Goal: Task Accomplishment & Management: Use online tool/utility

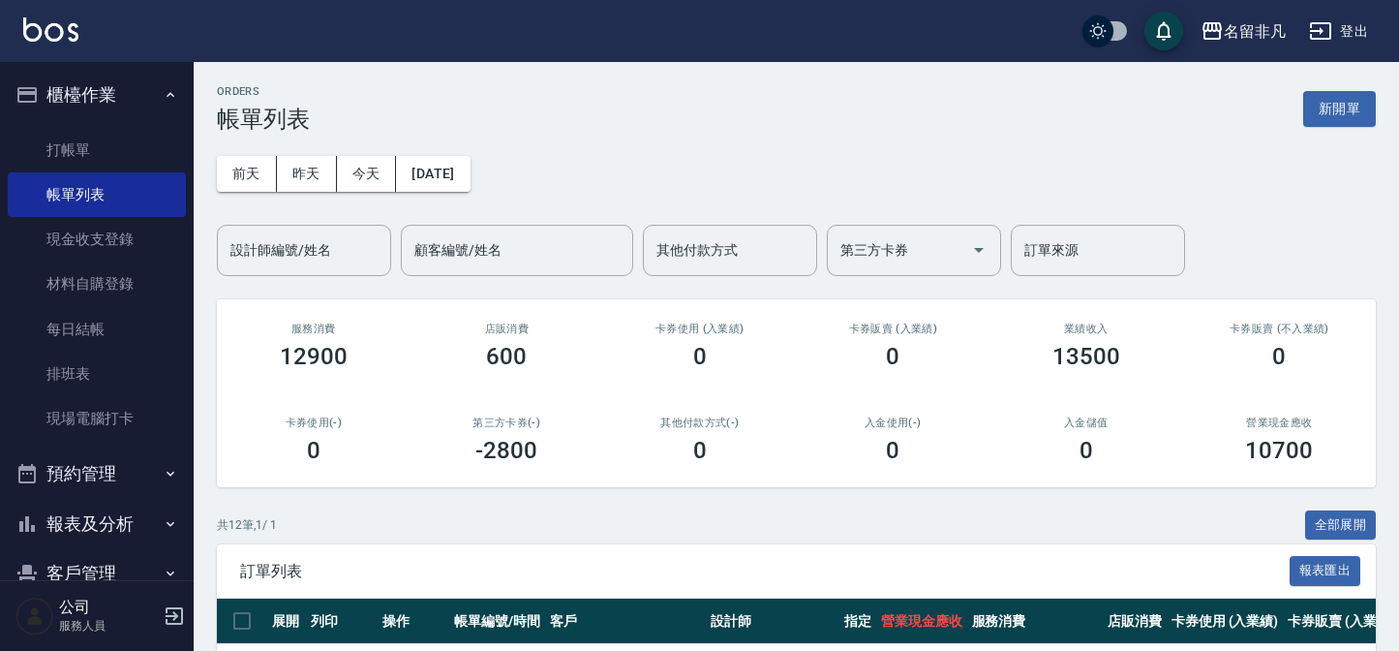
scroll to position [351, 0]
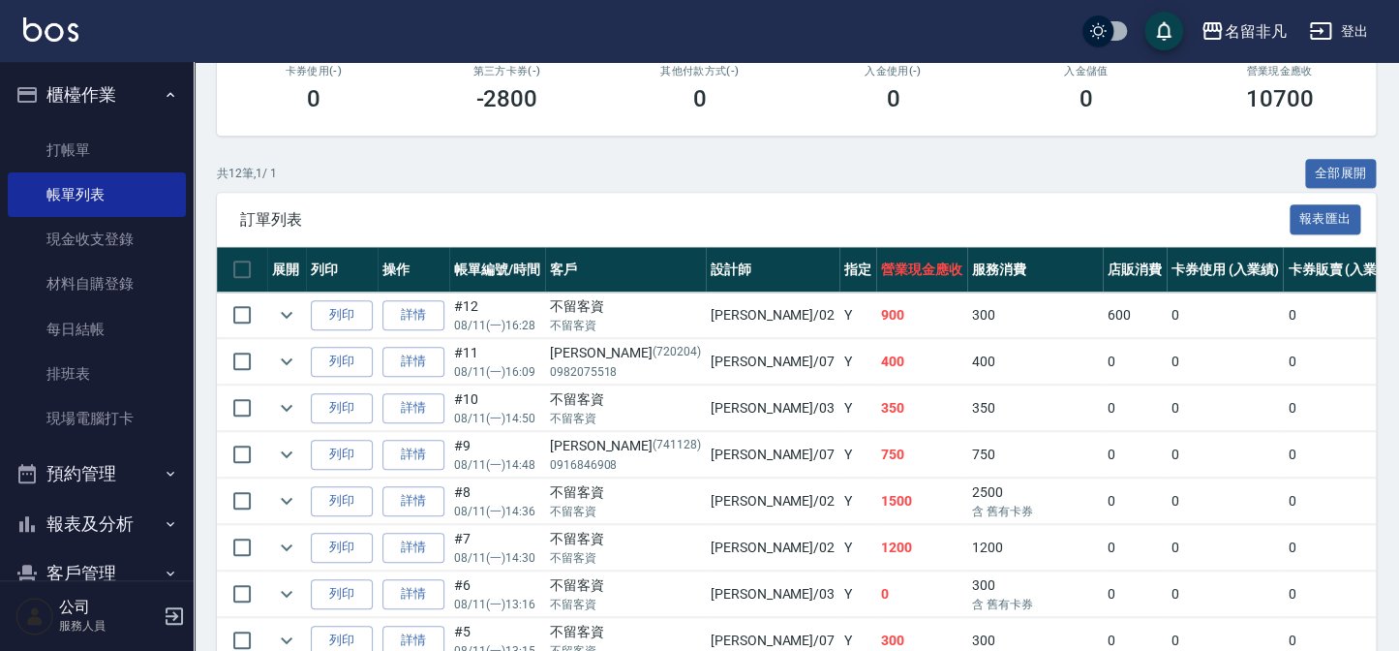
click at [167, 94] on icon "button" at bounding box center [171, 94] width 8 height 5
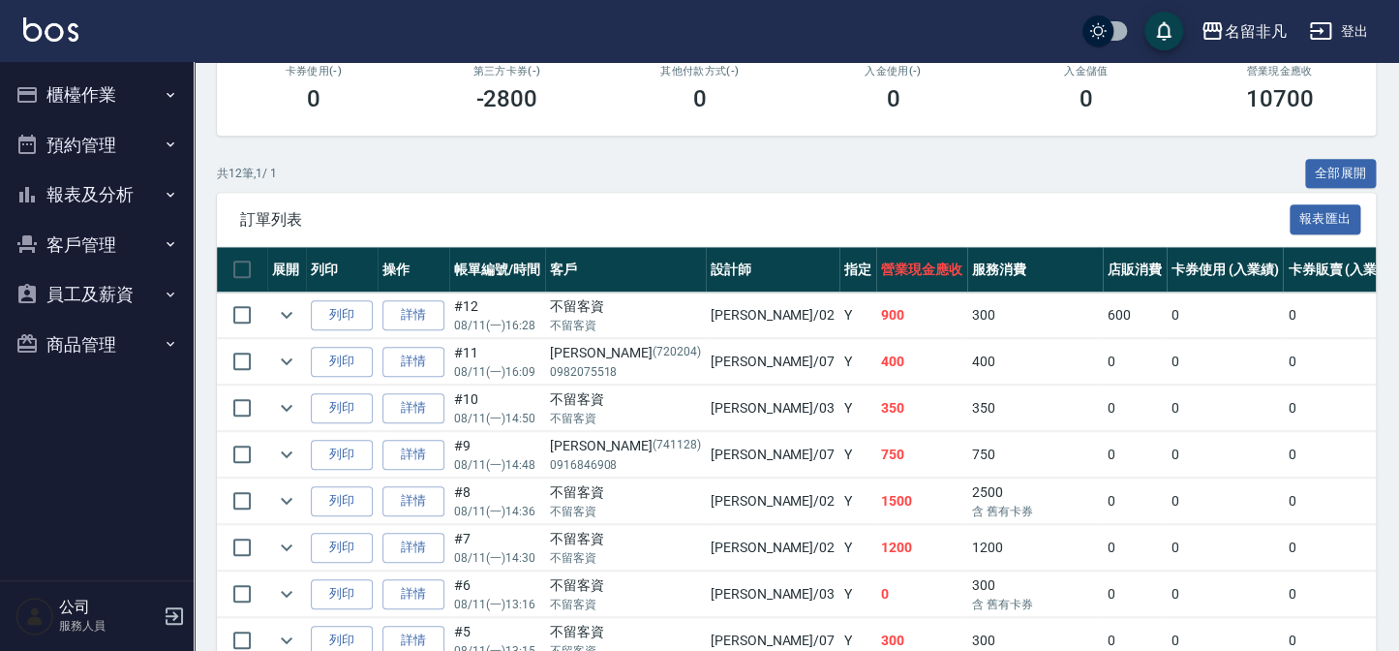
click at [113, 206] on button "報表及分析" at bounding box center [97, 194] width 178 height 50
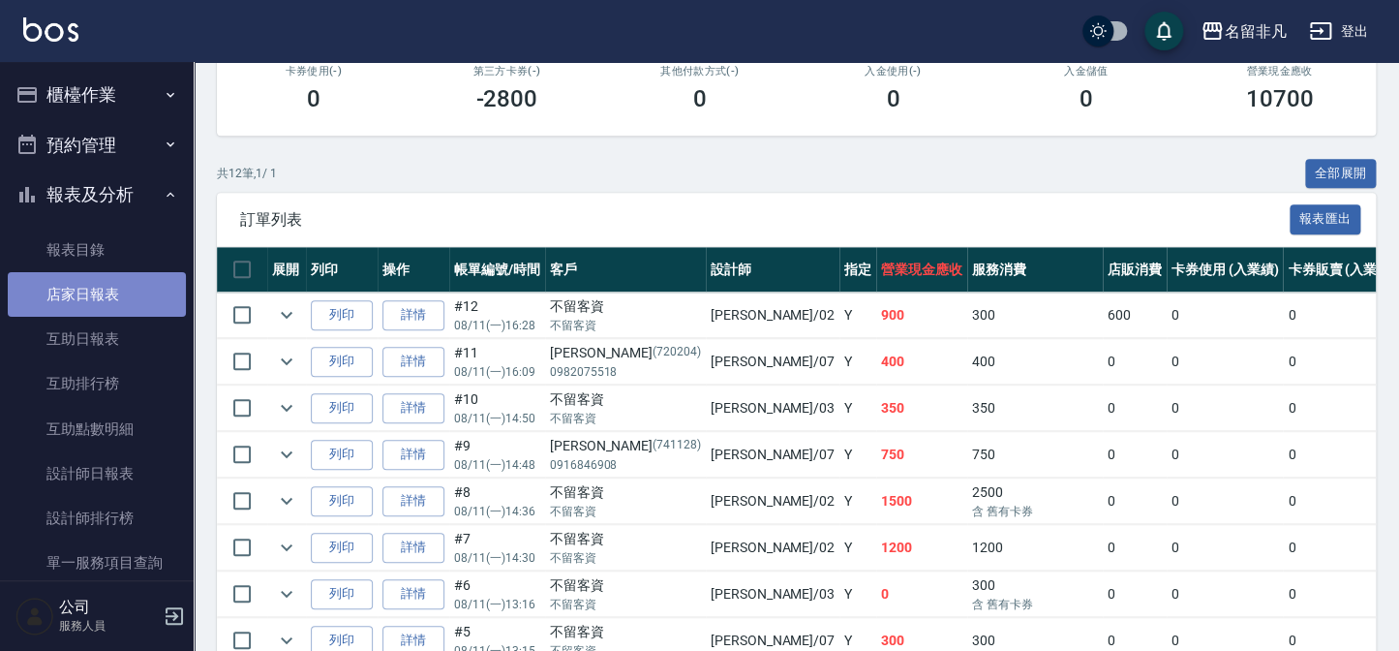
click at [121, 285] on link "店家日報表" at bounding box center [97, 294] width 178 height 45
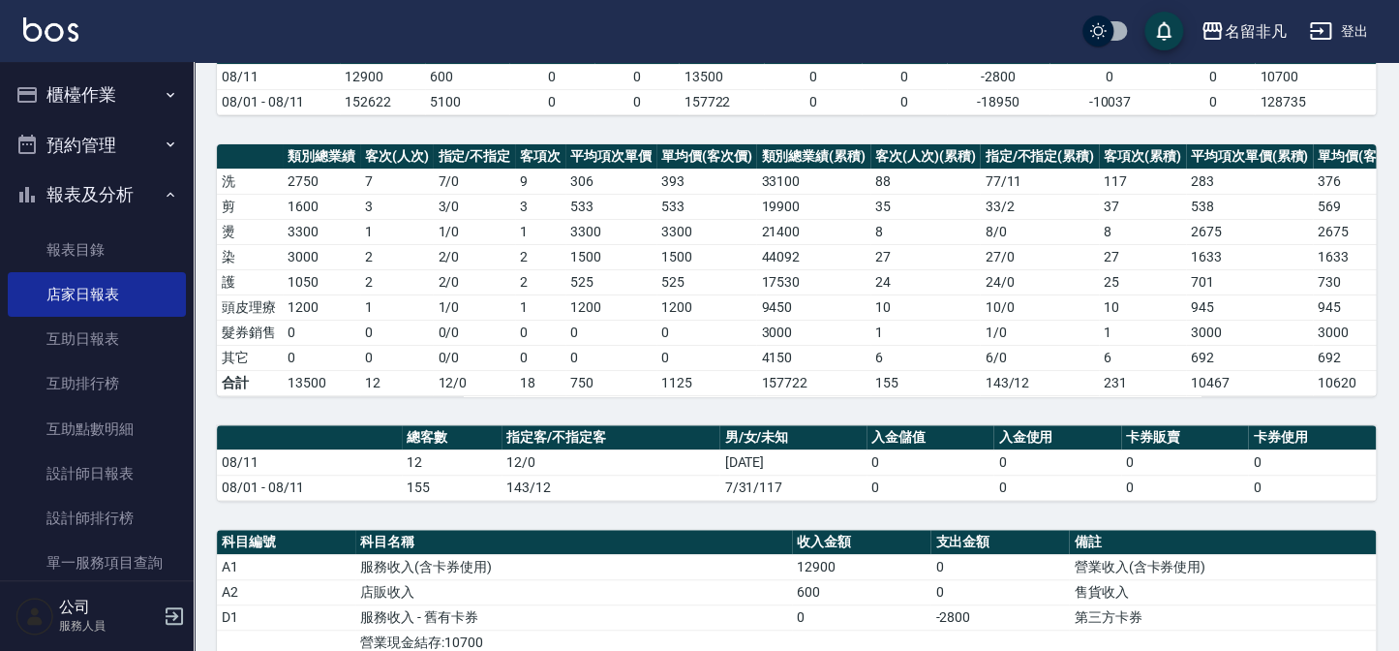
scroll to position [263, 0]
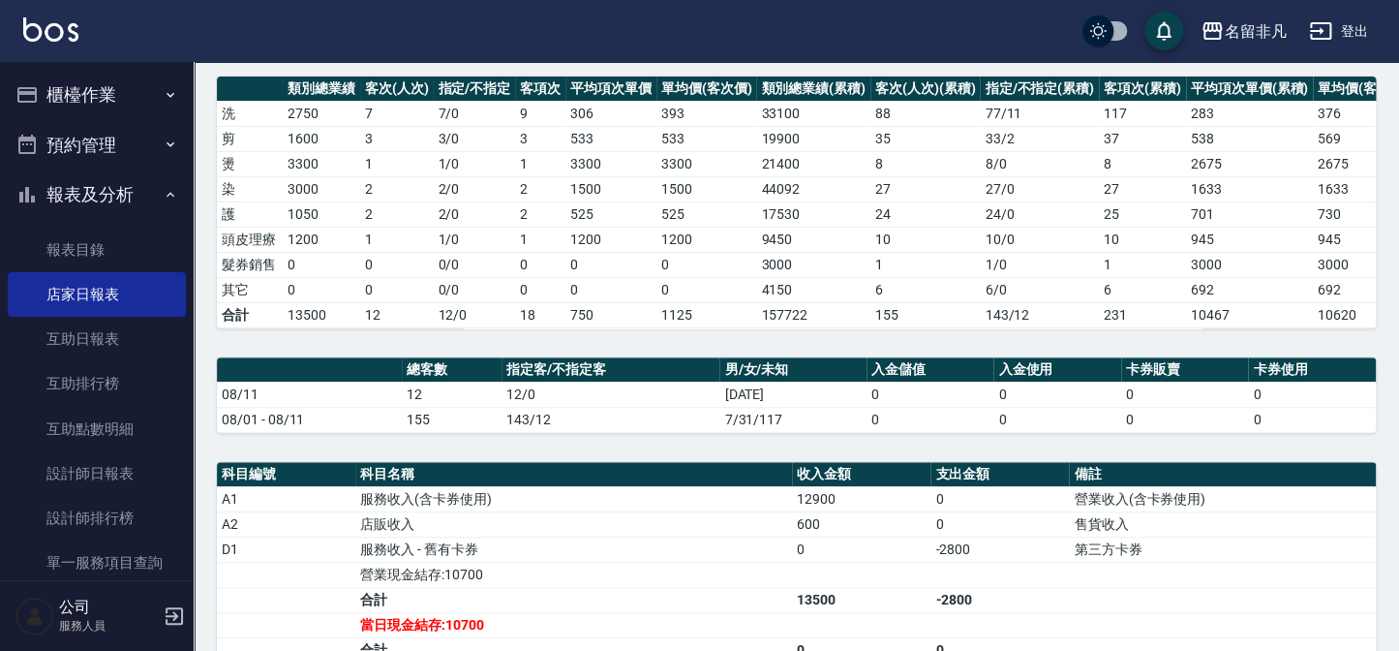
click at [70, 223] on ul "報表目錄 店家日報表 互助日報表 互助排行榜 互助點數明細 設計師日報表 設計師排行榜 單一服務項目查詢 店販抽成明細 每日收支明細" at bounding box center [97, 452] width 178 height 464
click at [119, 188] on button "報表及分析" at bounding box center [97, 194] width 178 height 50
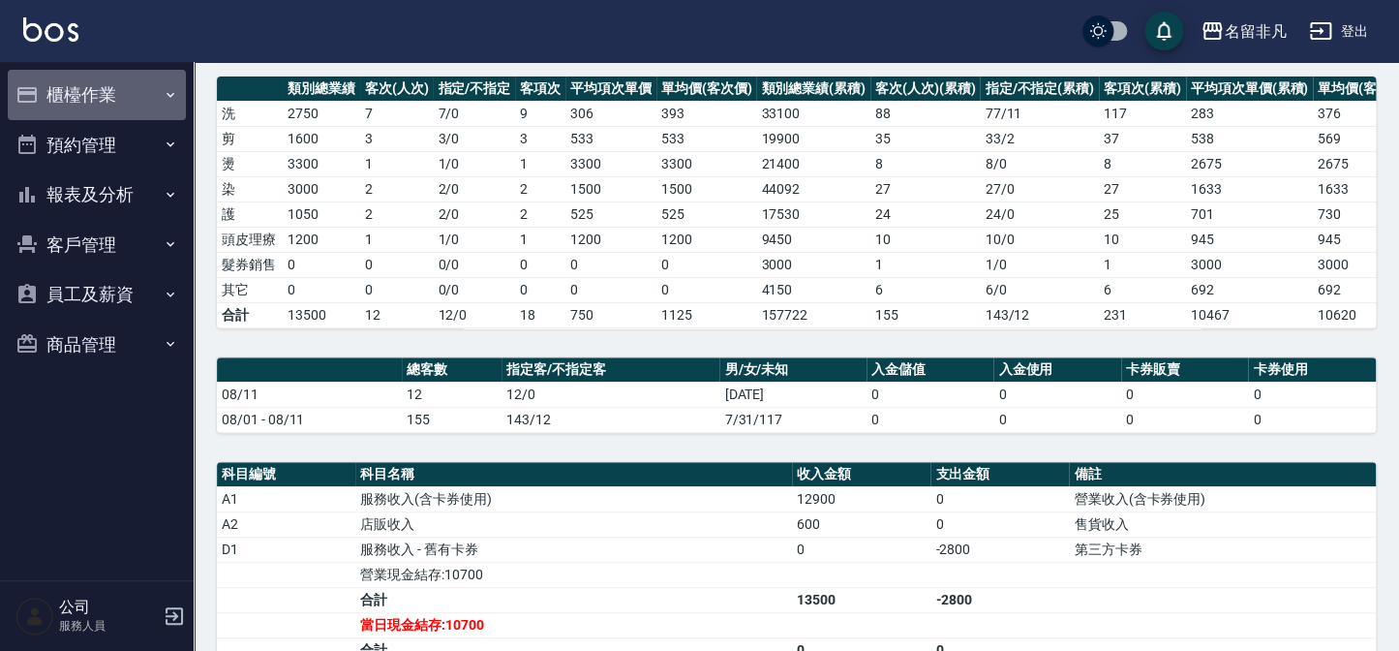
click at [125, 90] on button "櫃檯作業" at bounding box center [97, 95] width 178 height 50
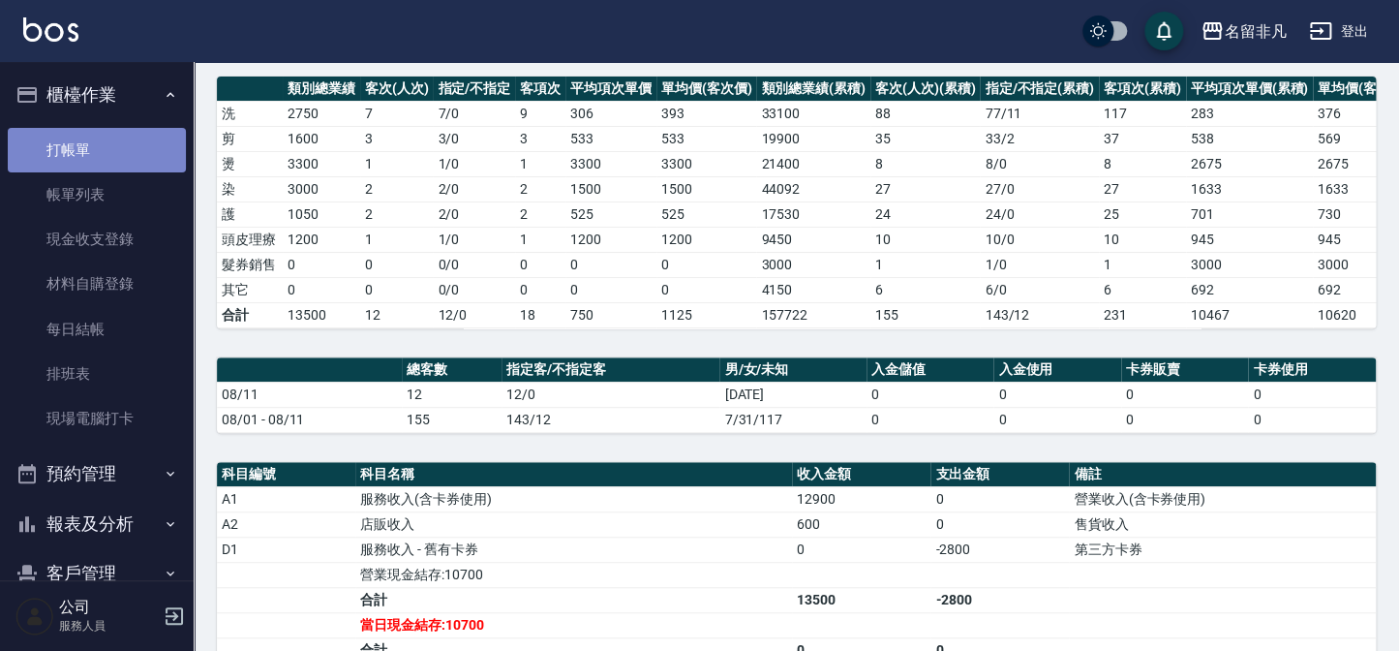
click at [123, 145] on link "打帳單" at bounding box center [97, 150] width 178 height 45
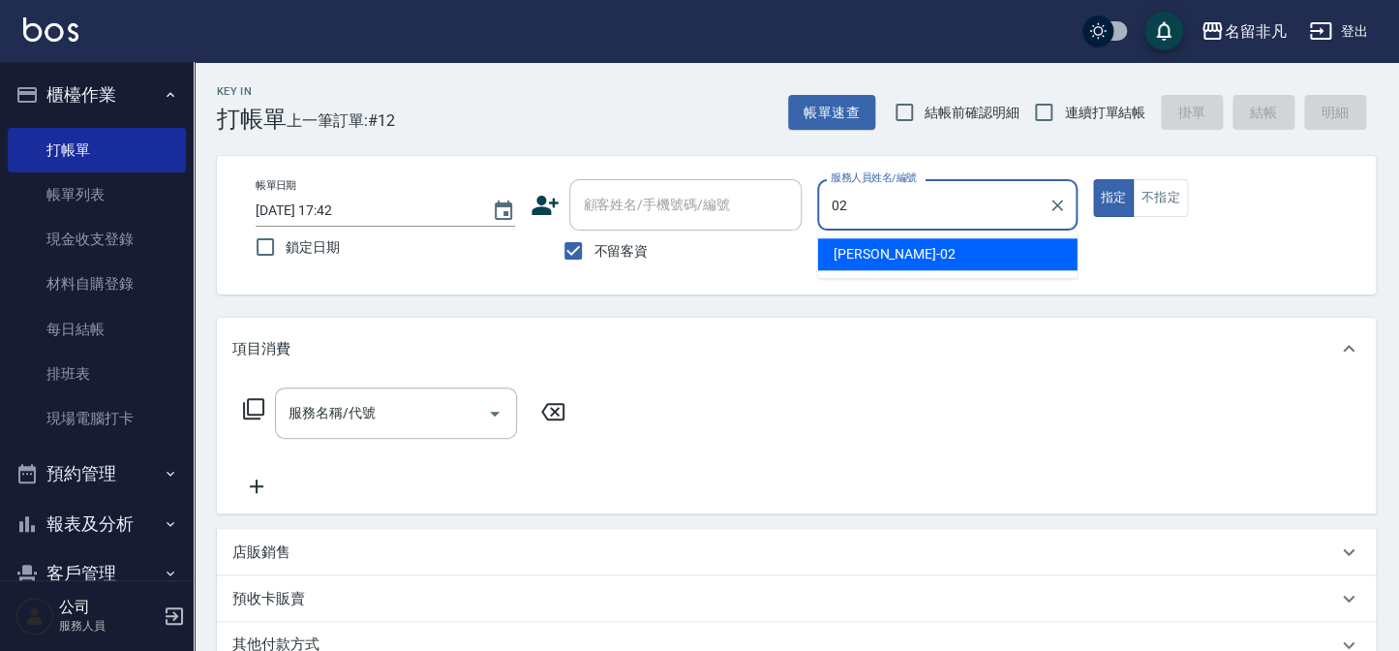
type input "[PERSON_NAME]-02"
type button "true"
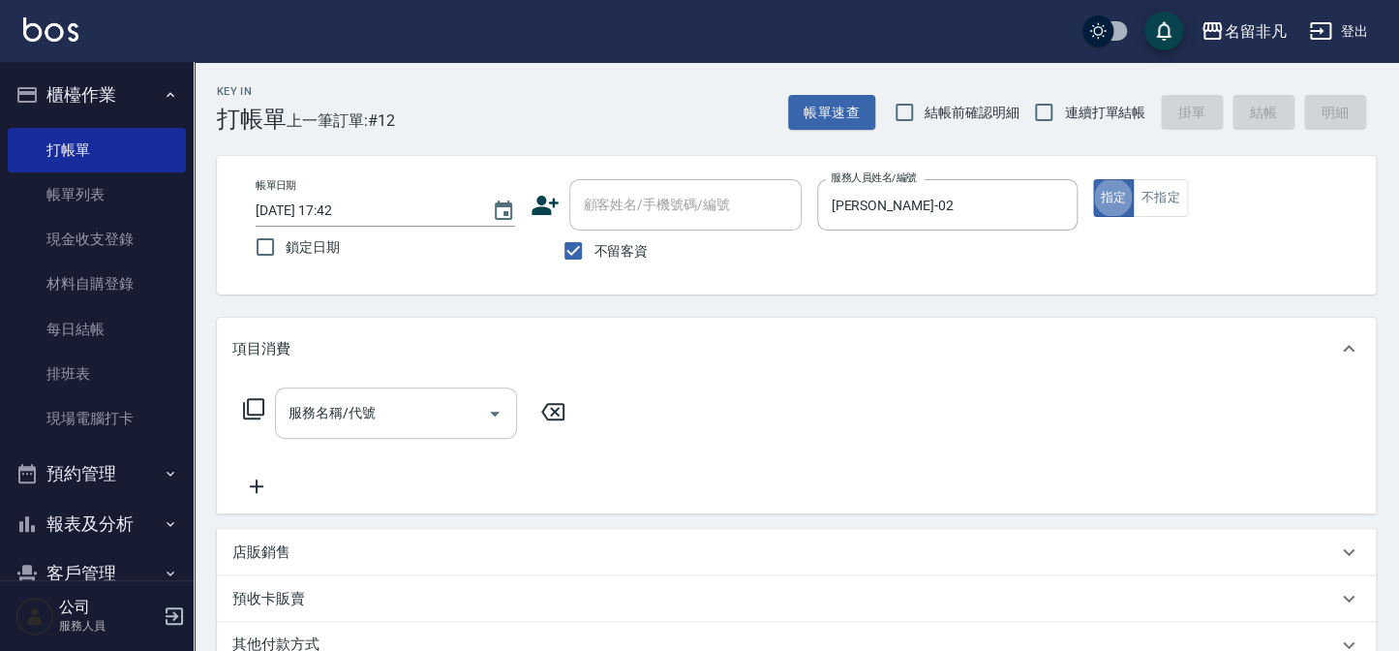
click at [394, 427] on input "服務名稱/代號" at bounding box center [382, 413] width 196 height 34
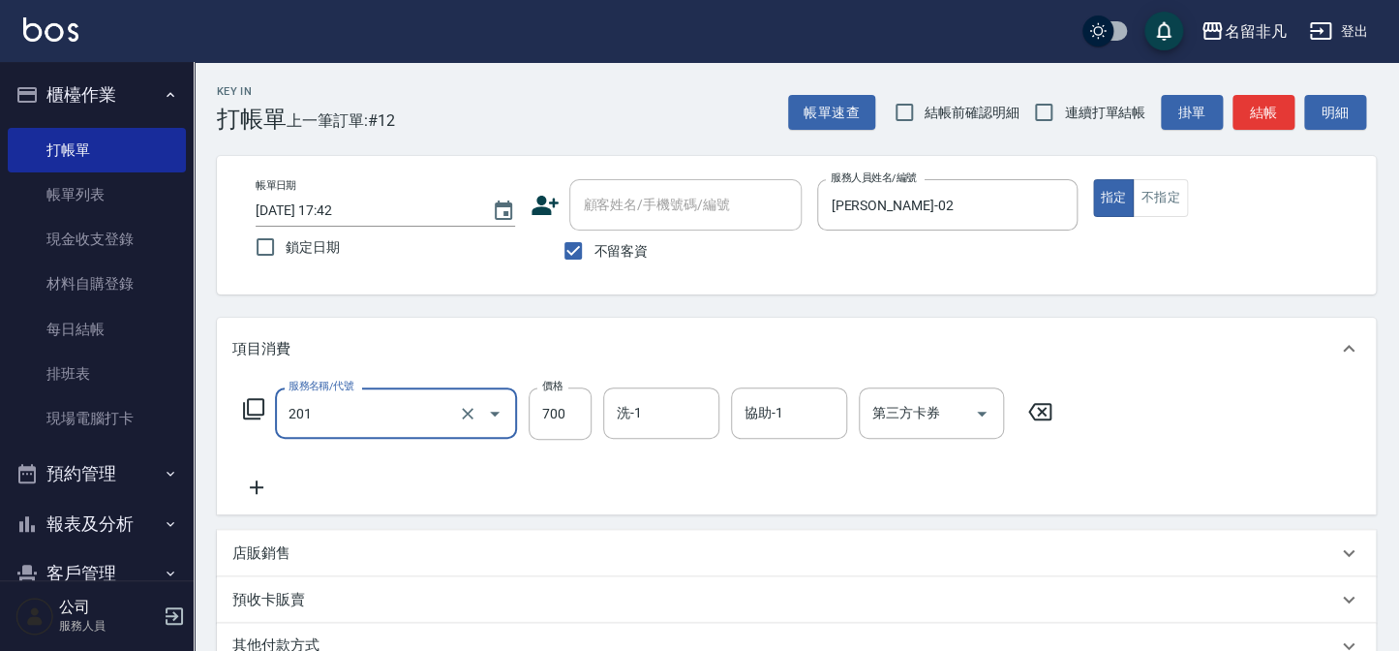
type input "洗+剪(201)"
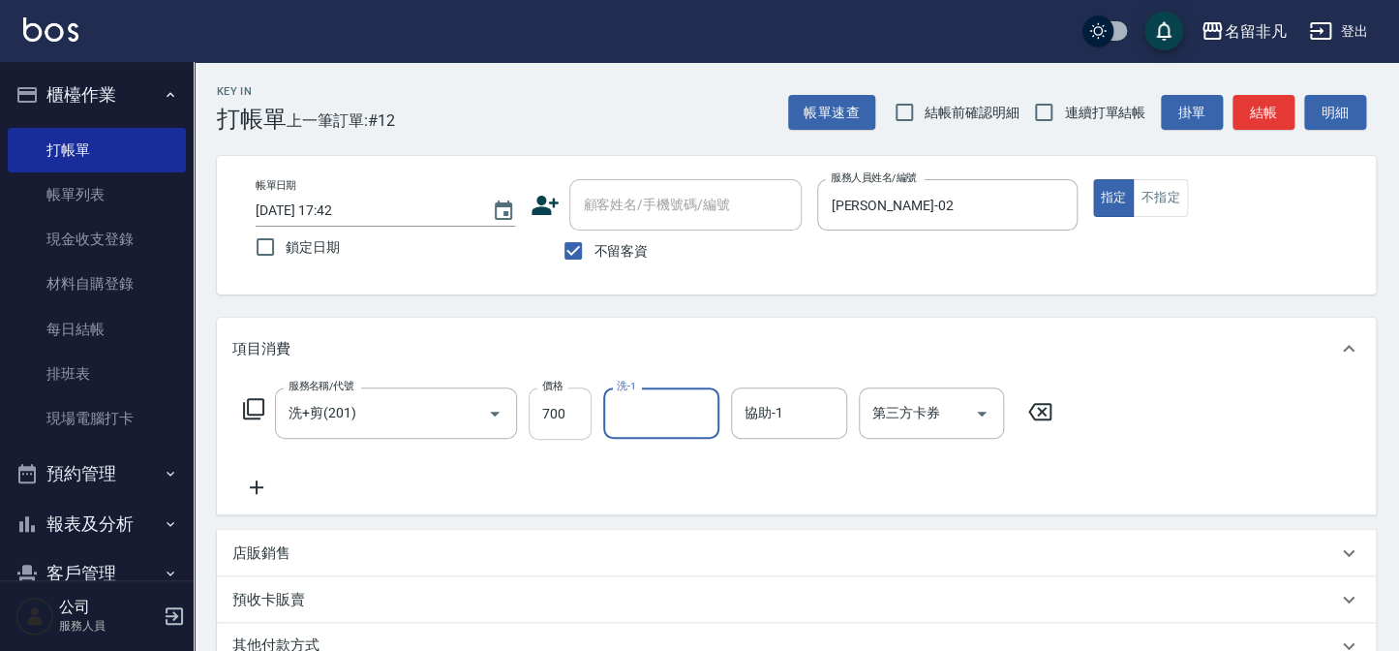
click at [534, 399] on input "700" at bounding box center [560, 413] width 63 height 52
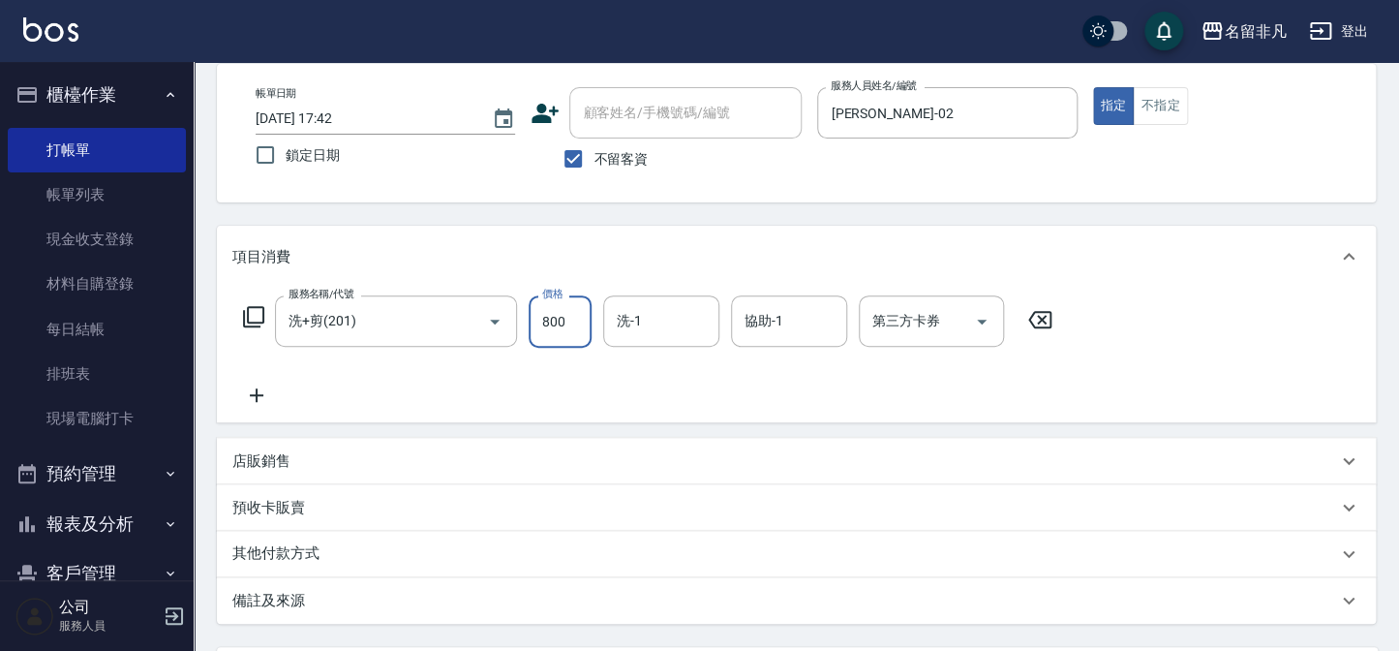
scroll to position [175, 0]
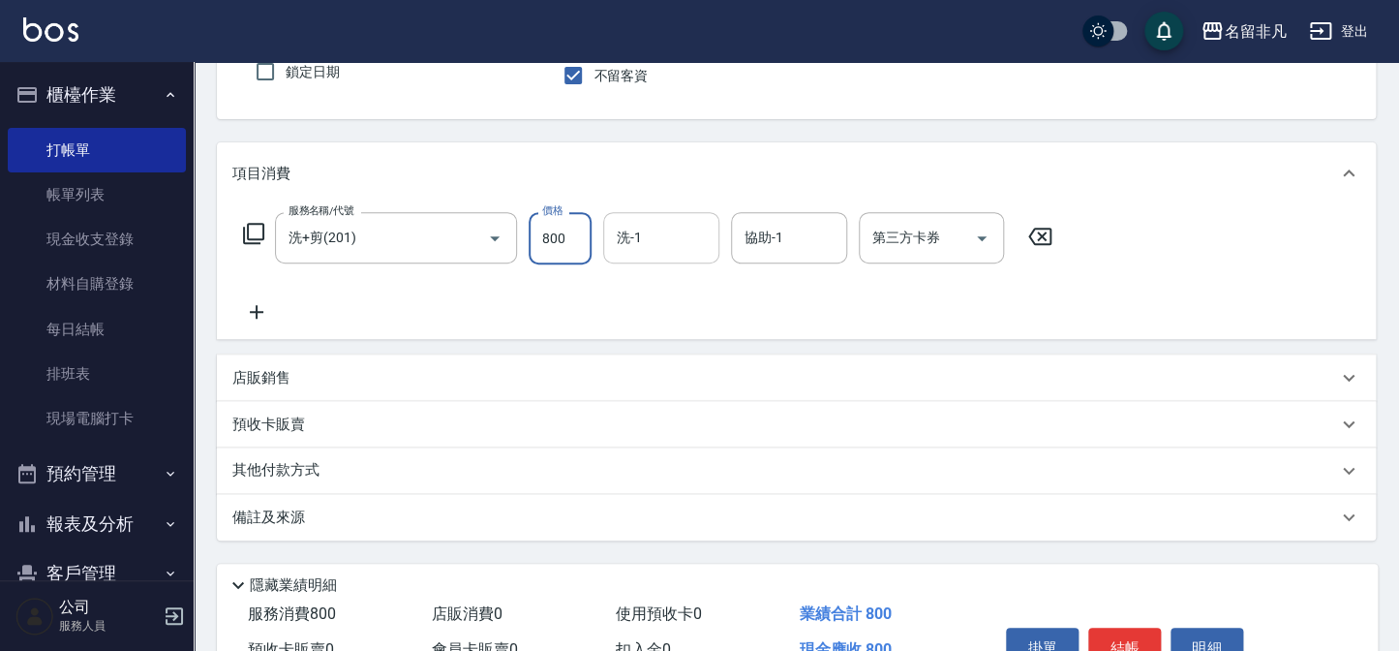
type input "800"
click at [624, 228] on div "洗-1 洗-1" at bounding box center [661, 237] width 116 height 51
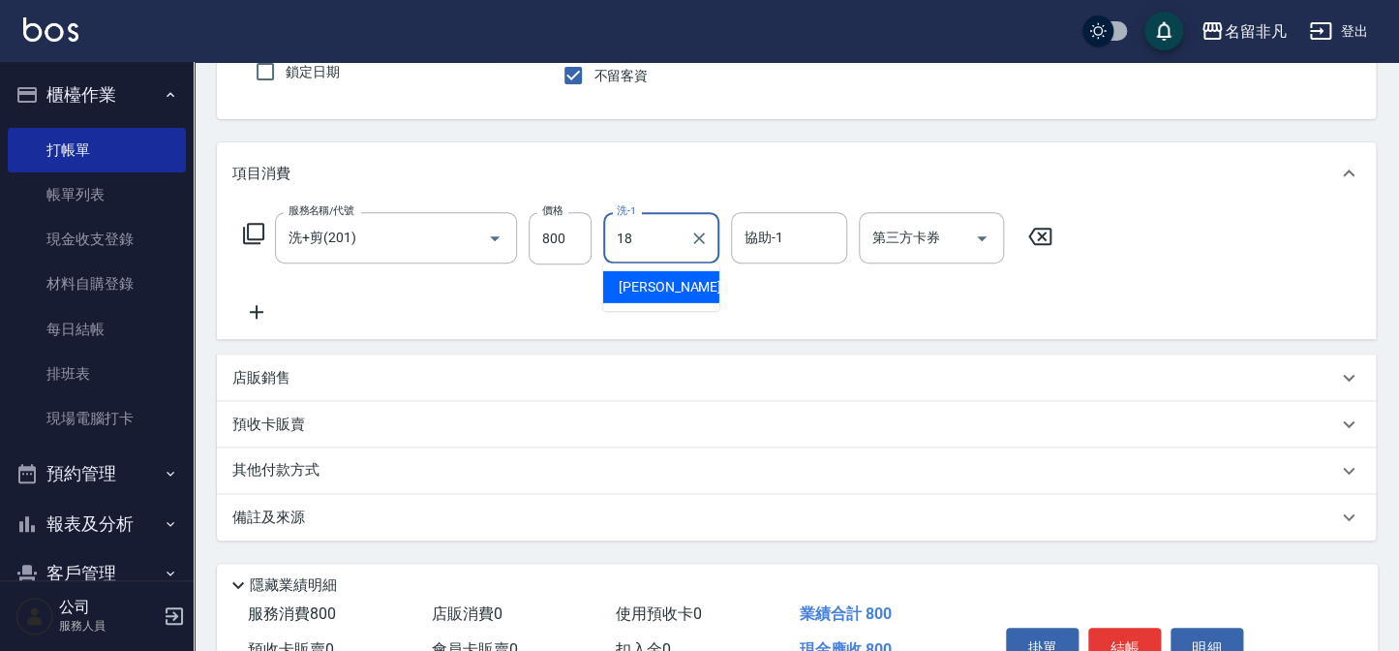
type input "[PERSON_NAME]-18"
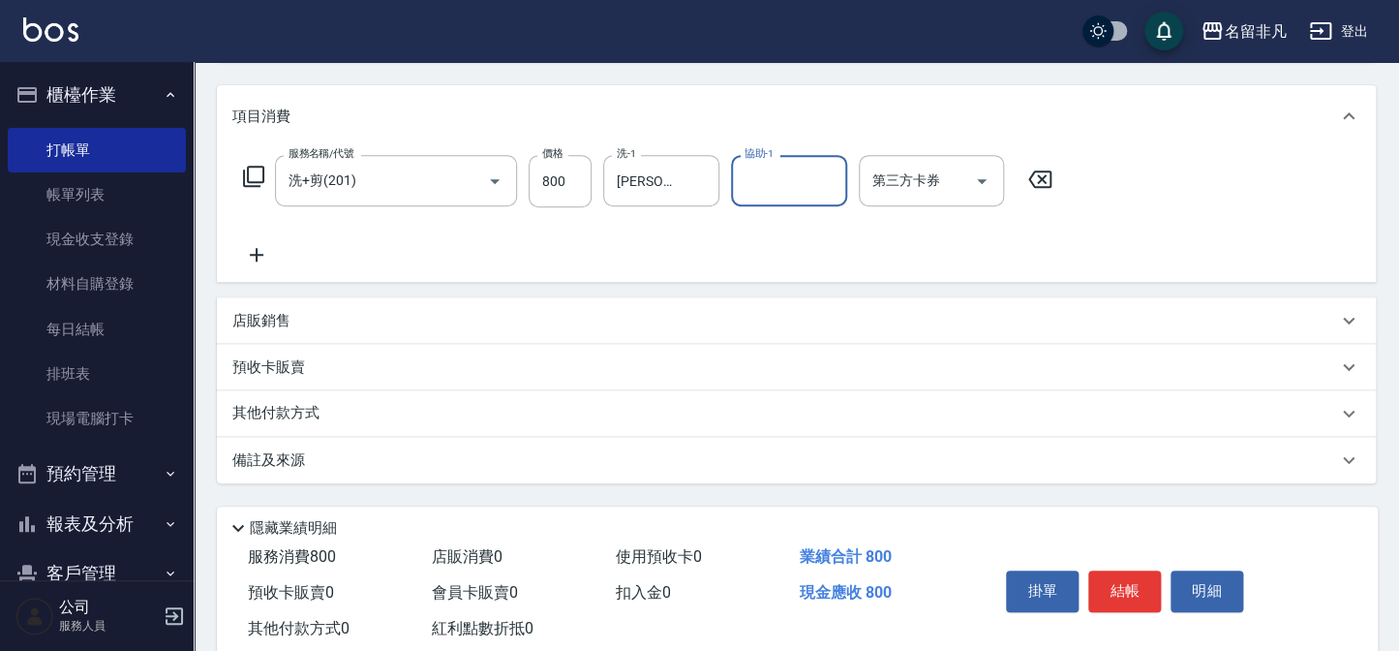
scroll to position [280, 0]
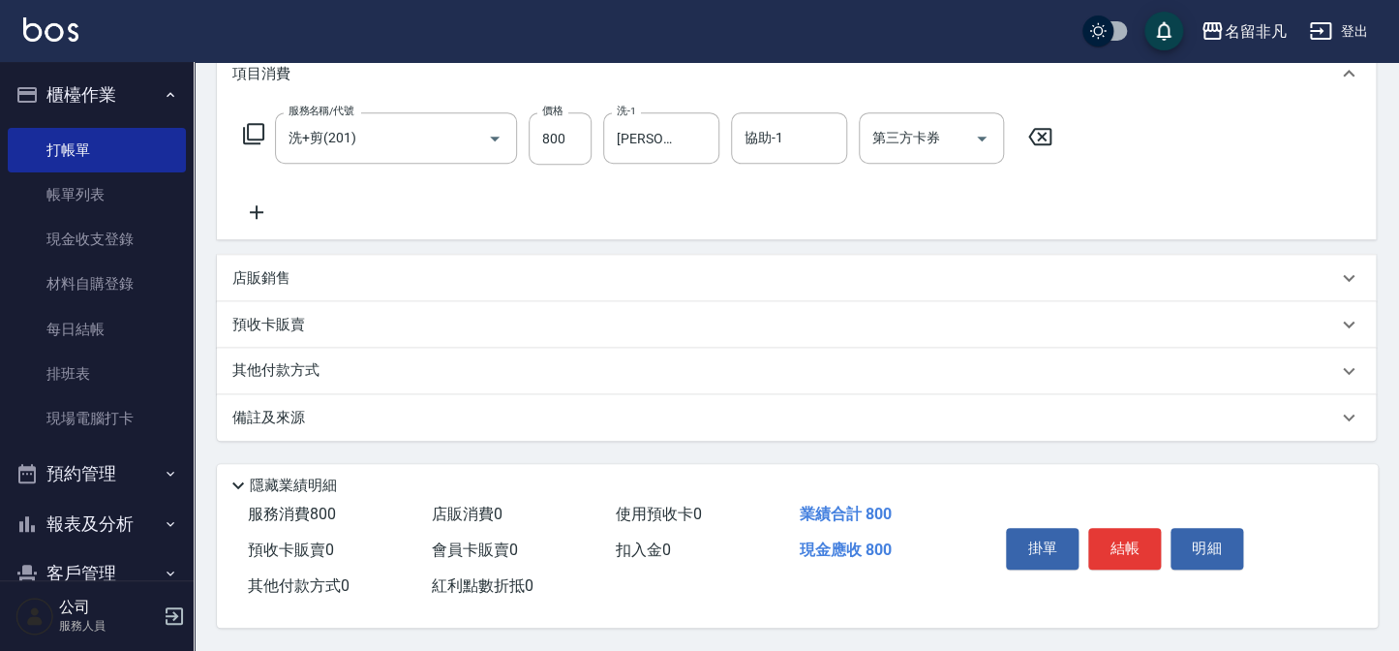
drag, startPoint x: 1123, startPoint y: 544, endPoint x: 1128, endPoint y: 568, distance: 24.7
click at [1128, 568] on div "掛單 結帳 明細" at bounding box center [1124, 550] width 253 height 61
click at [1130, 561] on button "結帳" at bounding box center [1124, 548] width 73 height 41
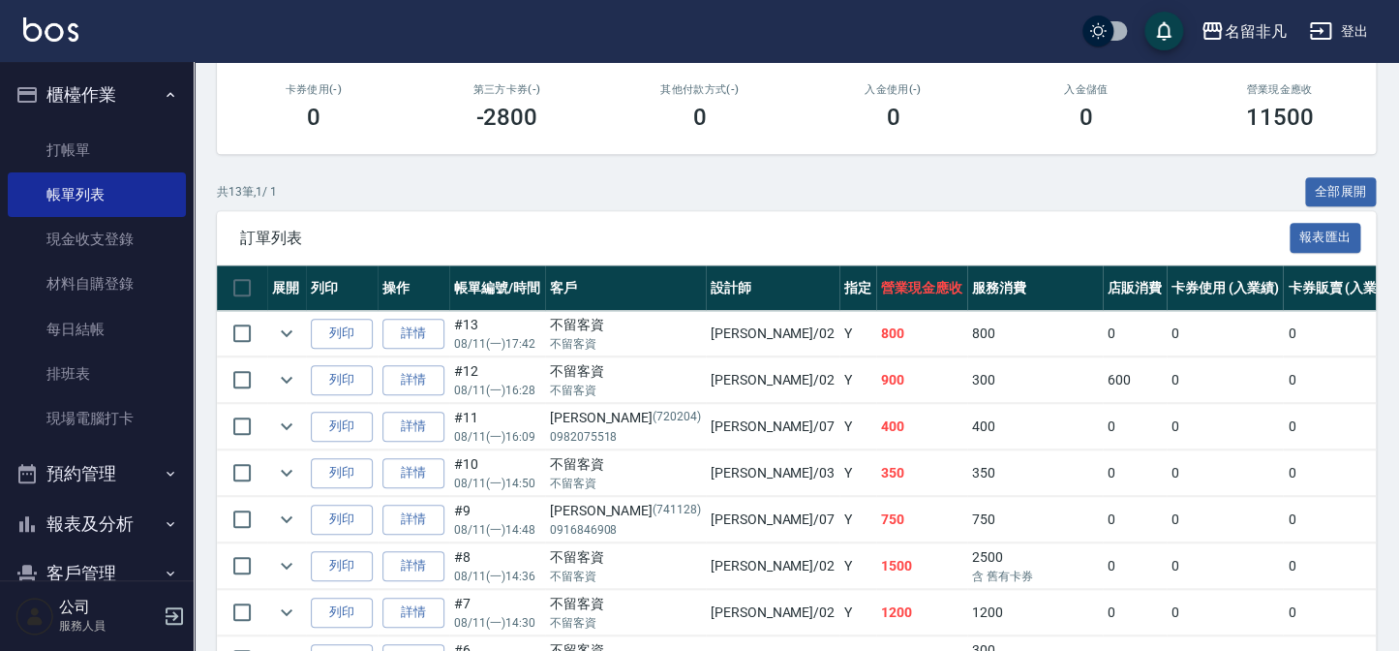
scroll to position [351, 0]
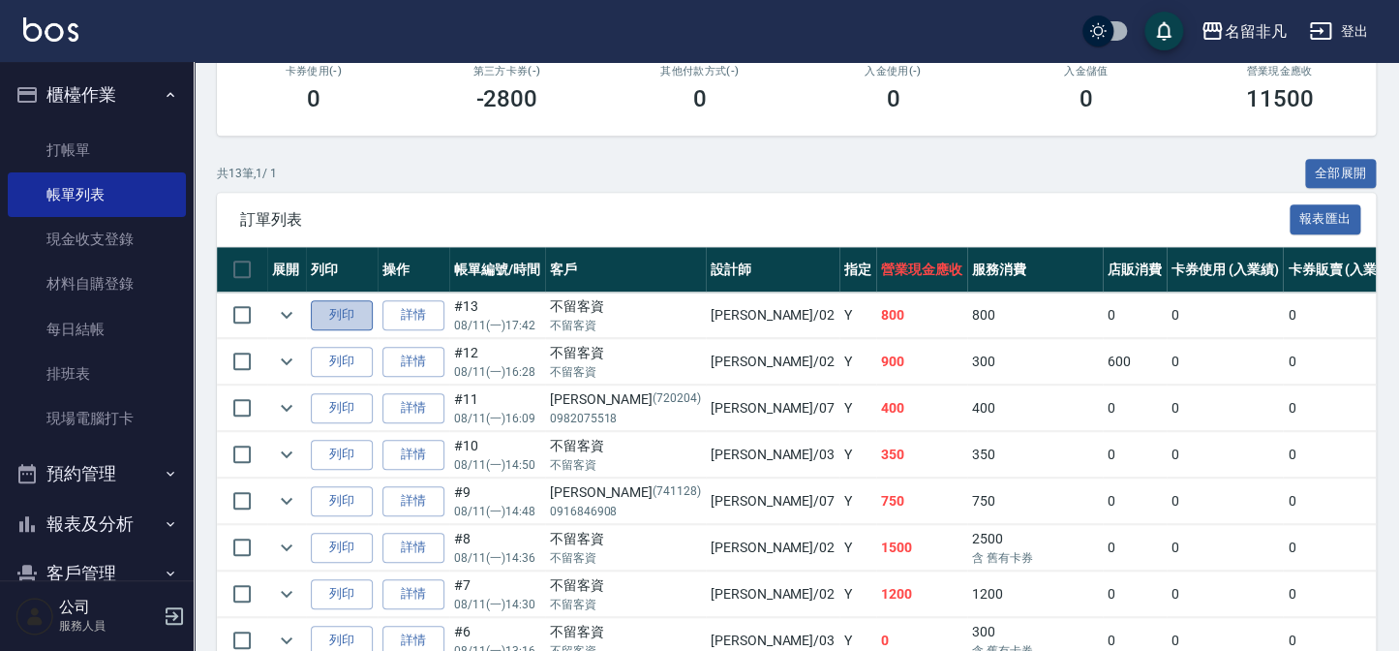
click at [340, 314] on button "列印" at bounding box center [342, 315] width 62 height 30
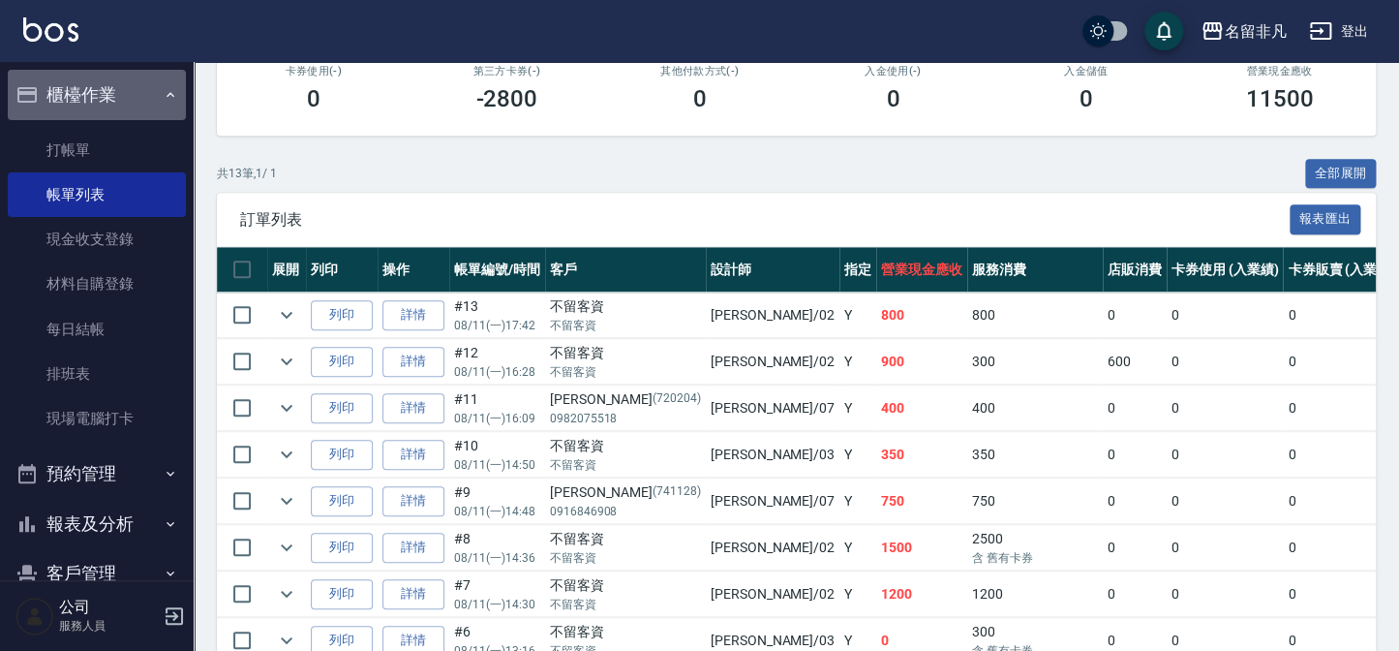
click at [102, 99] on button "櫃檯作業" at bounding box center [97, 95] width 178 height 50
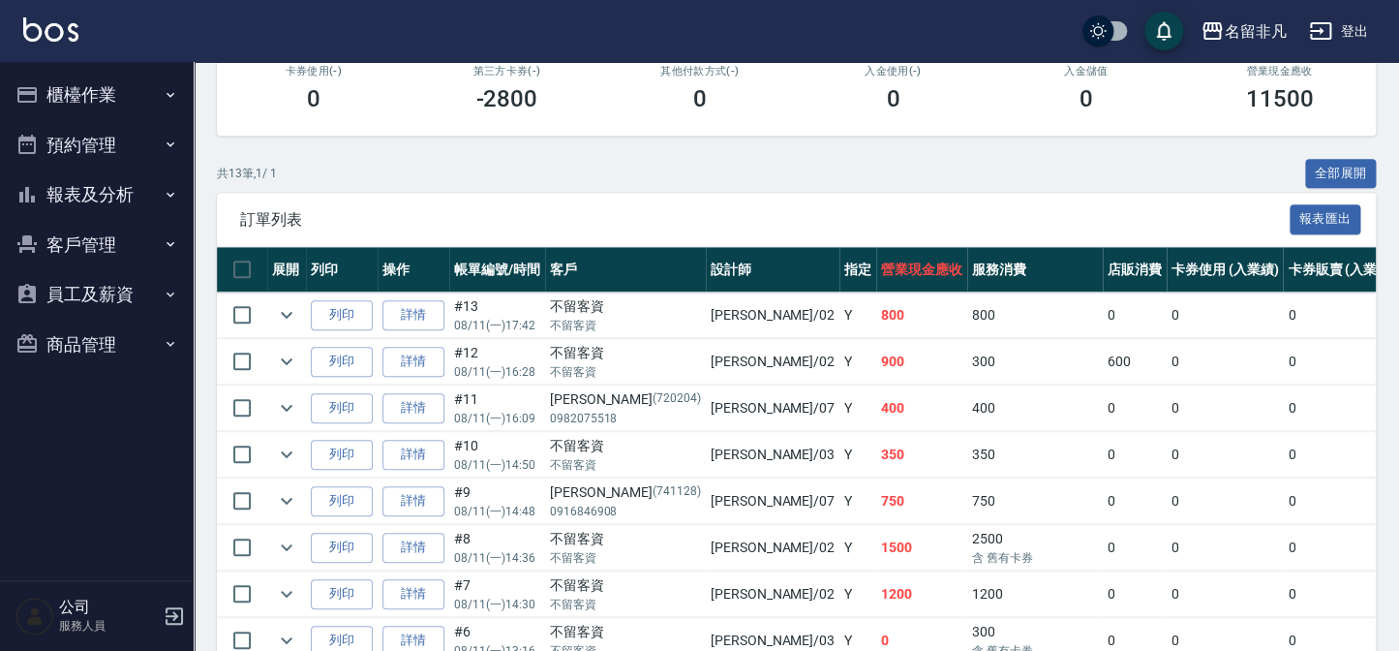
click at [98, 192] on button "報表及分析" at bounding box center [97, 194] width 178 height 50
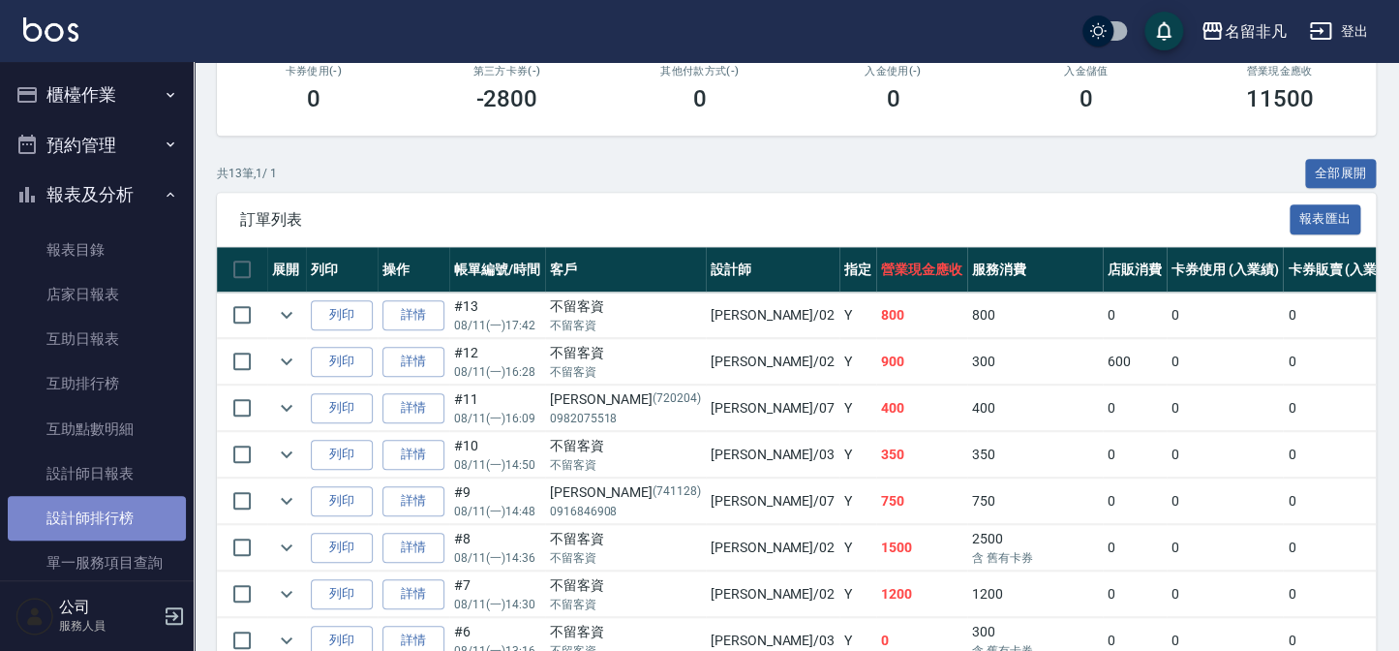
click at [114, 512] on link "設計師排行榜" at bounding box center [97, 518] width 178 height 45
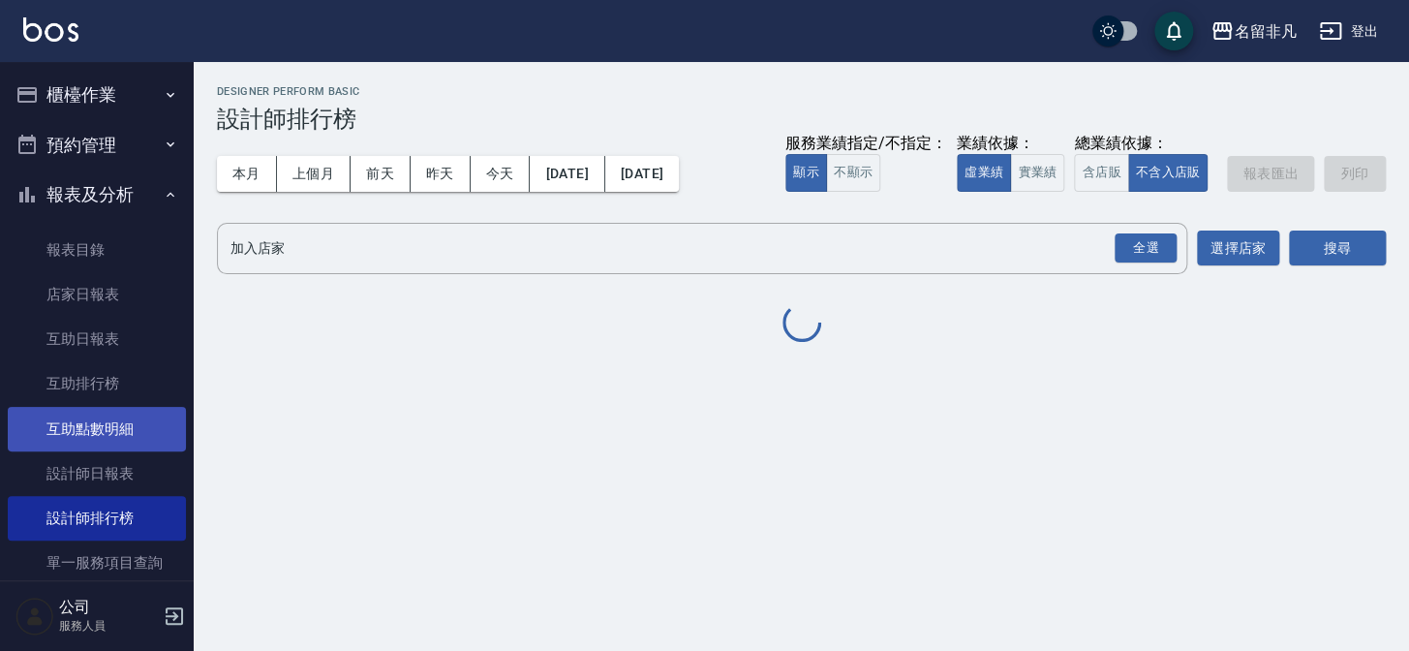
click at [136, 466] on link "設計師日報表" at bounding box center [97, 473] width 178 height 45
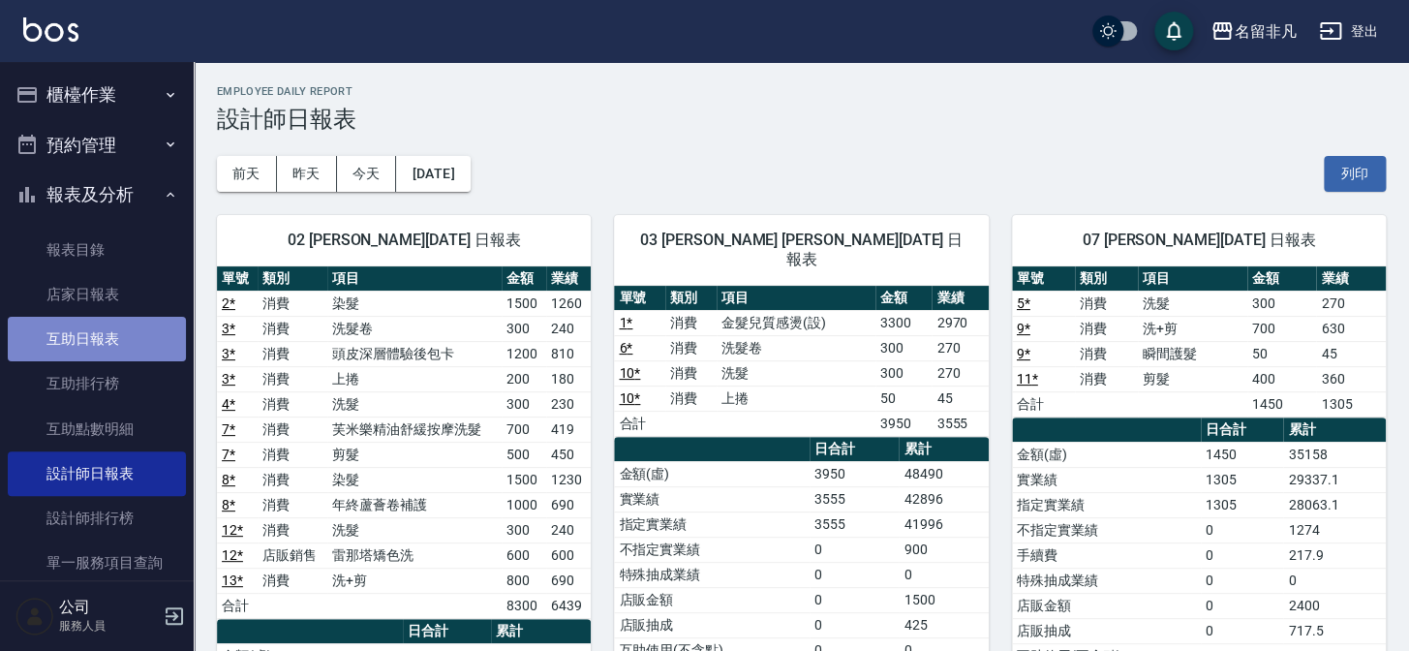
click at [145, 346] on link "互助日報表" at bounding box center [97, 339] width 178 height 45
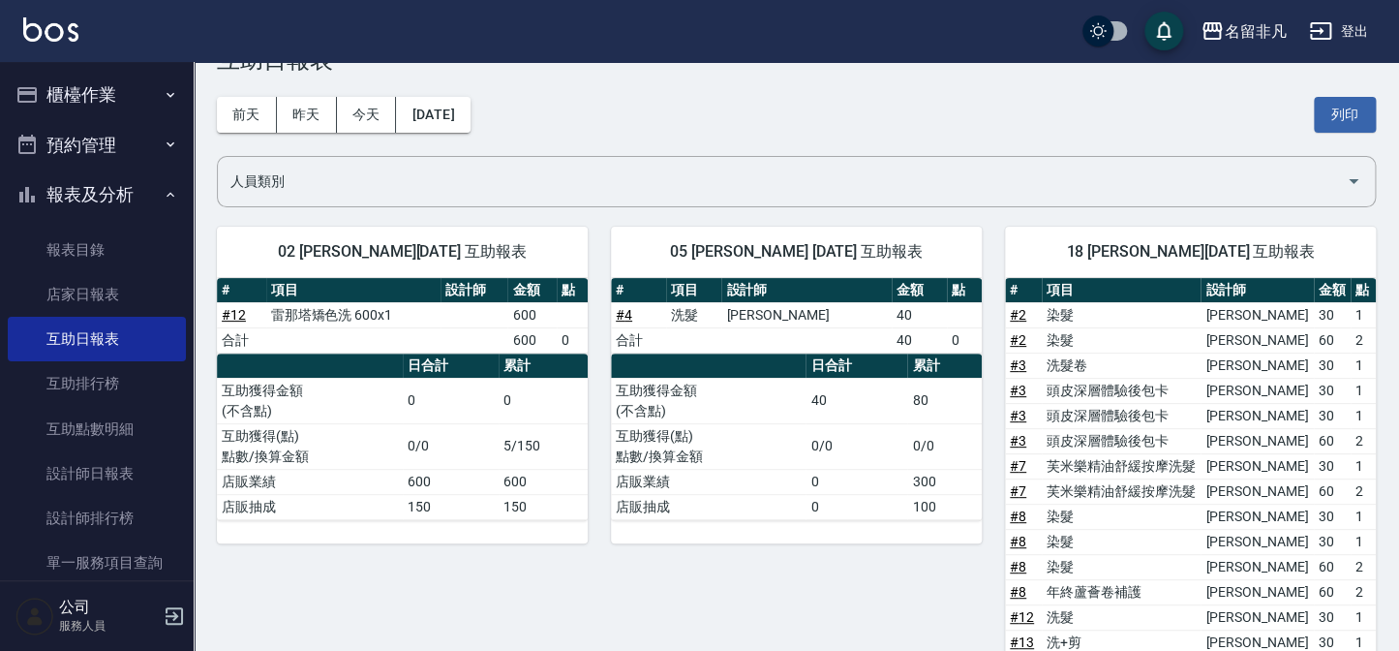
scroll to position [87, 0]
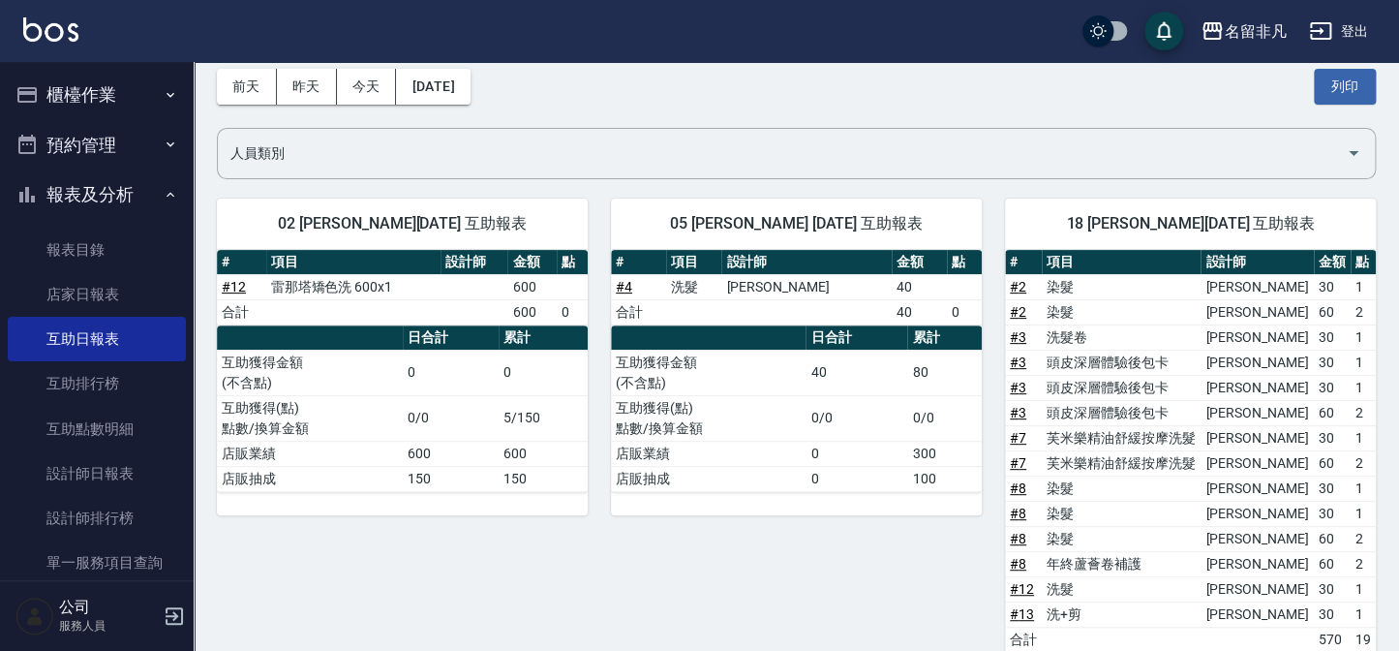
click at [34, 188] on icon "button" at bounding box center [26, 194] width 23 height 23
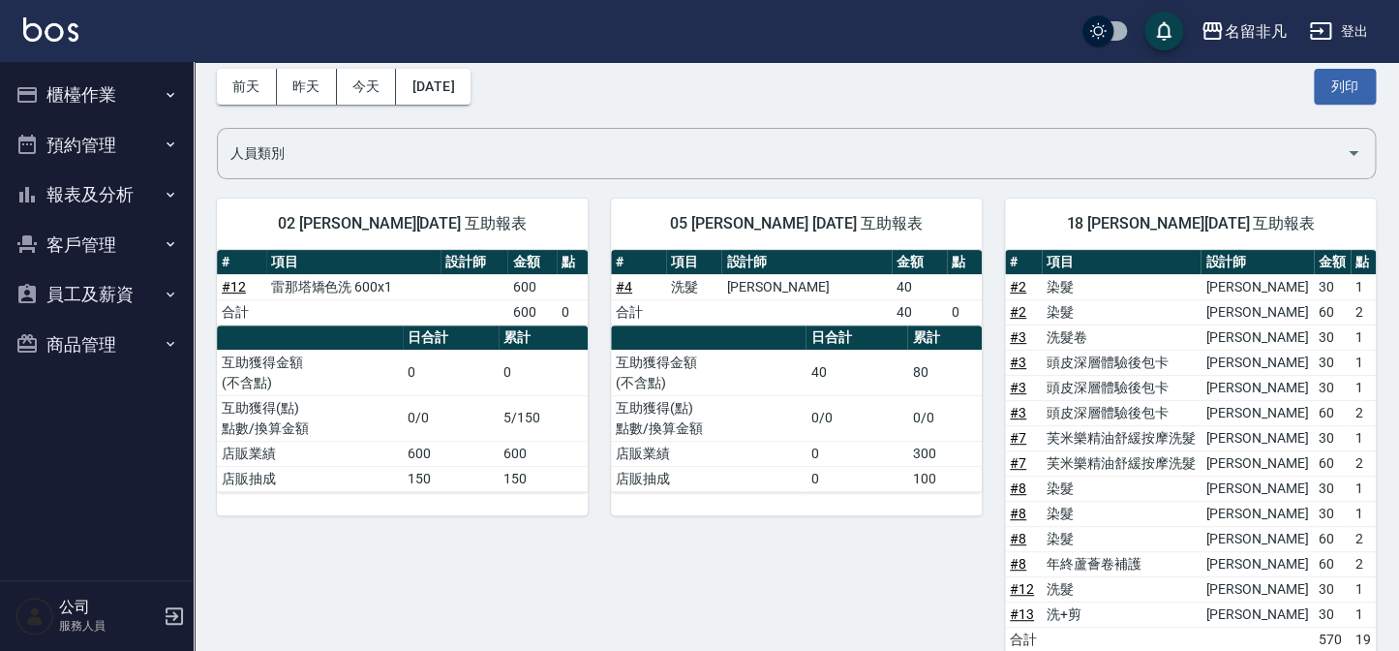
click at [34, 188] on icon "button" at bounding box center [26, 194] width 23 height 23
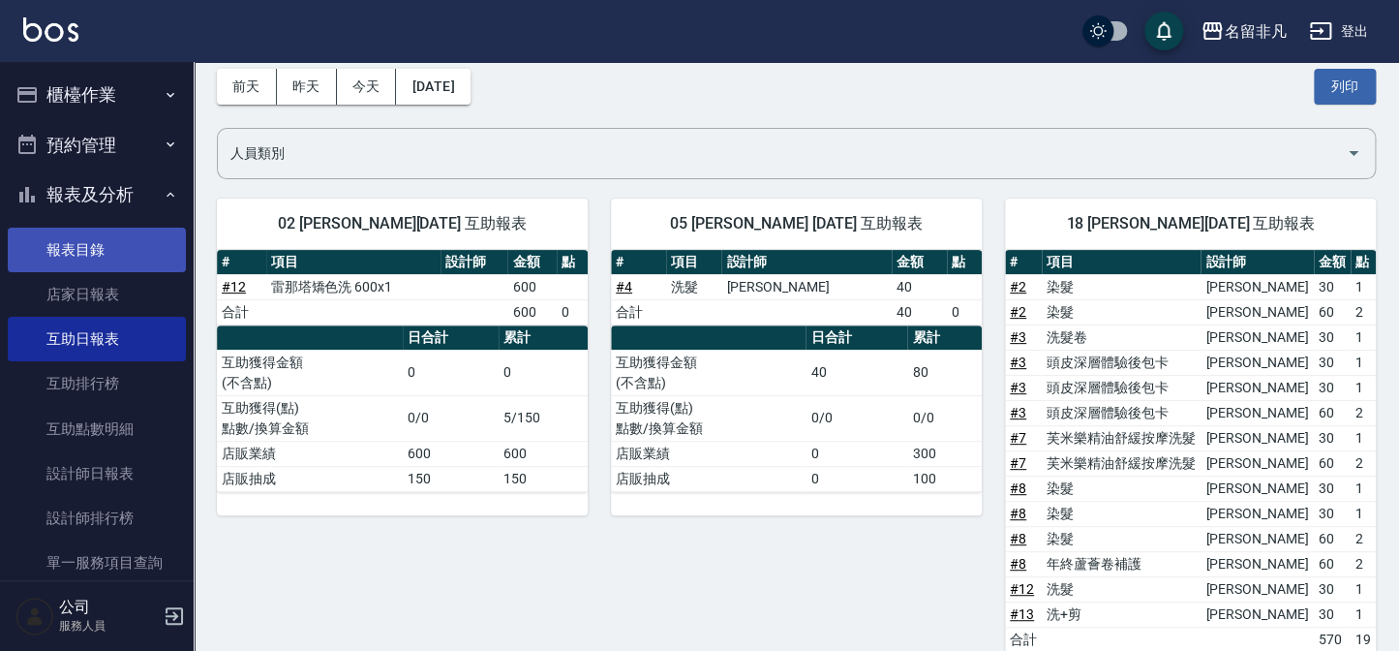
click at [97, 269] on link "報表目錄" at bounding box center [97, 250] width 178 height 45
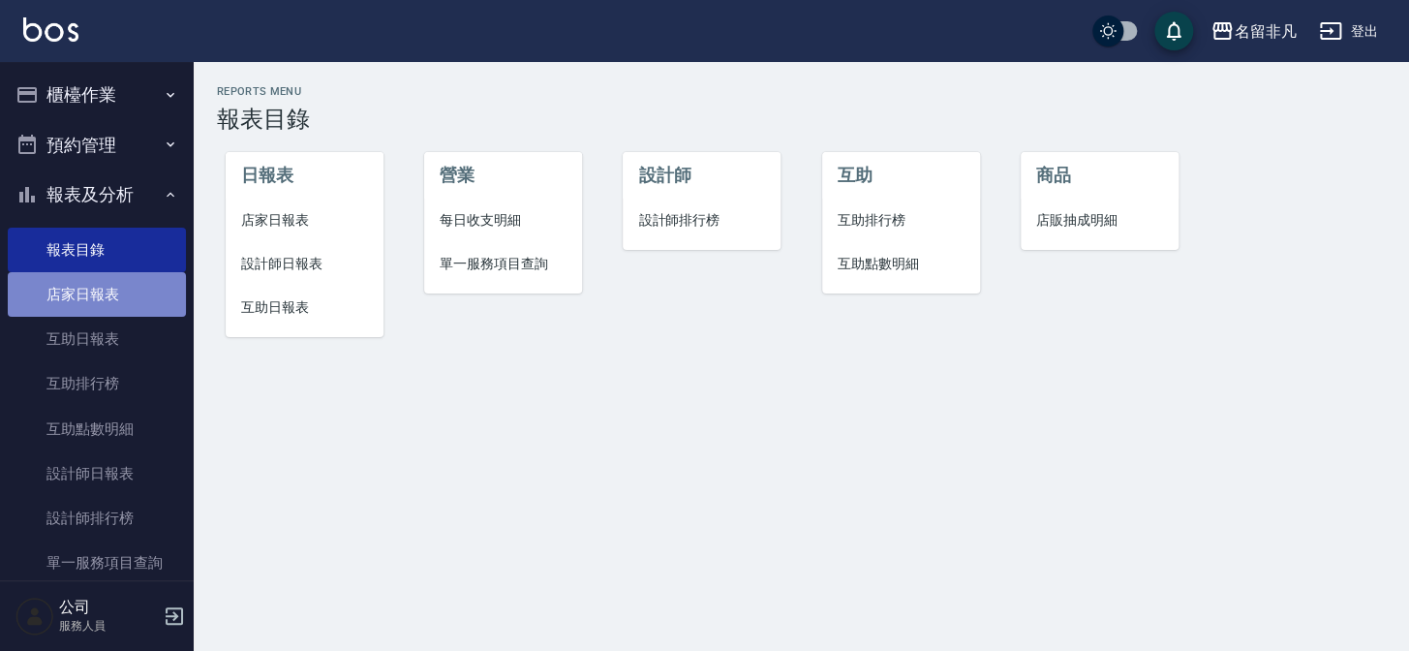
click at [96, 295] on link "店家日報表" at bounding box center [97, 294] width 178 height 45
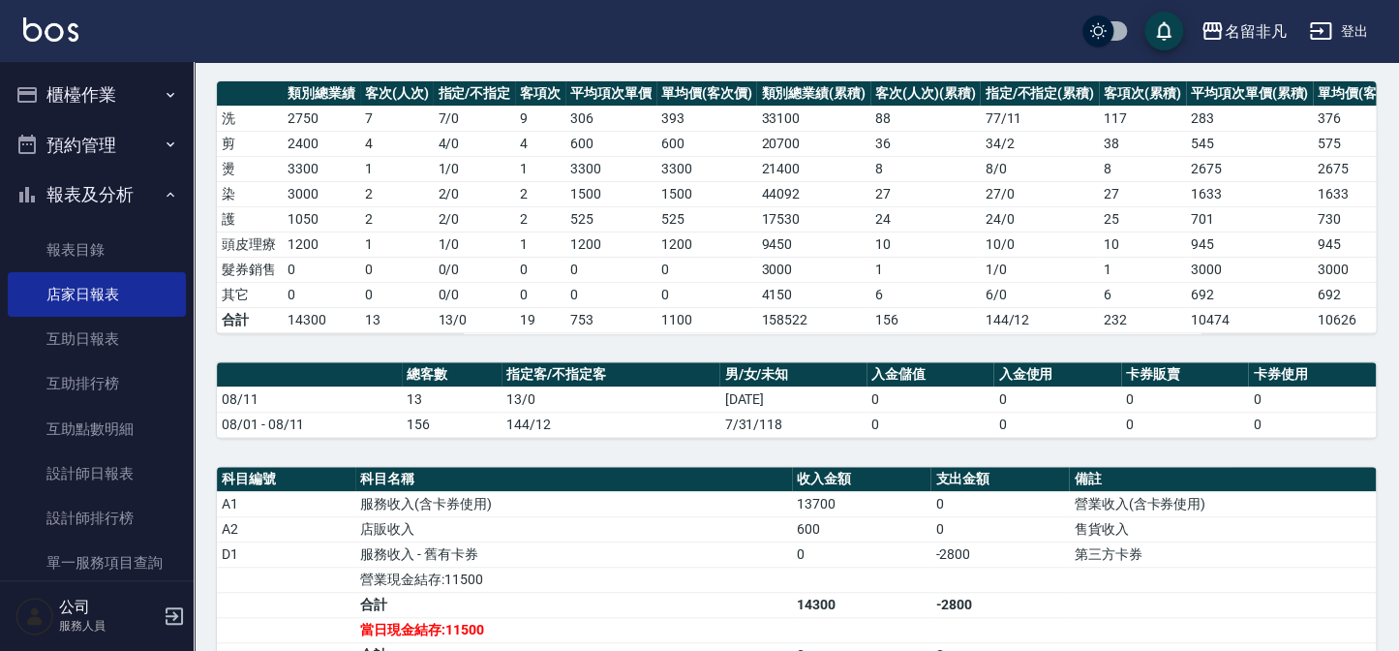
scroll to position [263, 0]
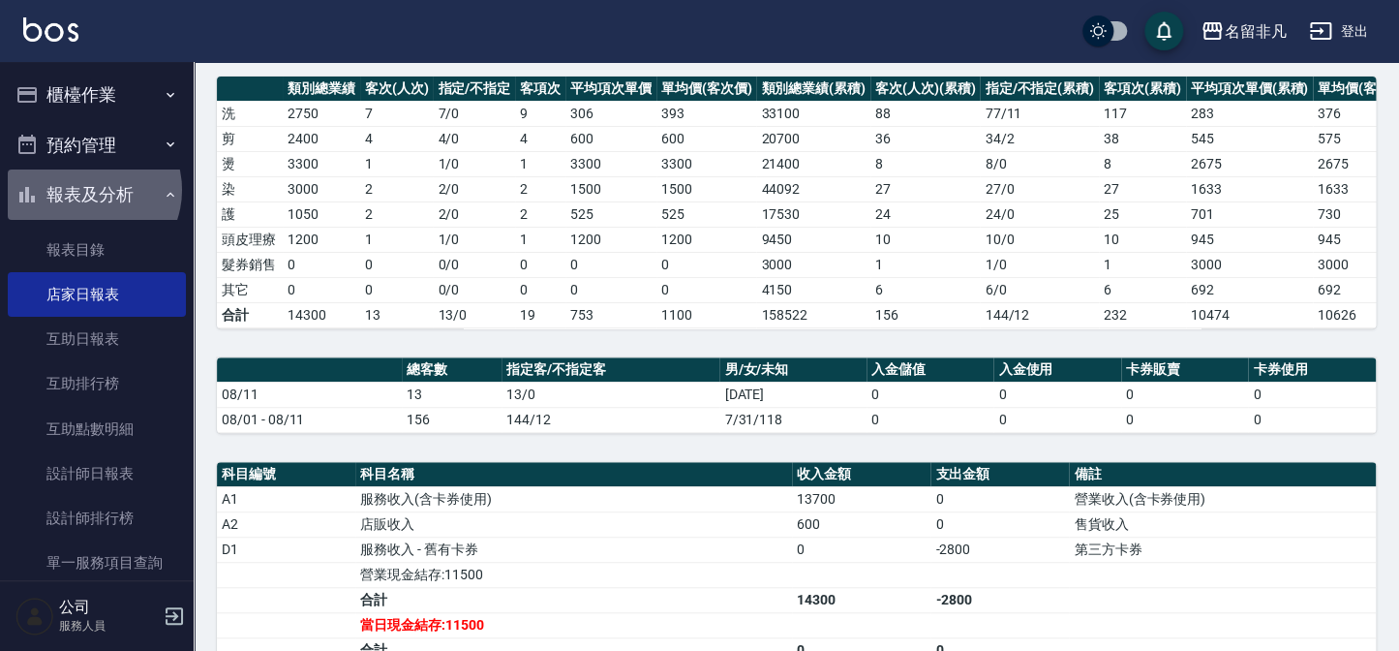
drag, startPoint x: 87, startPoint y: 190, endPoint x: 85, endPoint y: 179, distance: 10.8
click at [87, 190] on button "報表及分析" at bounding box center [97, 194] width 178 height 50
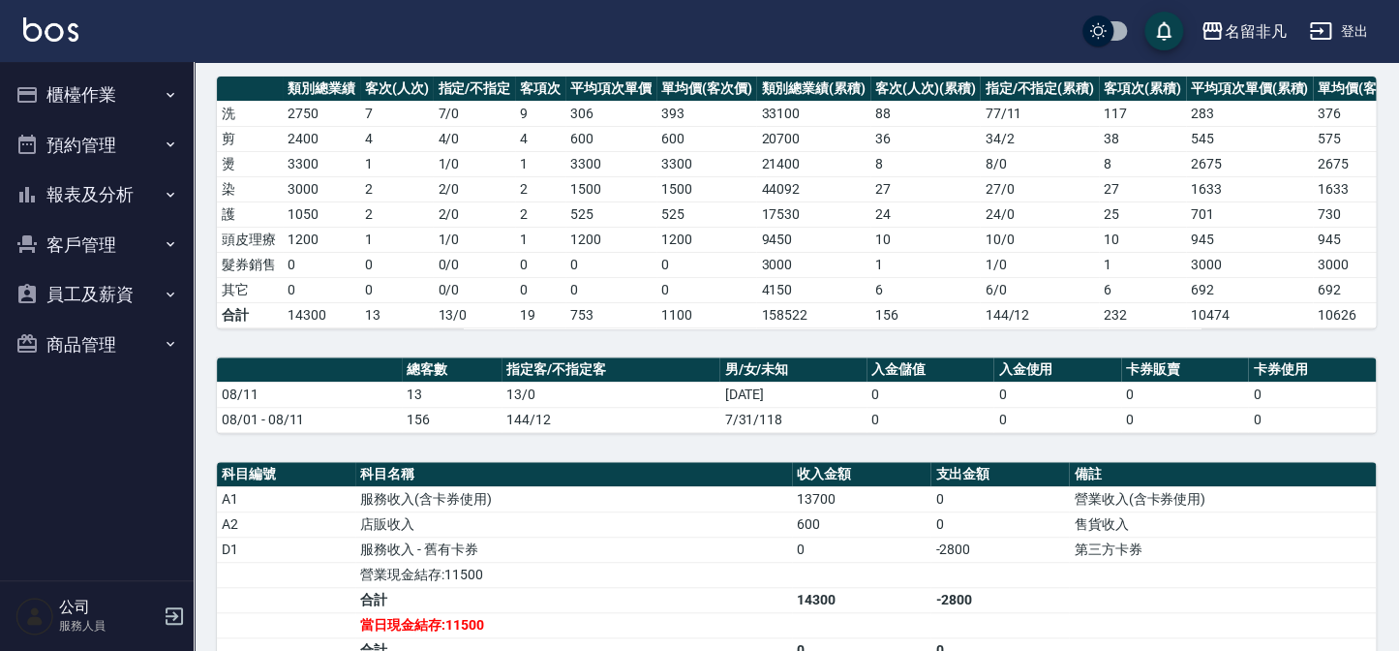
click at [93, 83] on button "櫃檯作業" at bounding box center [97, 95] width 178 height 50
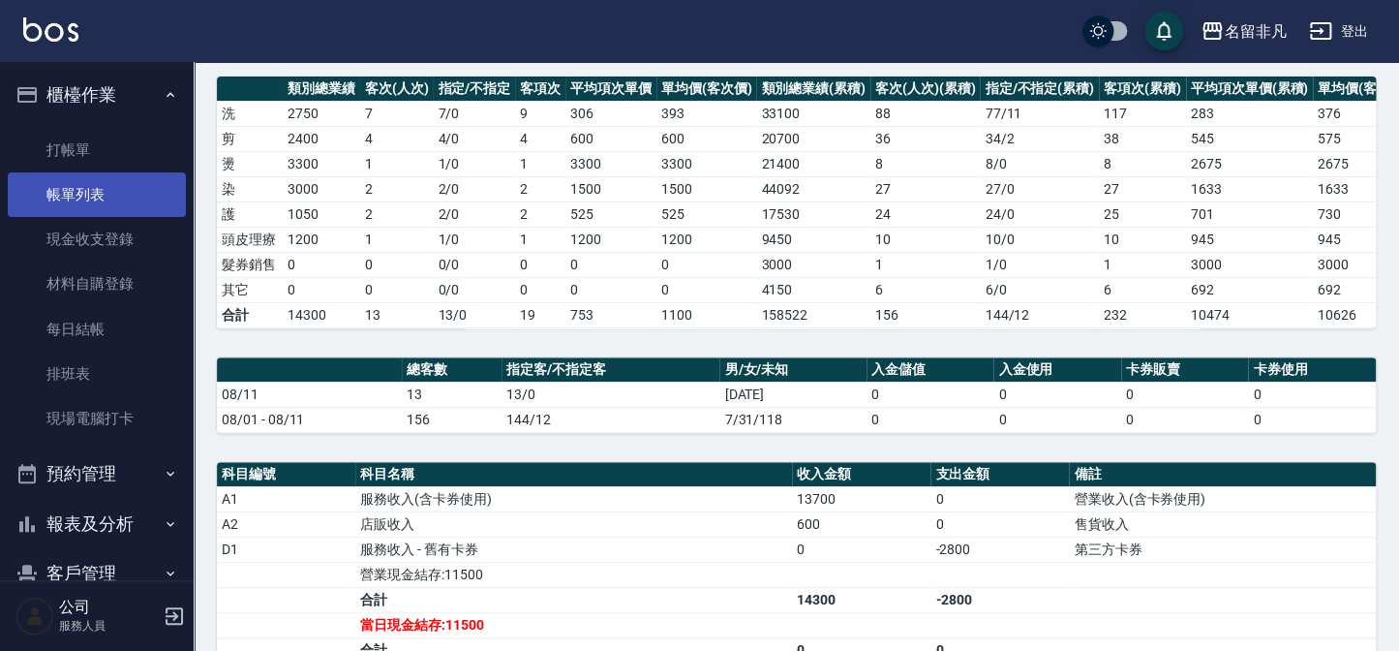
click at [115, 192] on link "帳單列表" at bounding box center [97, 194] width 178 height 45
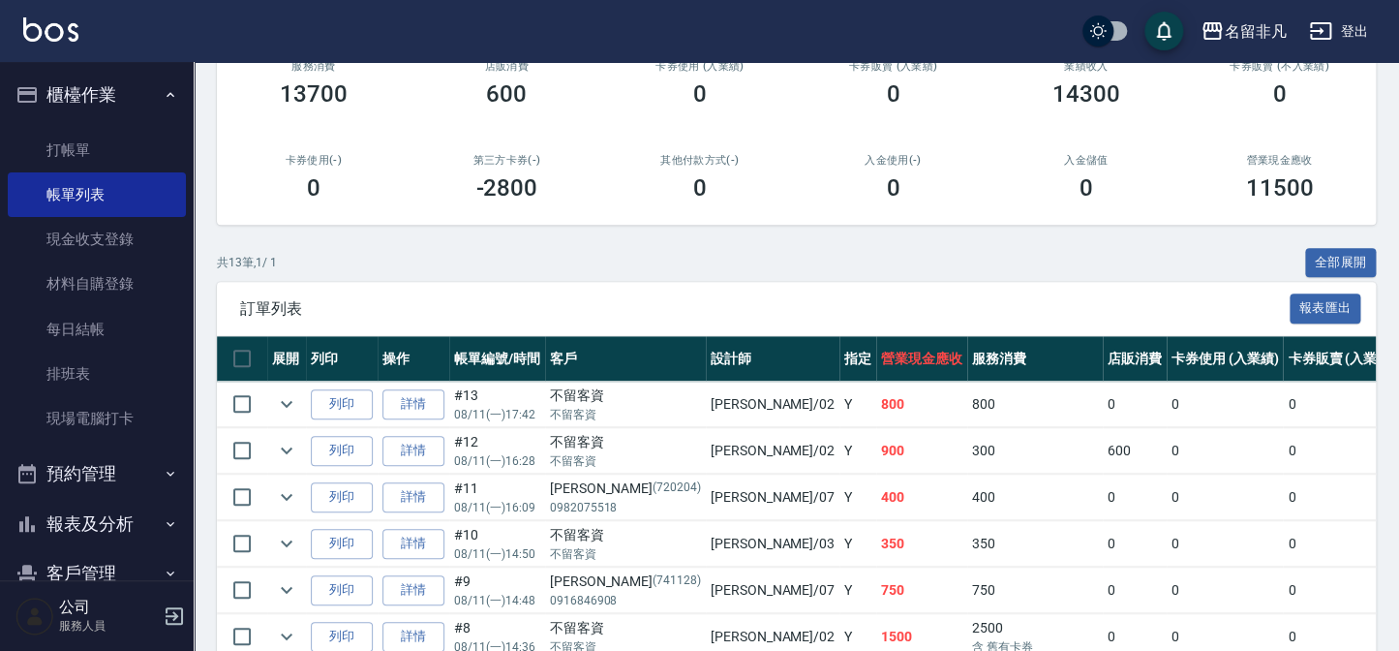
scroll to position [263, 0]
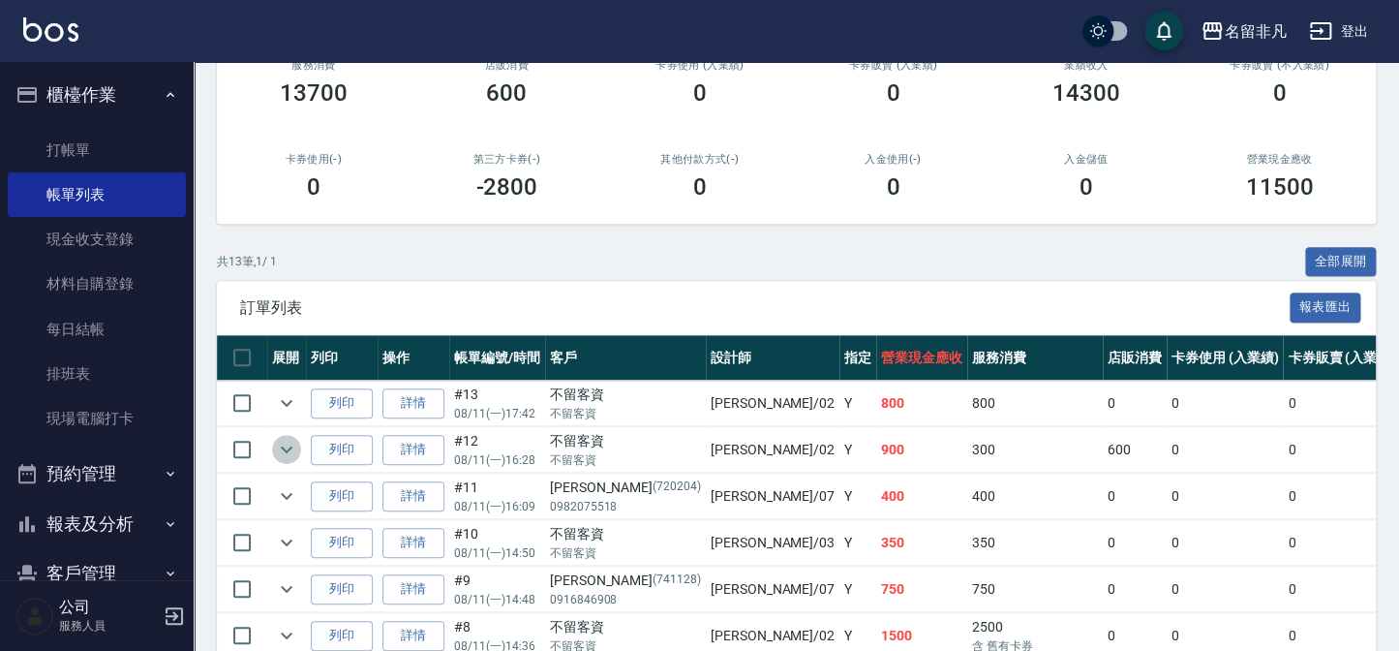
click at [284, 450] on icon "expand row" at bounding box center [286, 449] width 23 height 23
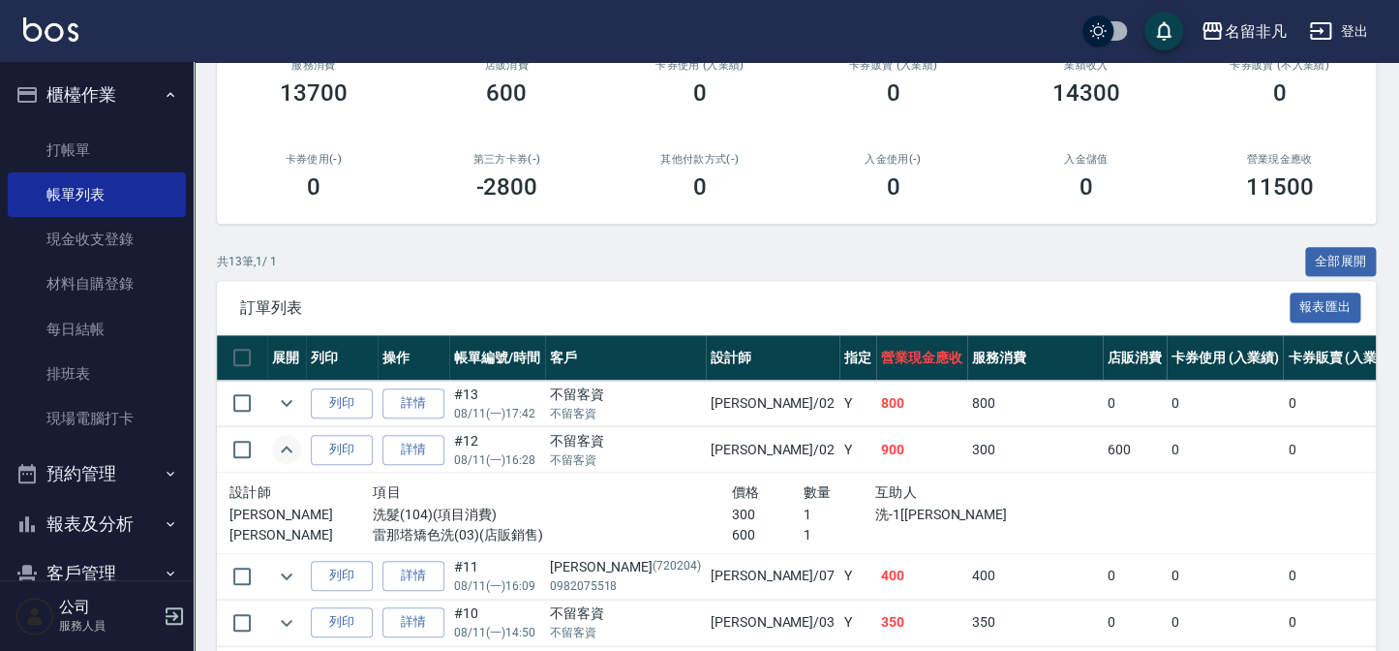
click at [284, 450] on icon "expand row" at bounding box center [286, 449] width 23 height 23
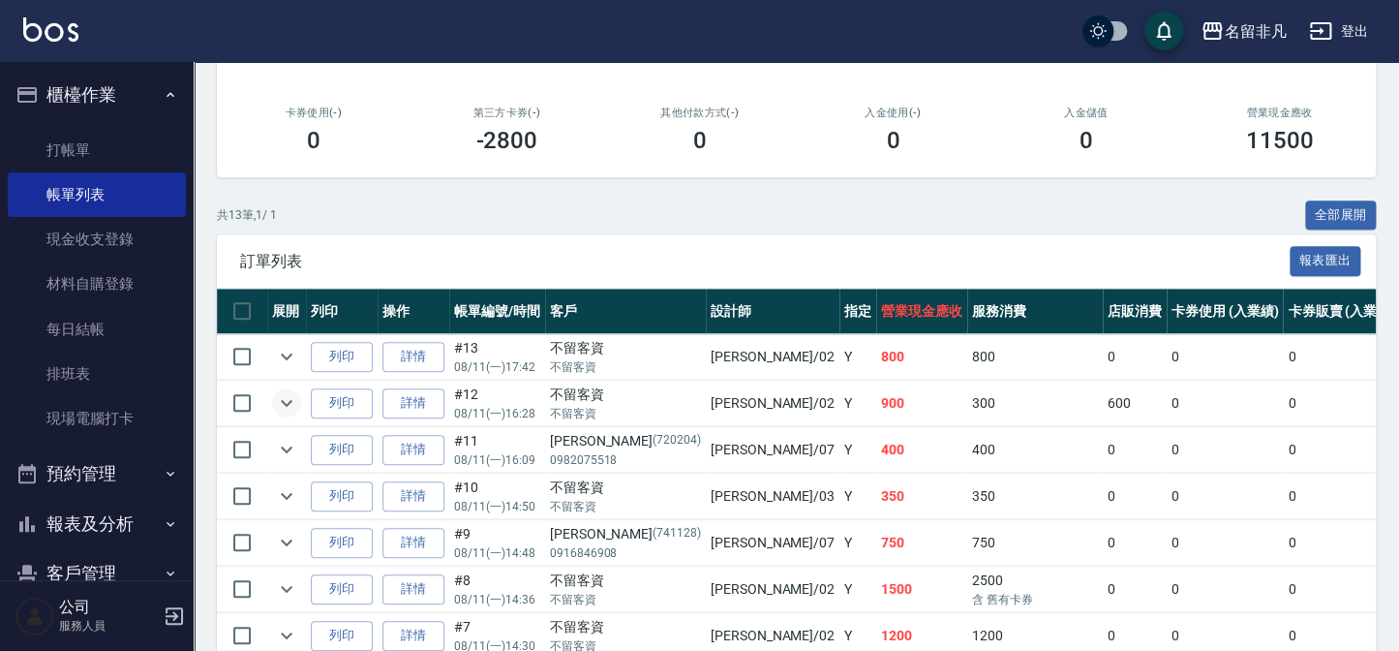
scroll to position [351, 0]
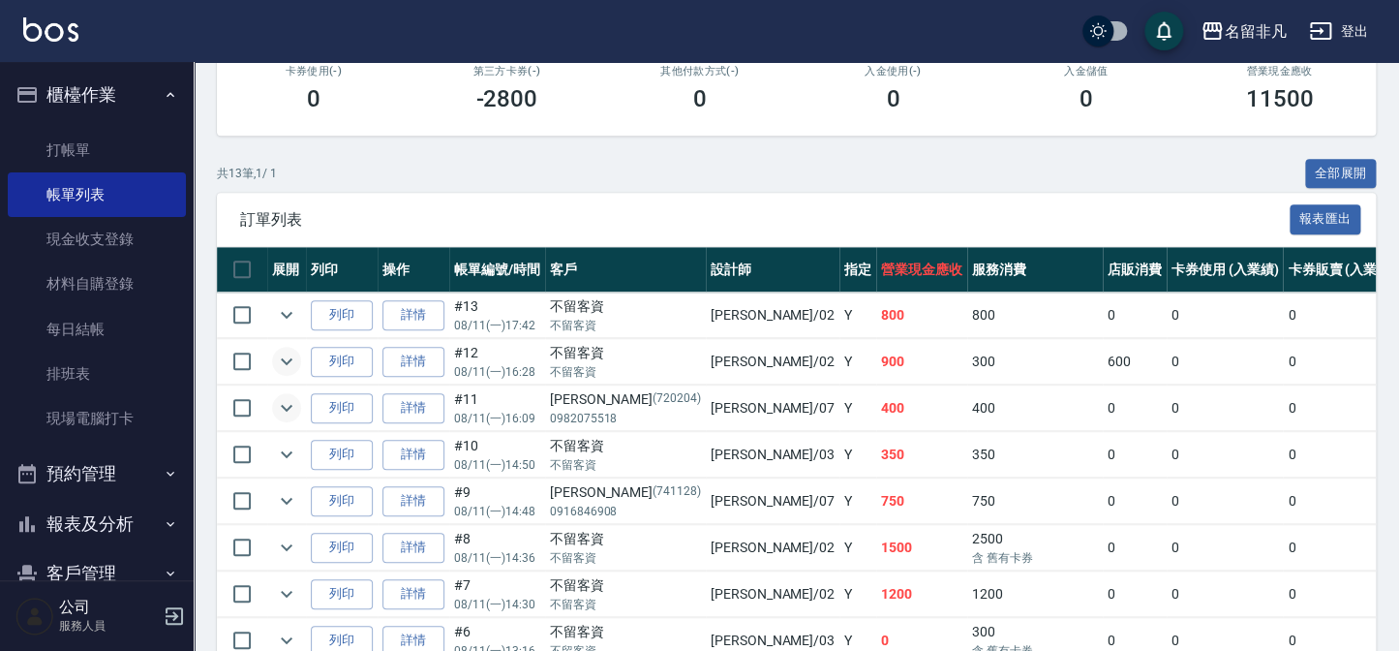
click at [280, 404] on icon "expand row" at bounding box center [286, 407] width 23 height 23
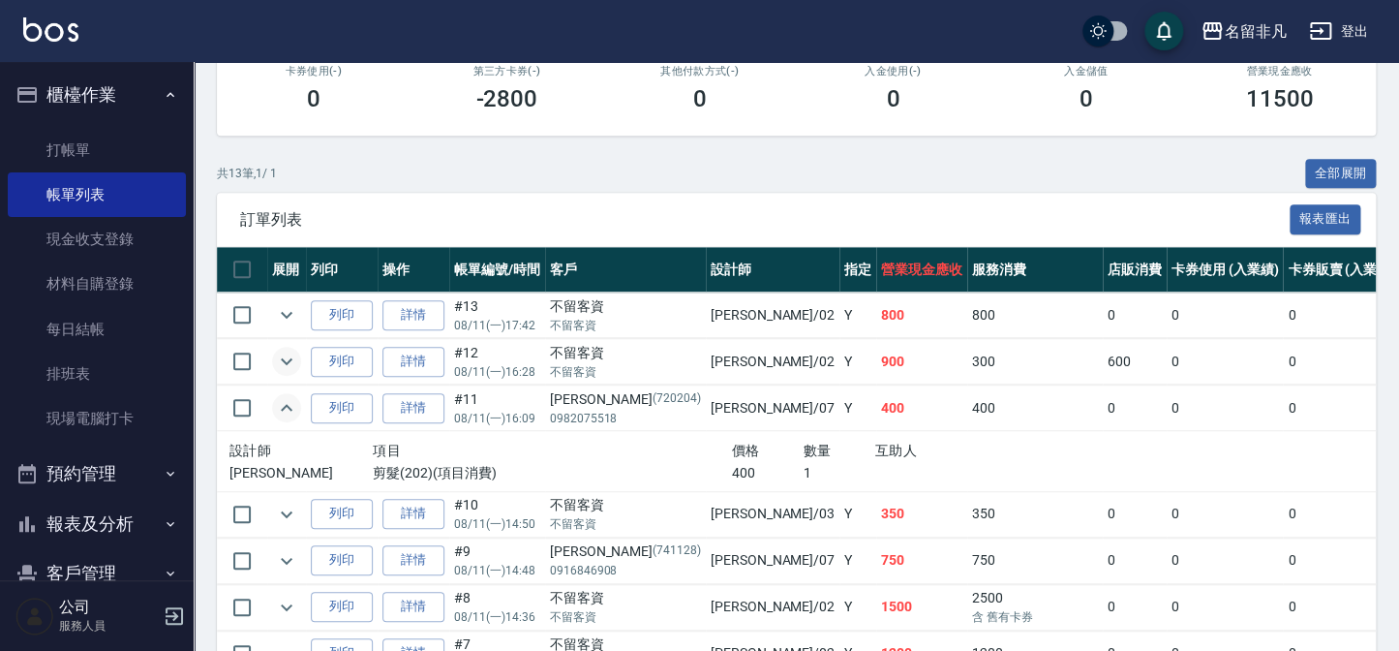
click at [280, 404] on icon "expand row" at bounding box center [286, 407] width 23 height 23
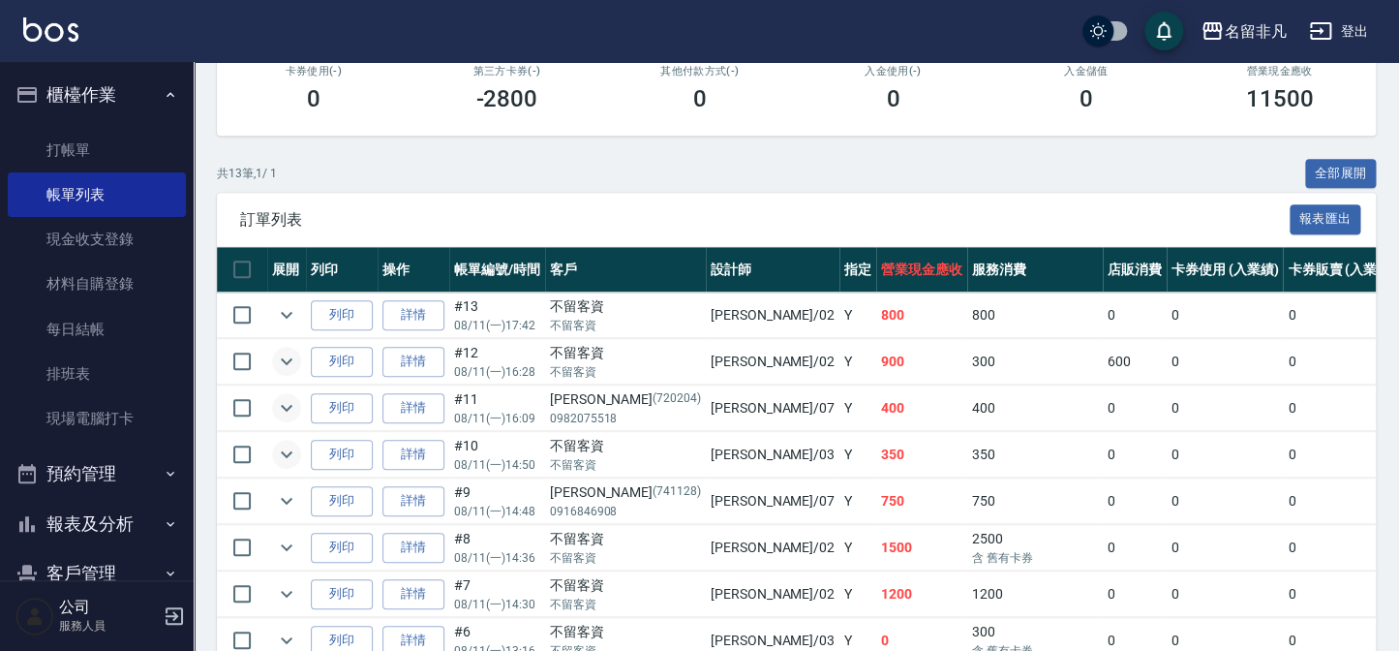
click at [279, 451] on icon "expand row" at bounding box center [286, 453] width 23 height 23
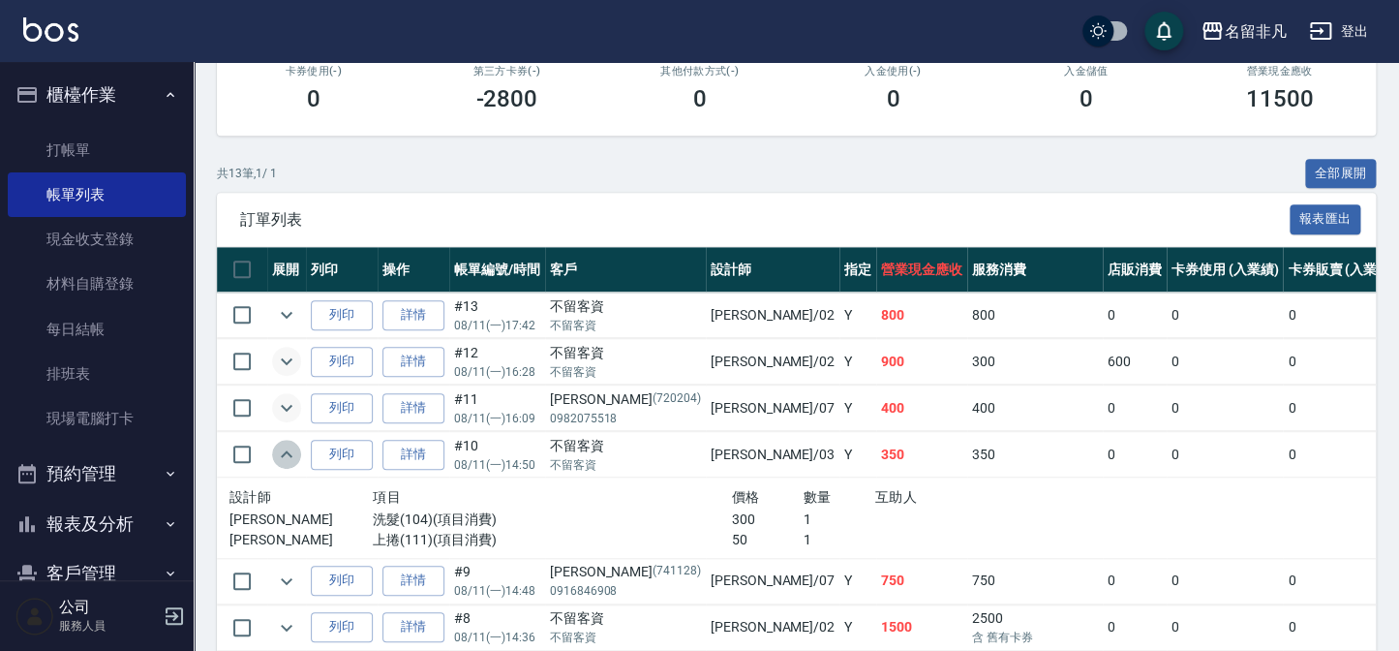
click at [279, 451] on icon "expand row" at bounding box center [286, 453] width 23 height 23
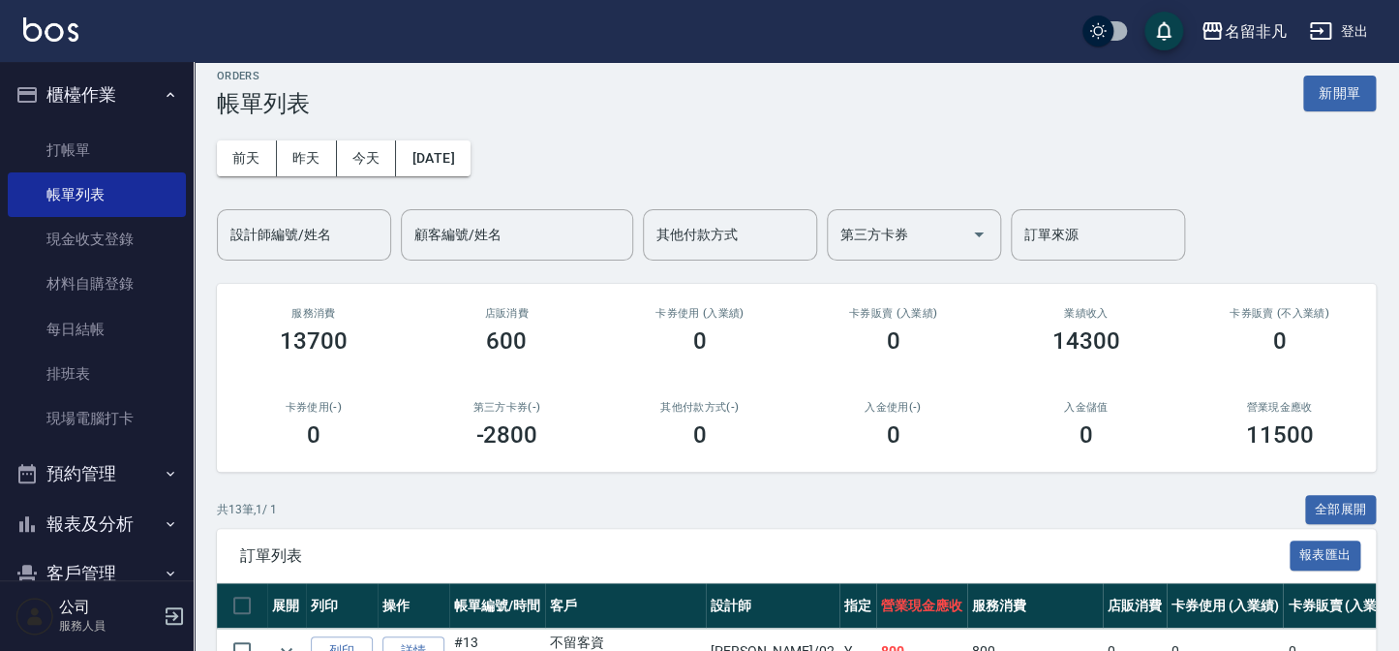
scroll to position [0, 0]
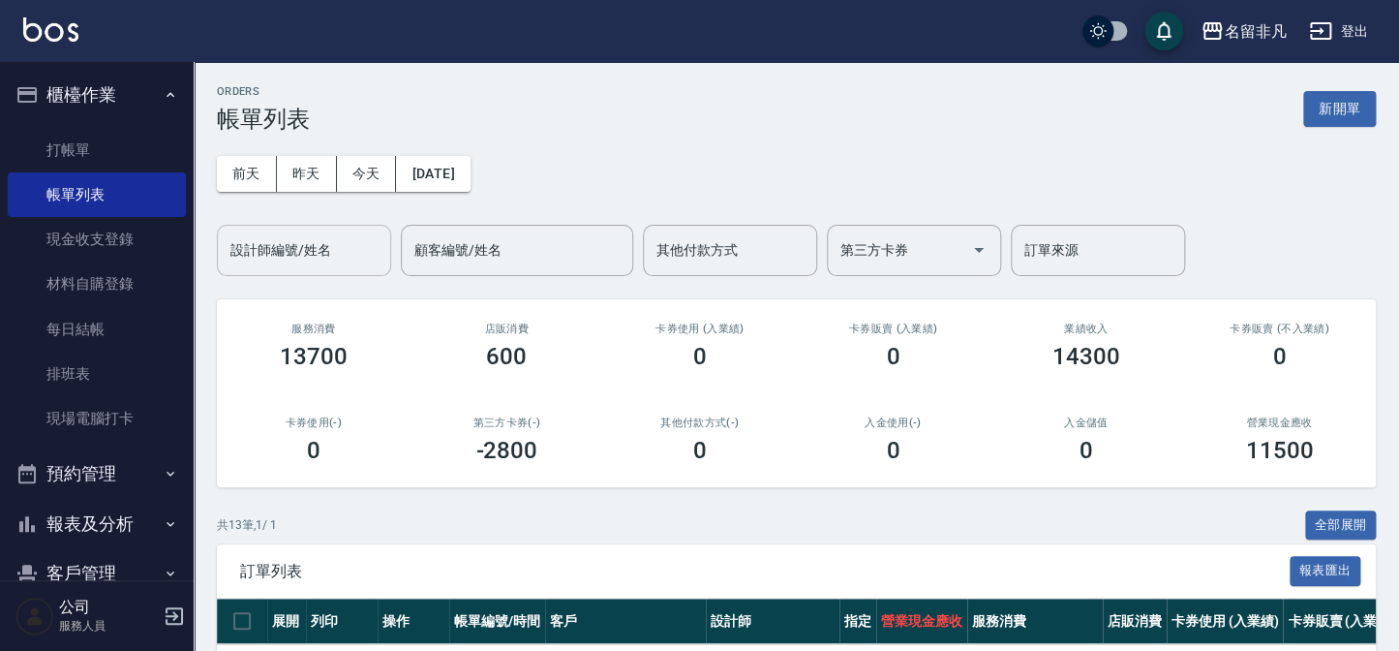
click at [311, 262] on input "設計師編號/姓名" at bounding box center [304, 250] width 157 height 34
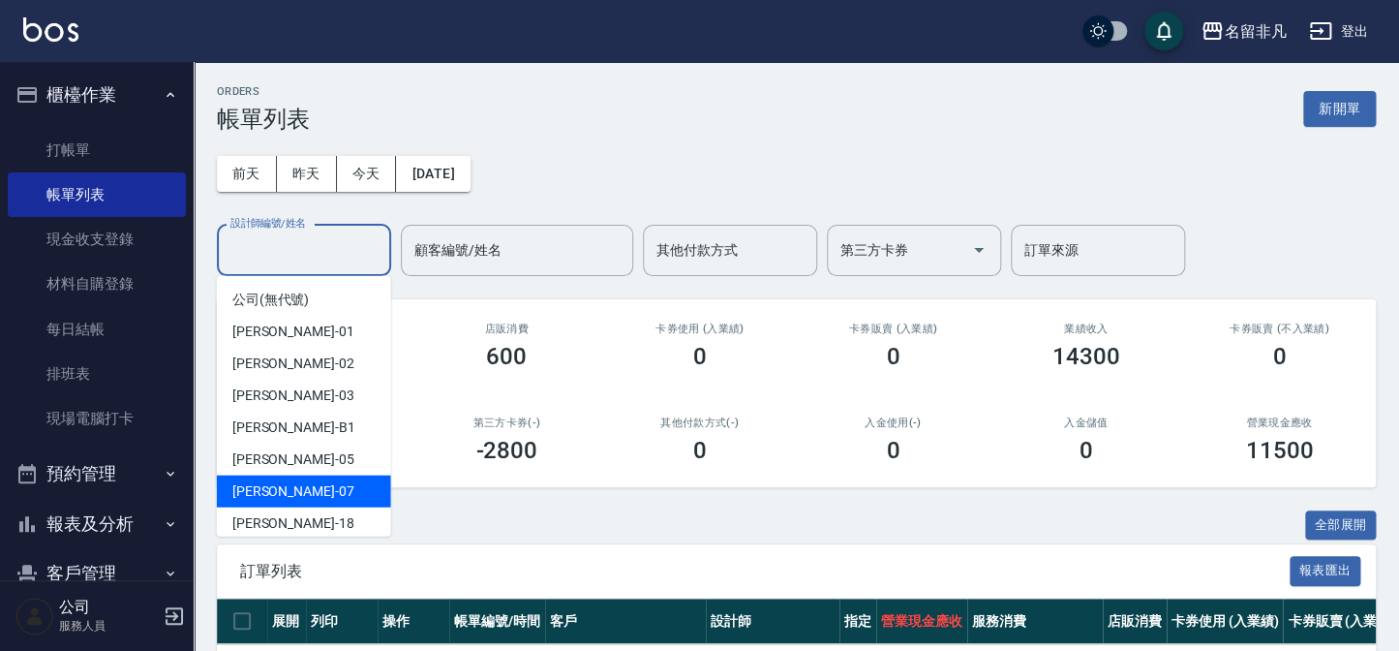
click at [367, 498] on div "[PERSON_NAME]-07" at bounding box center [304, 491] width 174 height 32
type input "[PERSON_NAME]-07"
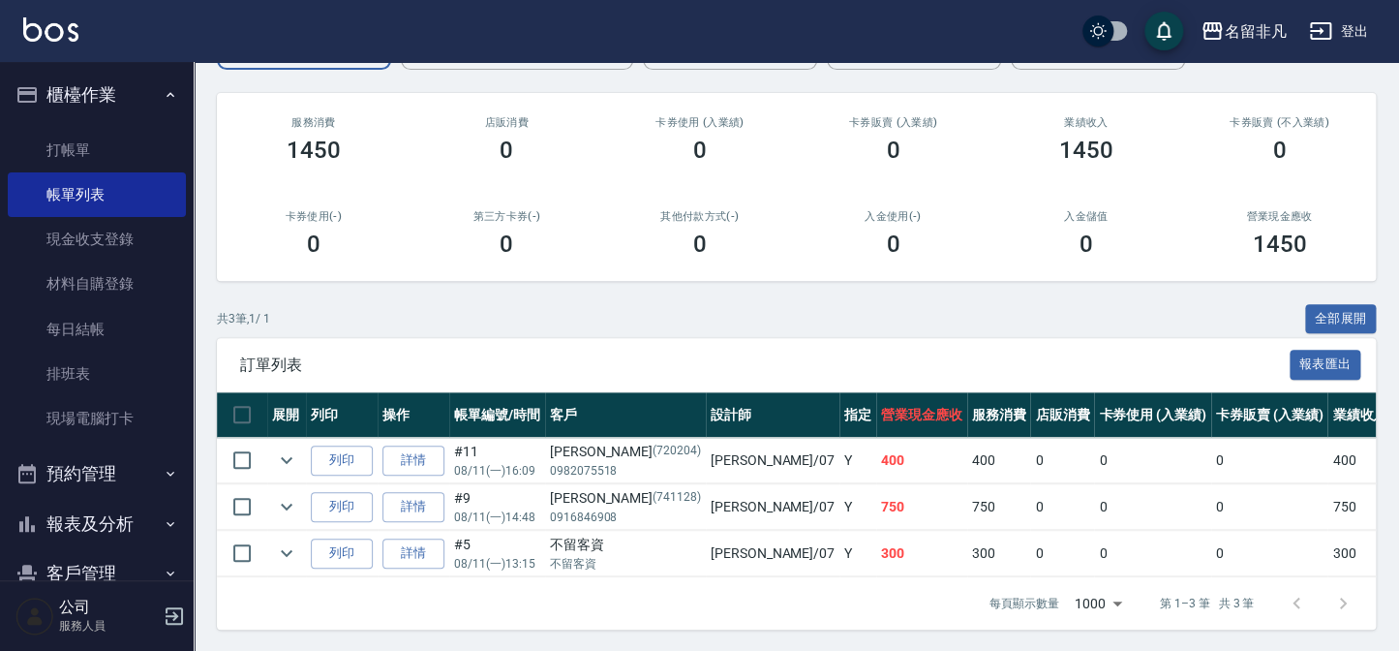
scroll to position [221, 0]
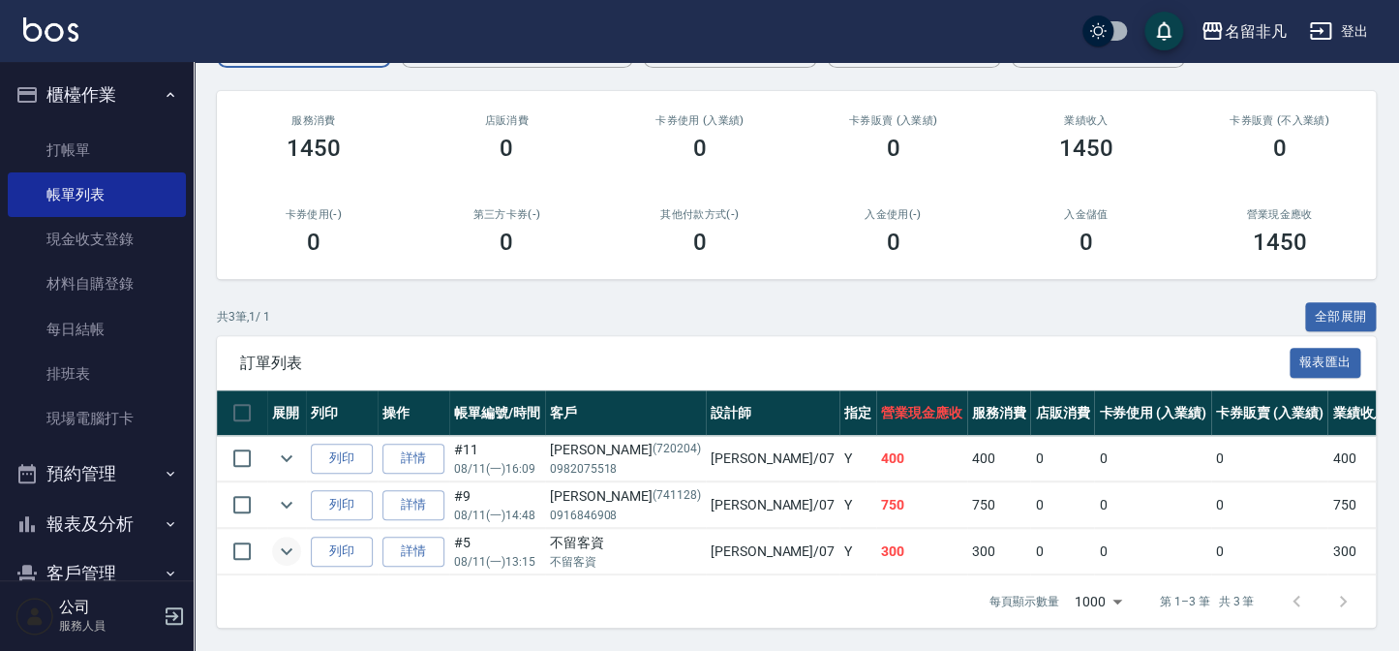
click at [300, 538] on button "expand row" at bounding box center [286, 550] width 29 height 29
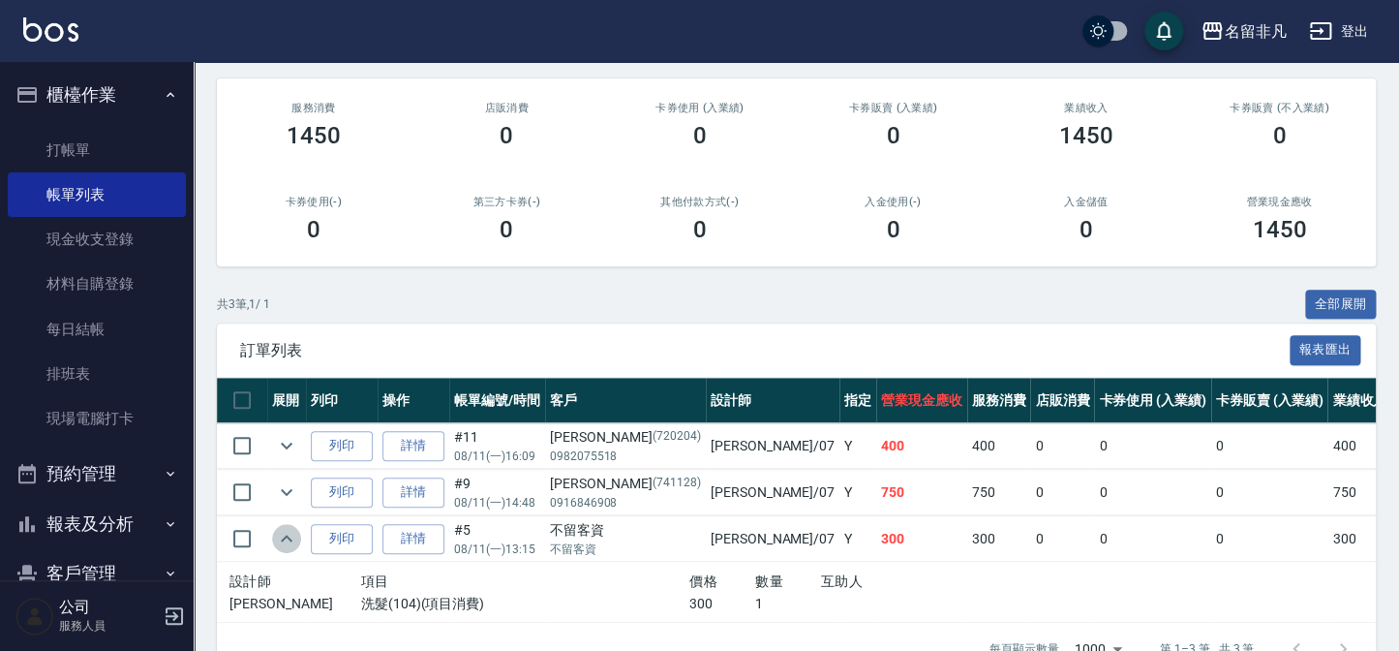
click at [300, 538] on button "expand row" at bounding box center [286, 538] width 29 height 29
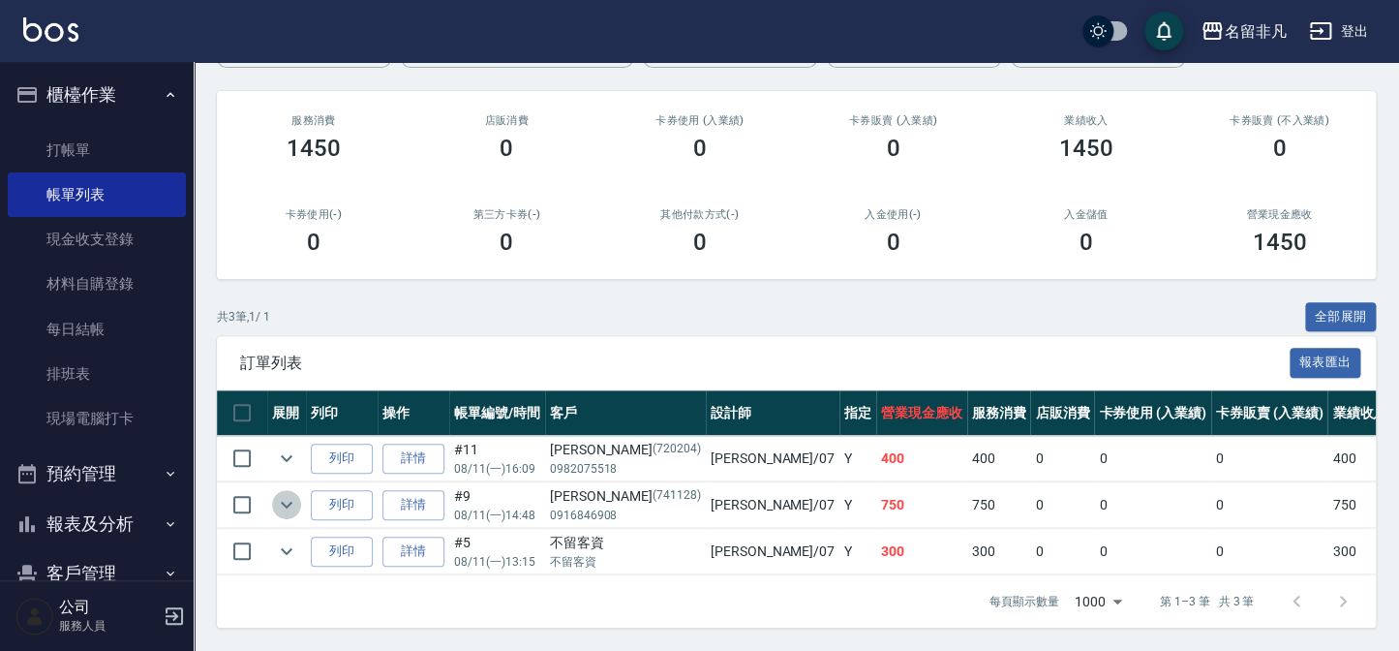
click at [290, 494] on icon "expand row" at bounding box center [286, 504] width 23 height 23
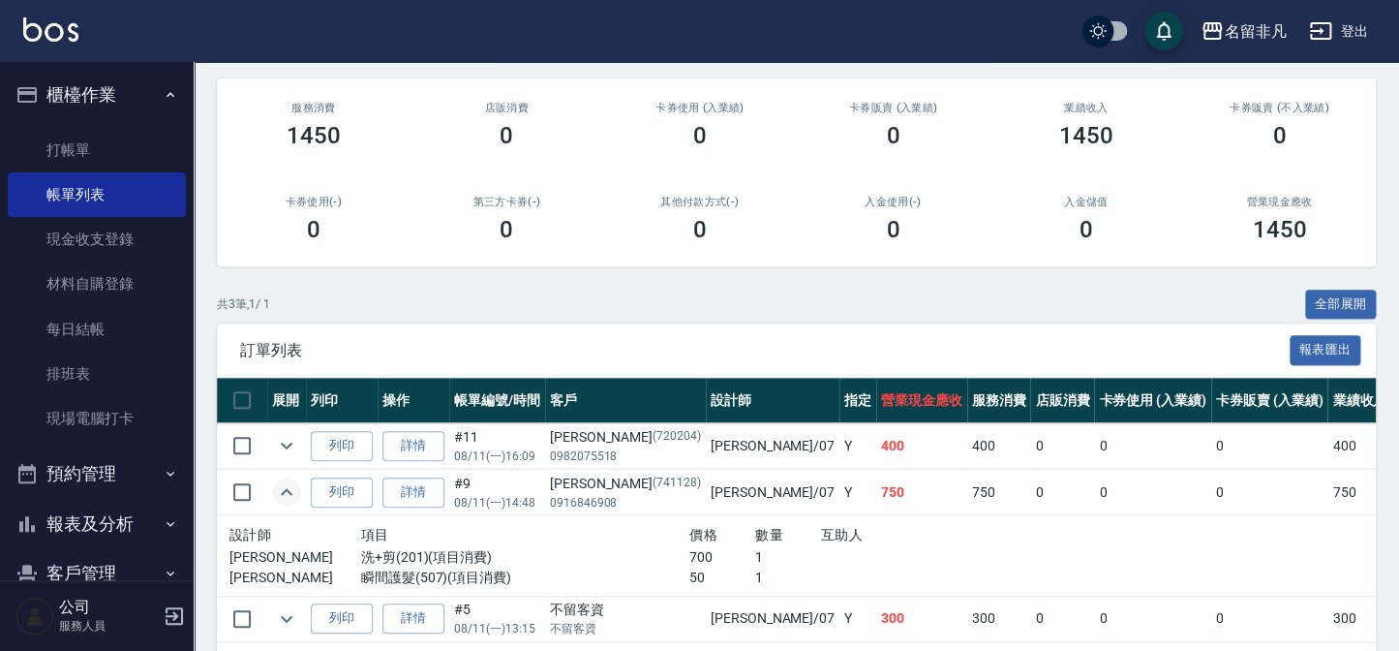
click at [290, 494] on icon "expand row" at bounding box center [286, 491] width 23 height 23
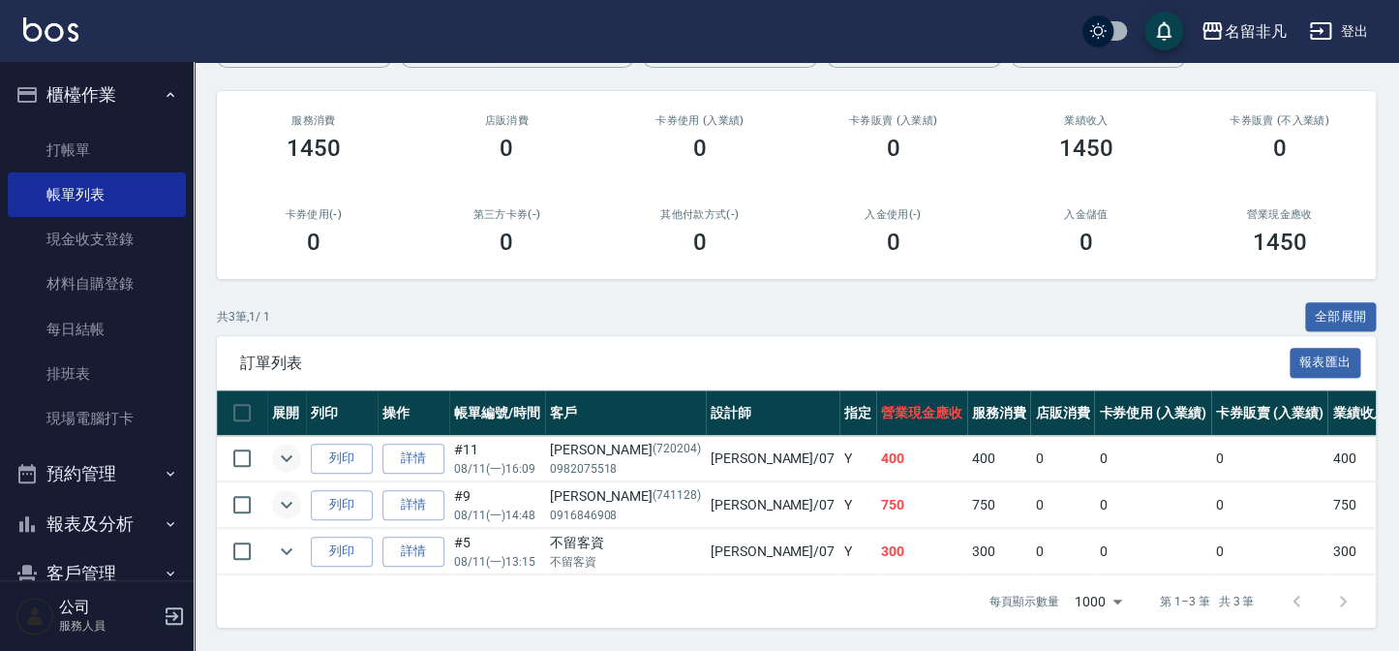
click at [291, 454] on icon "expand row" at bounding box center [286, 457] width 23 height 23
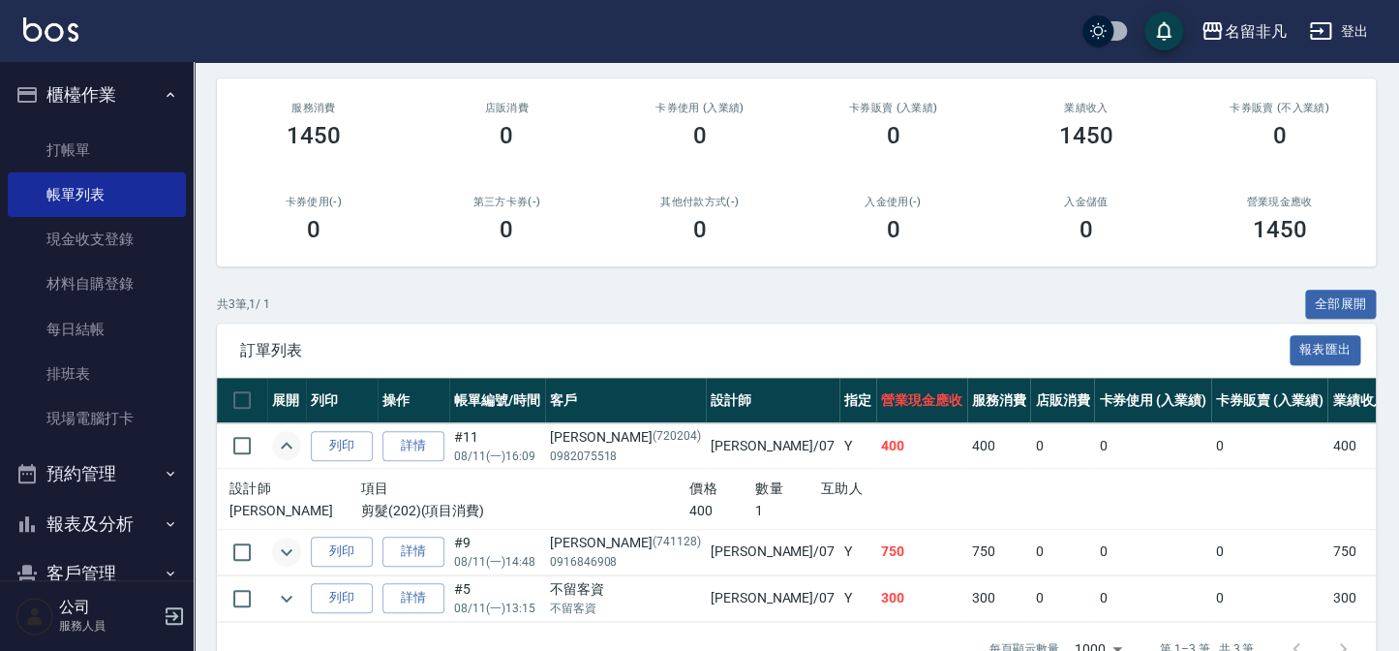
click at [291, 454] on icon "expand row" at bounding box center [286, 445] width 23 height 23
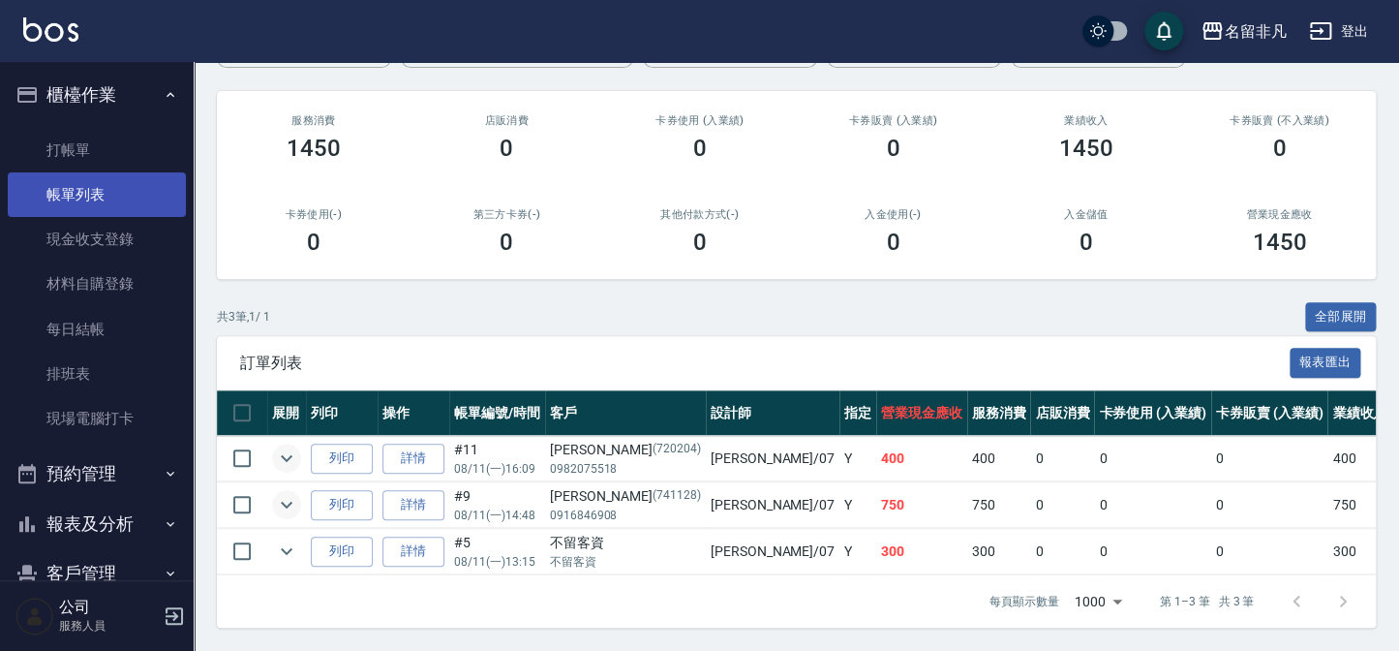
click at [57, 210] on link "帳單列表" at bounding box center [97, 194] width 178 height 45
click at [77, 86] on button "櫃檯作業" at bounding box center [97, 95] width 178 height 50
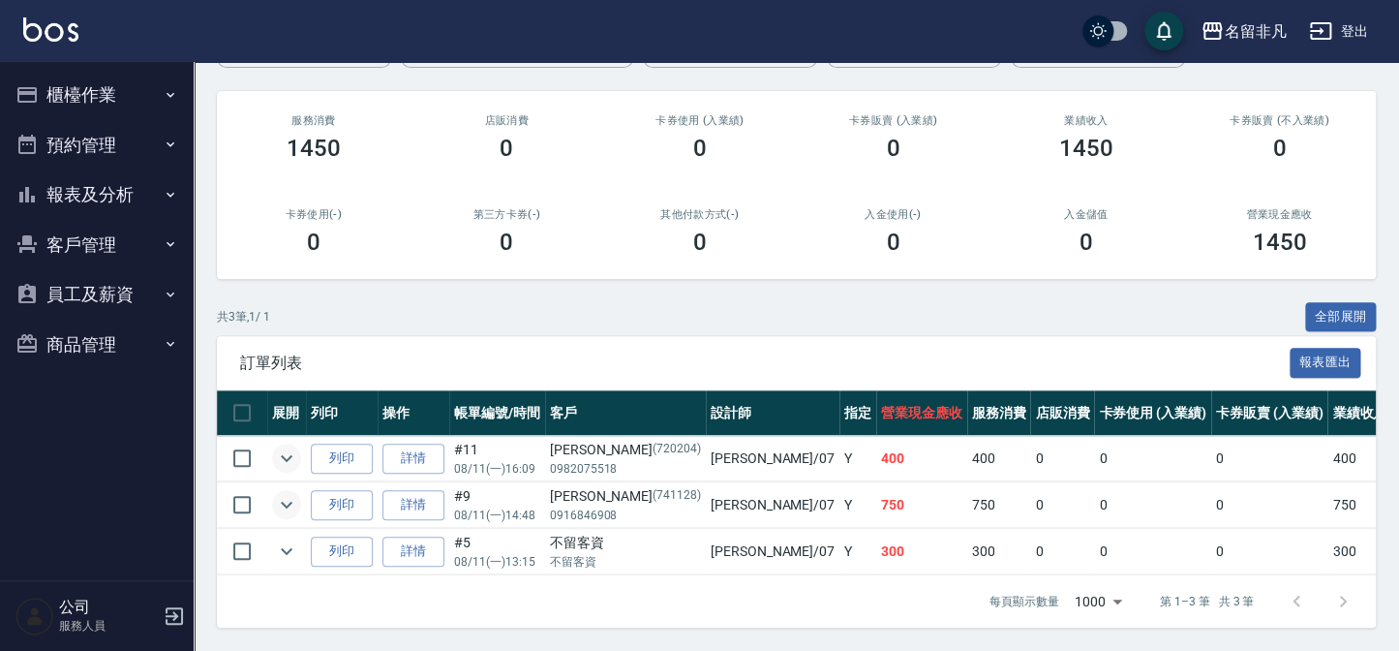
click at [97, 106] on button "櫃檯作業" at bounding box center [97, 95] width 178 height 50
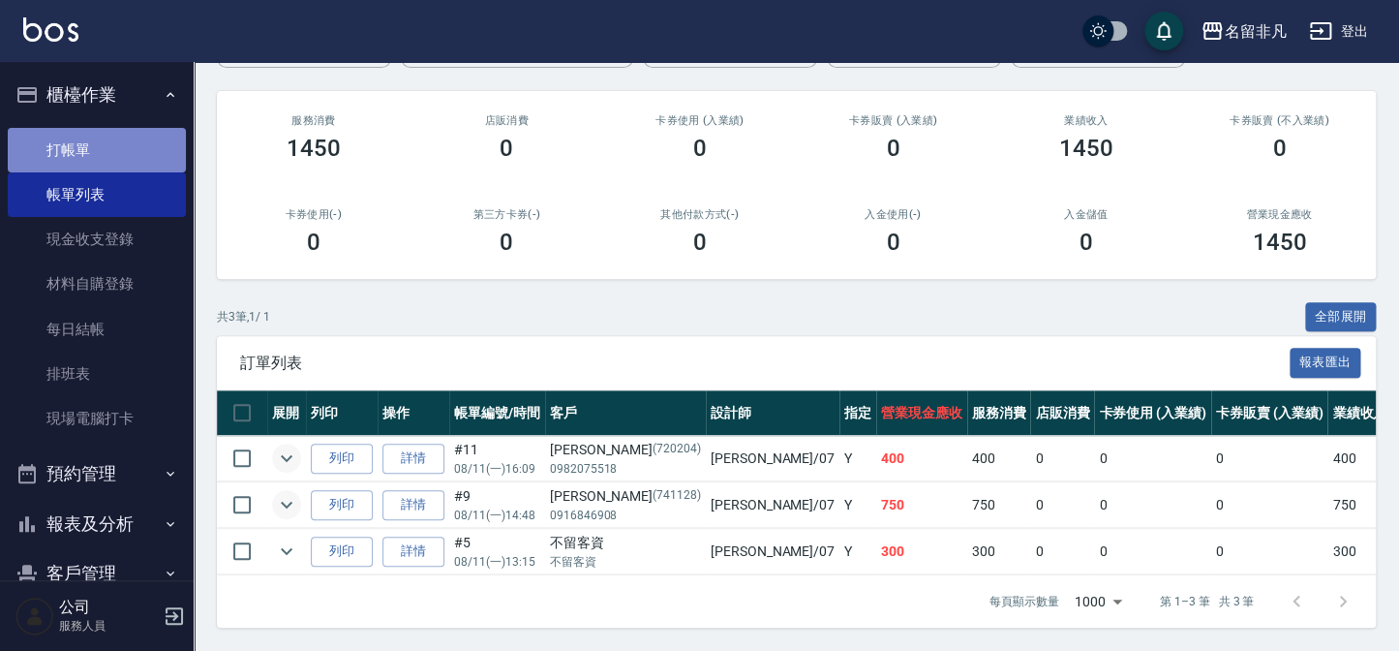
click at [110, 143] on link "打帳單" at bounding box center [97, 150] width 178 height 45
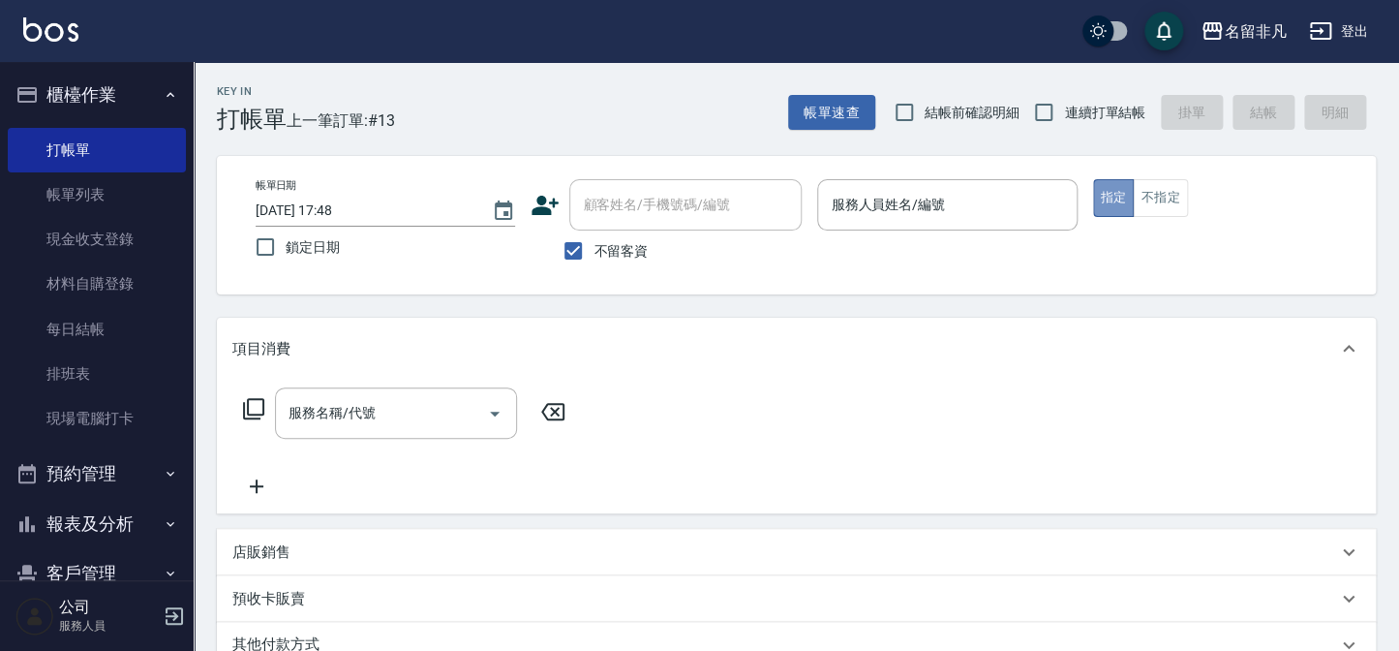
drag, startPoint x: 1111, startPoint y: 198, endPoint x: 1082, endPoint y: 196, distance: 29.2
click at [1109, 198] on button "指定" at bounding box center [1114, 198] width 42 height 38
click at [995, 207] on input "服務人員姓名/編號" at bounding box center [947, 205] width 242 height 34
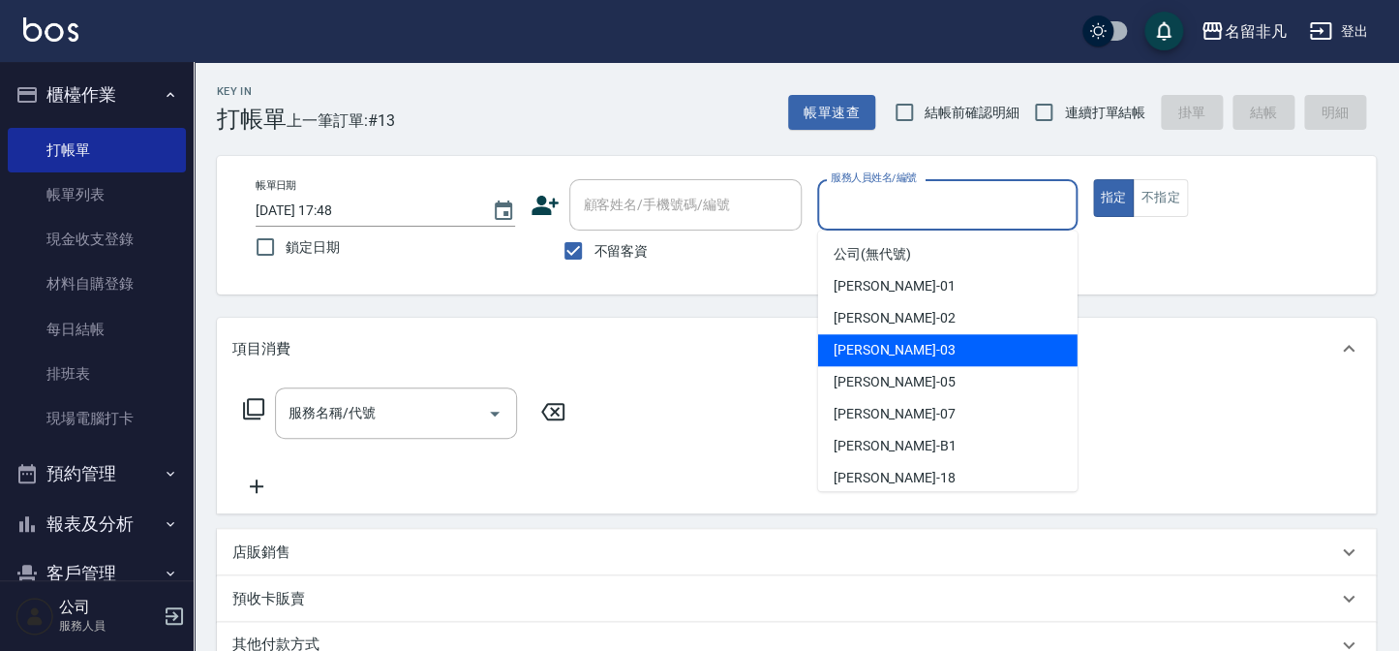
click at [912, 344] on div "[PERSON_NAME] -03" at bounding box center [947, 350] width 259 height 32
type input "[PERSON_NAME]-03"
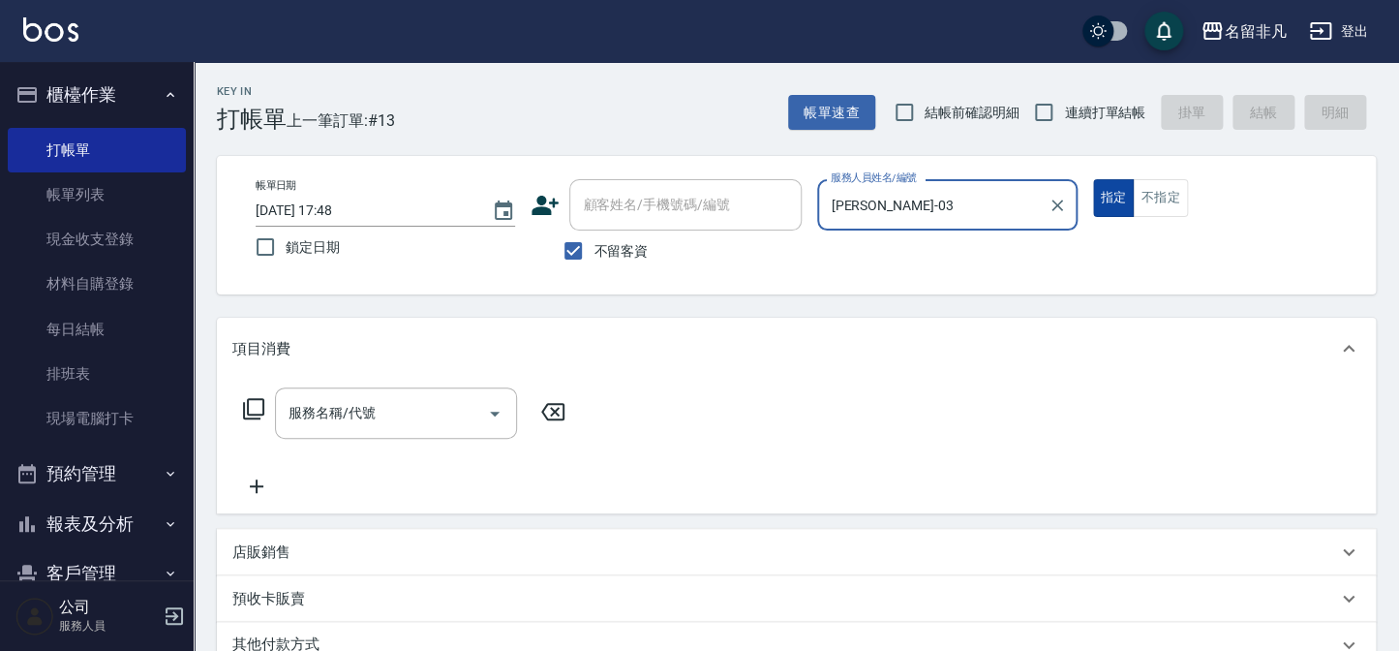
click at [1122, 194] on button "指定" at bounding box center [1114, 198] width 42 height 38
click at [252, 411] on icon at bounding box center [253, 408] width 23 height 23
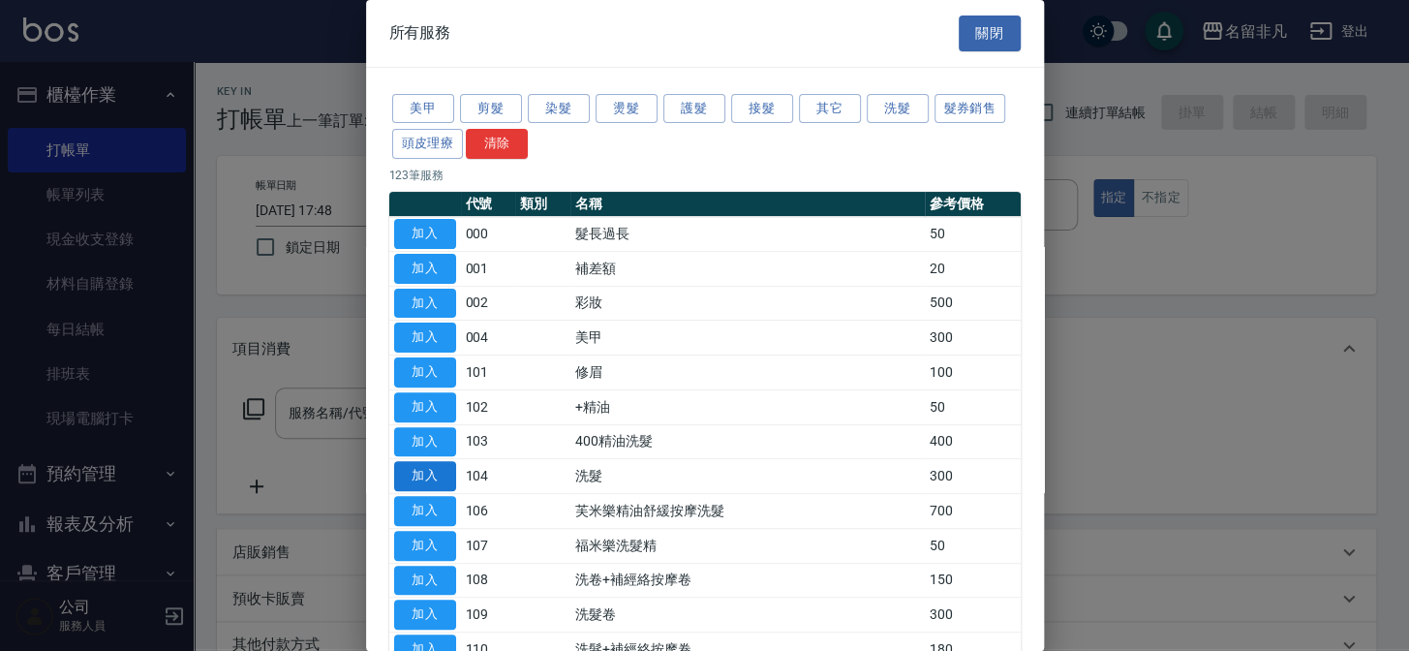
click at [398, 472] on button "加入" at bounding box center [425, 476] width 62 height 30
type input "洗髮(104)"
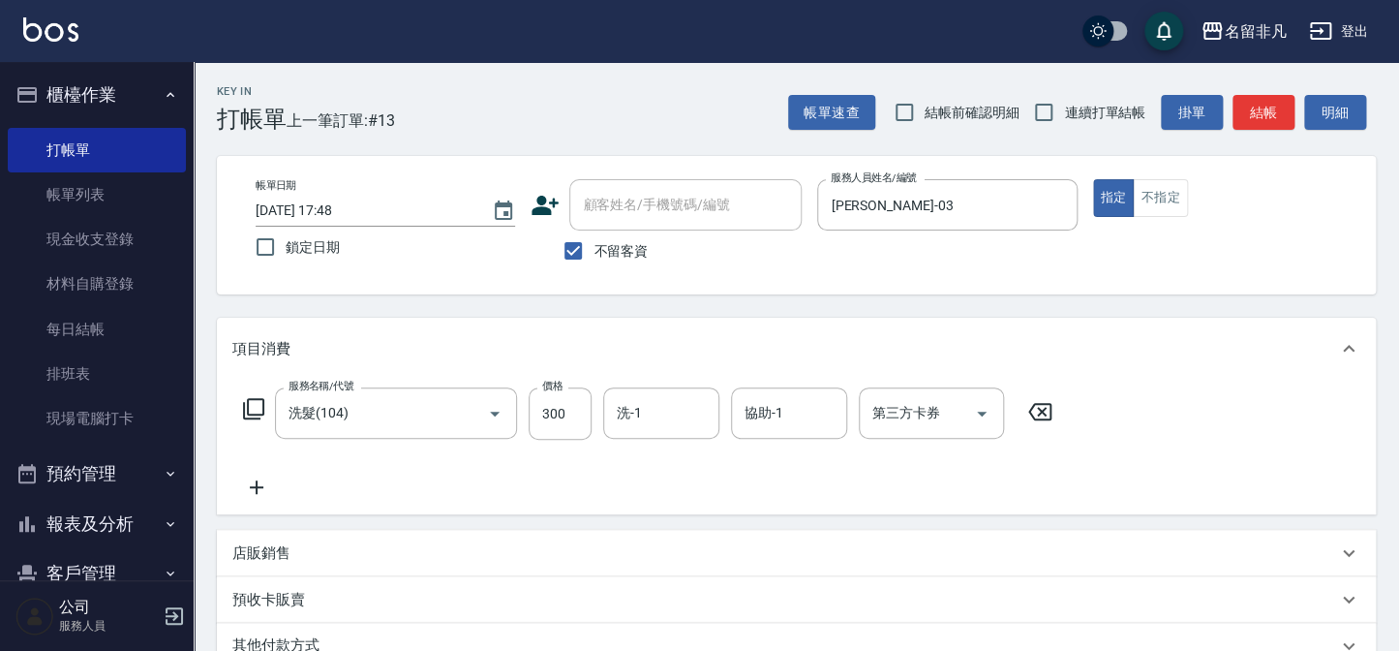
click at [259, 485] on icon at bounding box center [256, 486] width 48 height 23
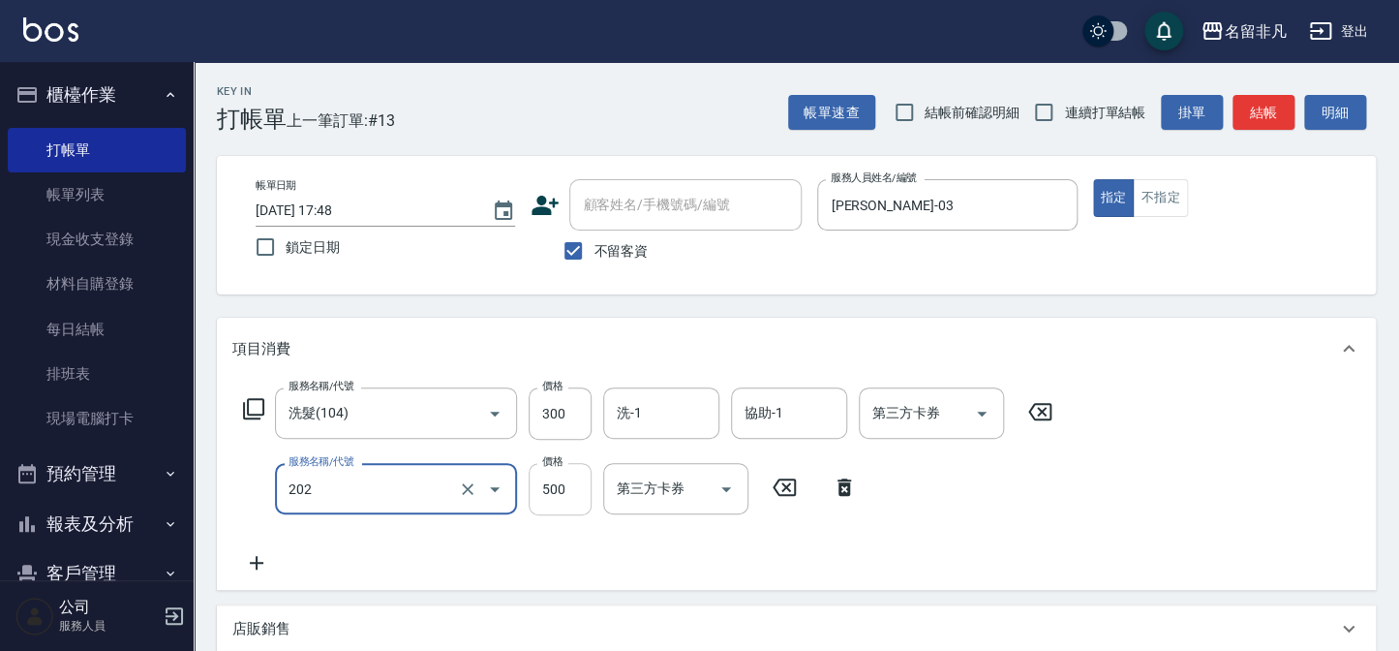
type input "剪髮(202)"
click at [548, 483] on input "500" at bounding box center [560, 489] width 63 height 52
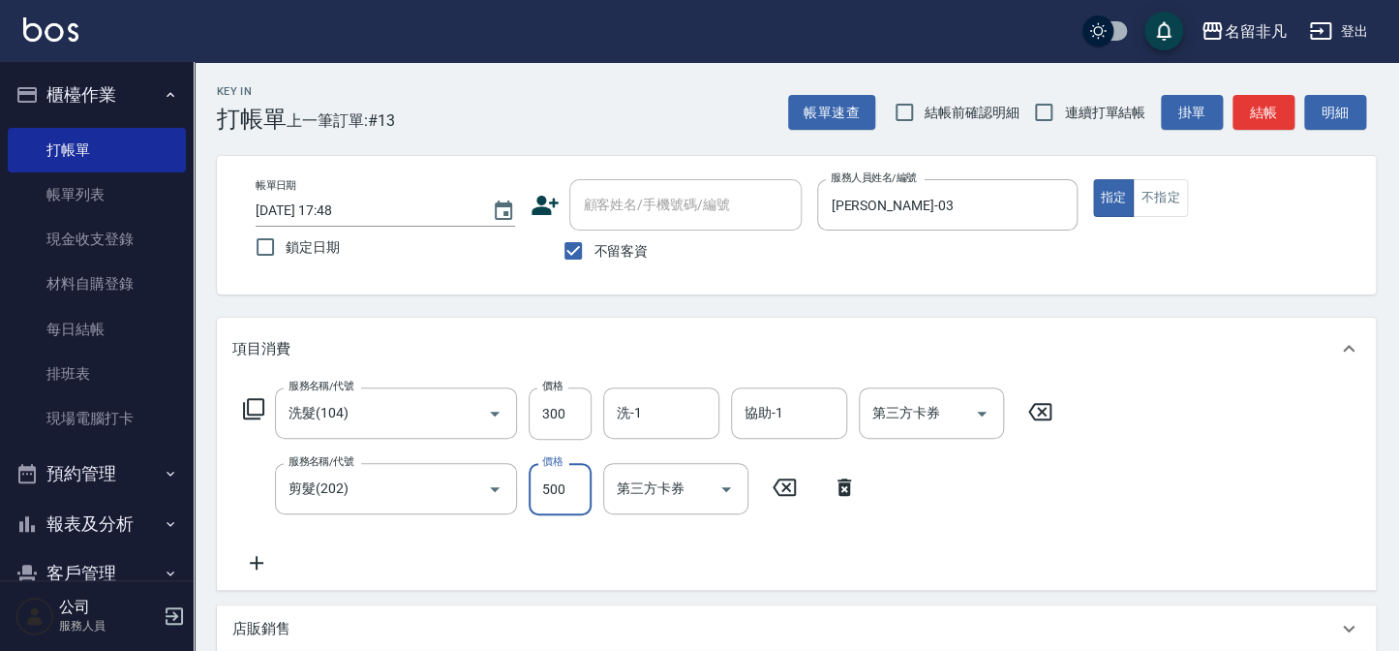
click at [548, 483] on input "500" at bounding box center [560, 489] width 63 height 52
type input "400"
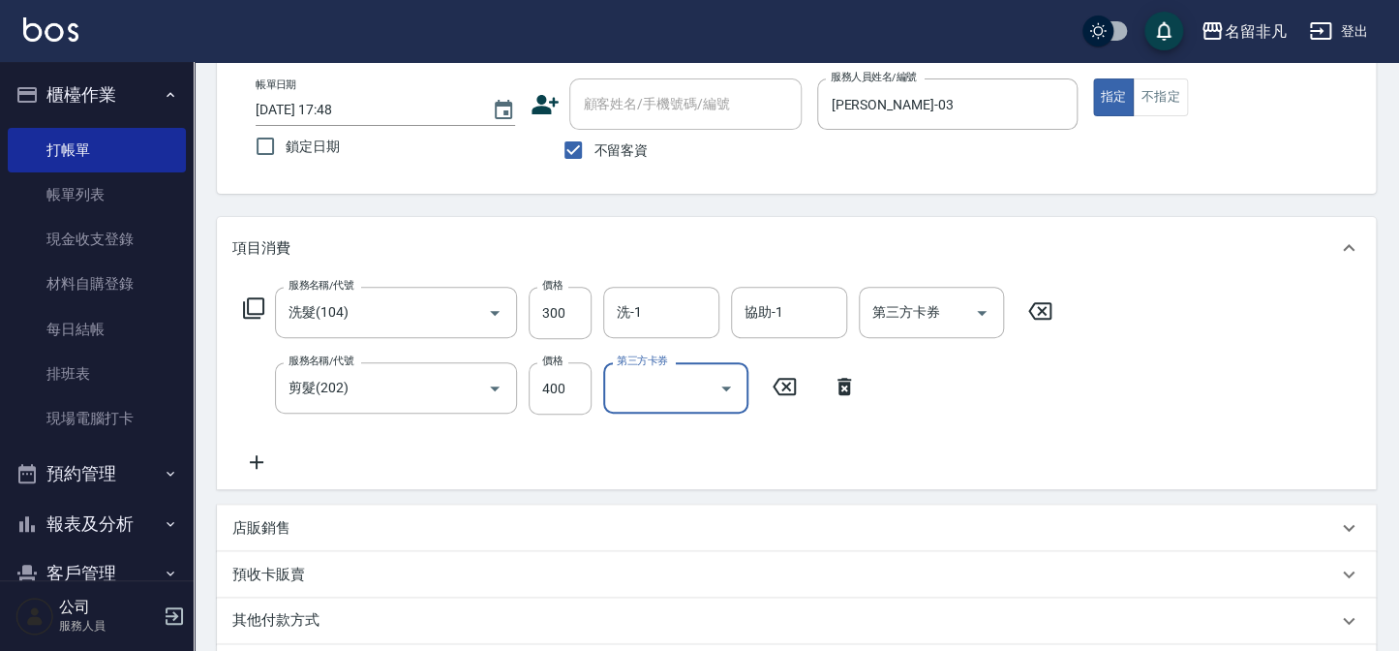
scroll to position [87, 0]
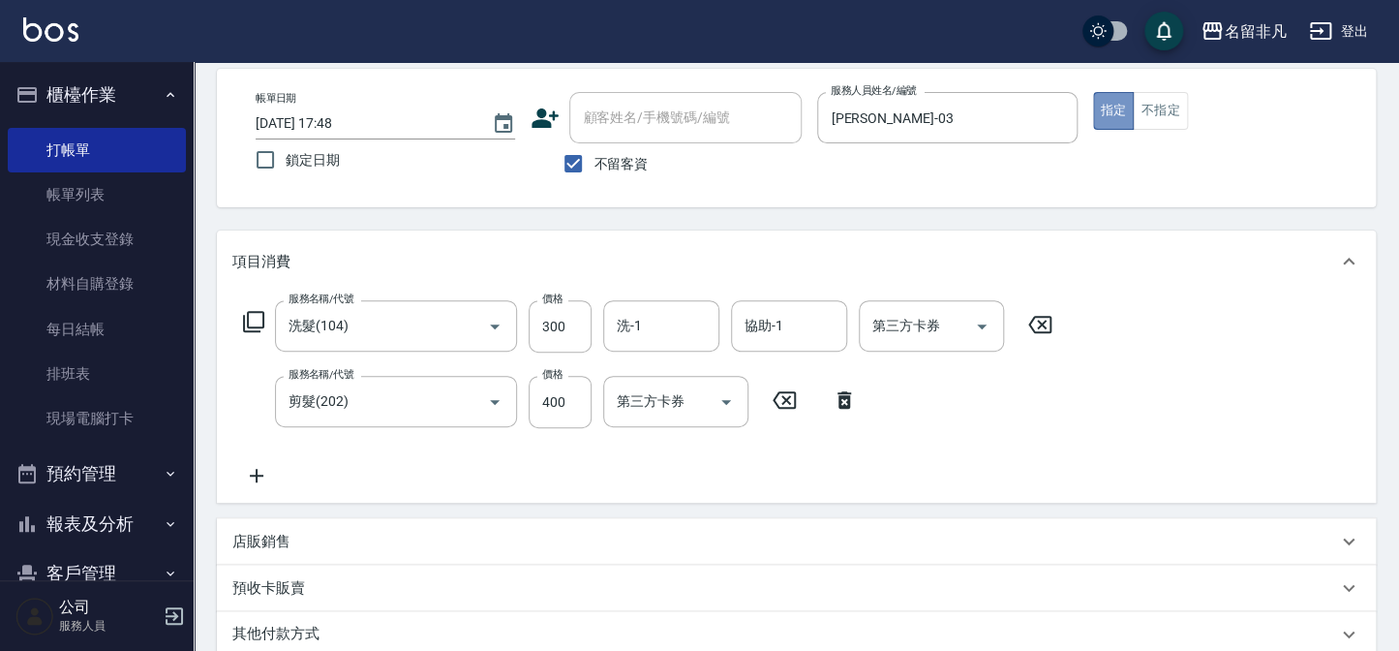
drag, startPoint x: 1113, startPoint y: 96, endPoint x: 1137, endPoint y: 133, distance: 43.5
click at [1112, 106] on button "指定" at bounding box center [1114, 111] width 42 height 38
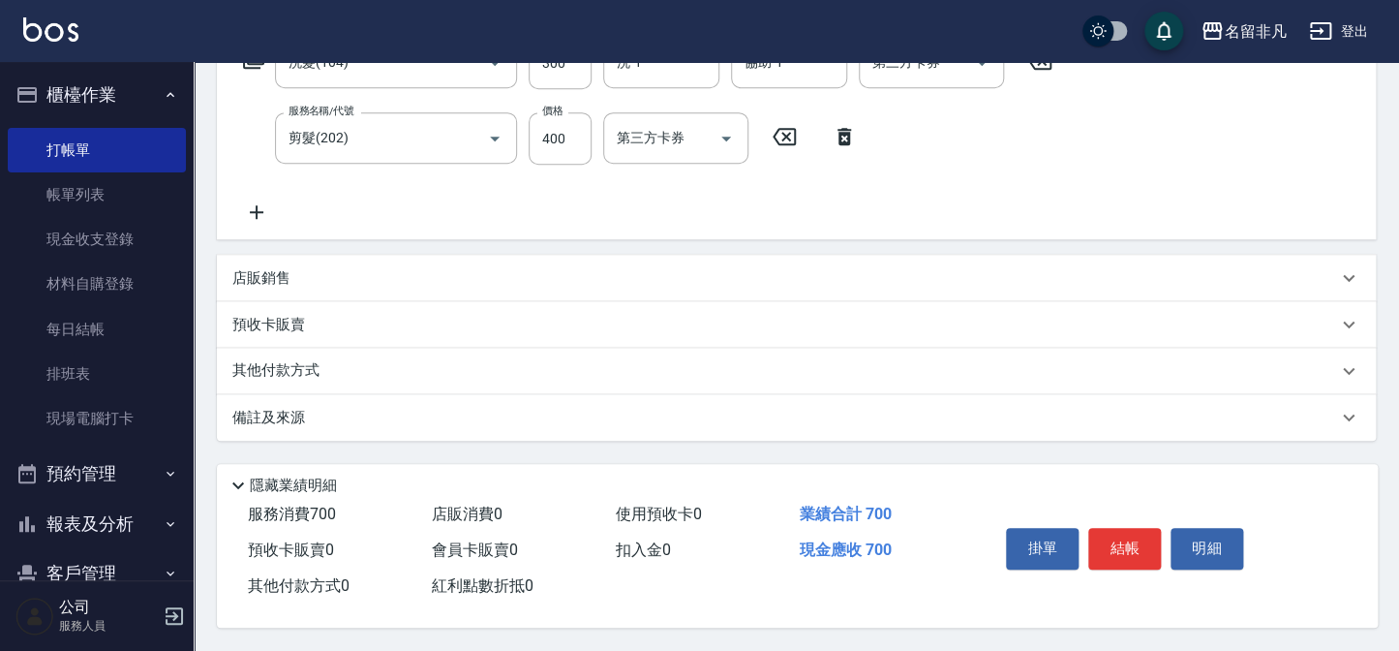
scroll to position [355, 0]
click at [1128, 542] on button "結帳" at bounding box center [1124, 548] width 73 height 41
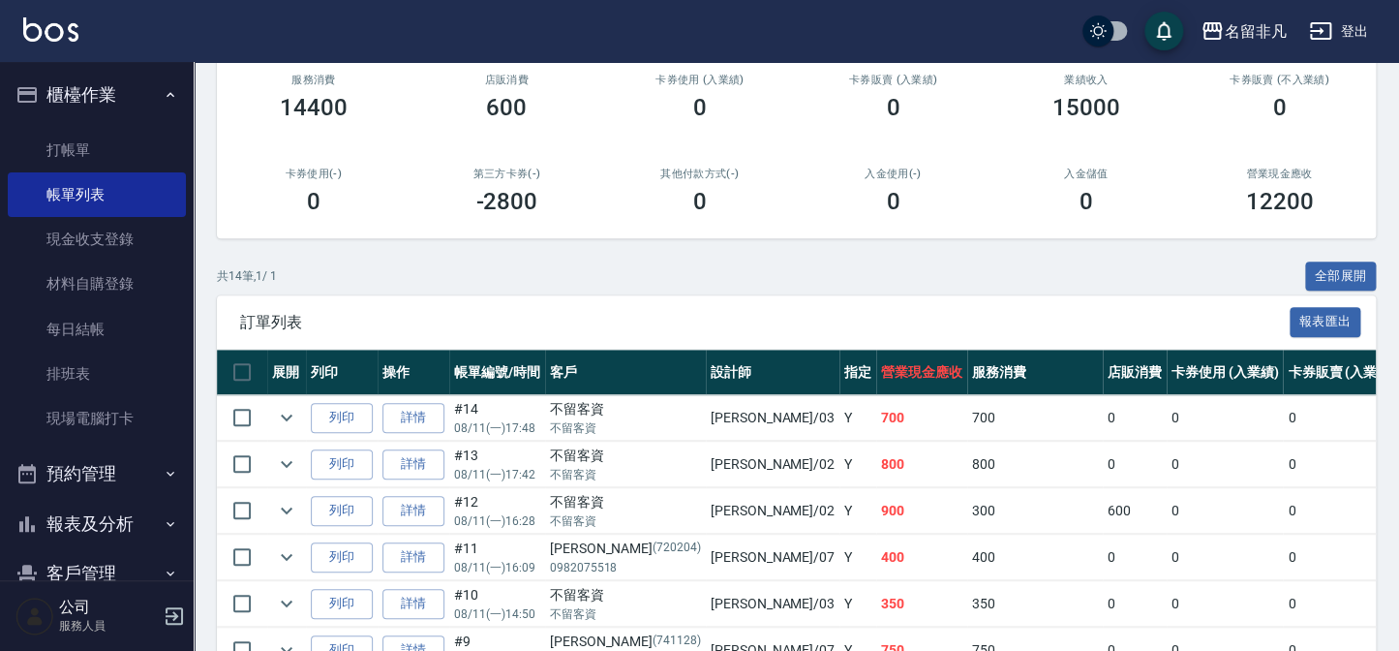
scroll to position [263, 0]
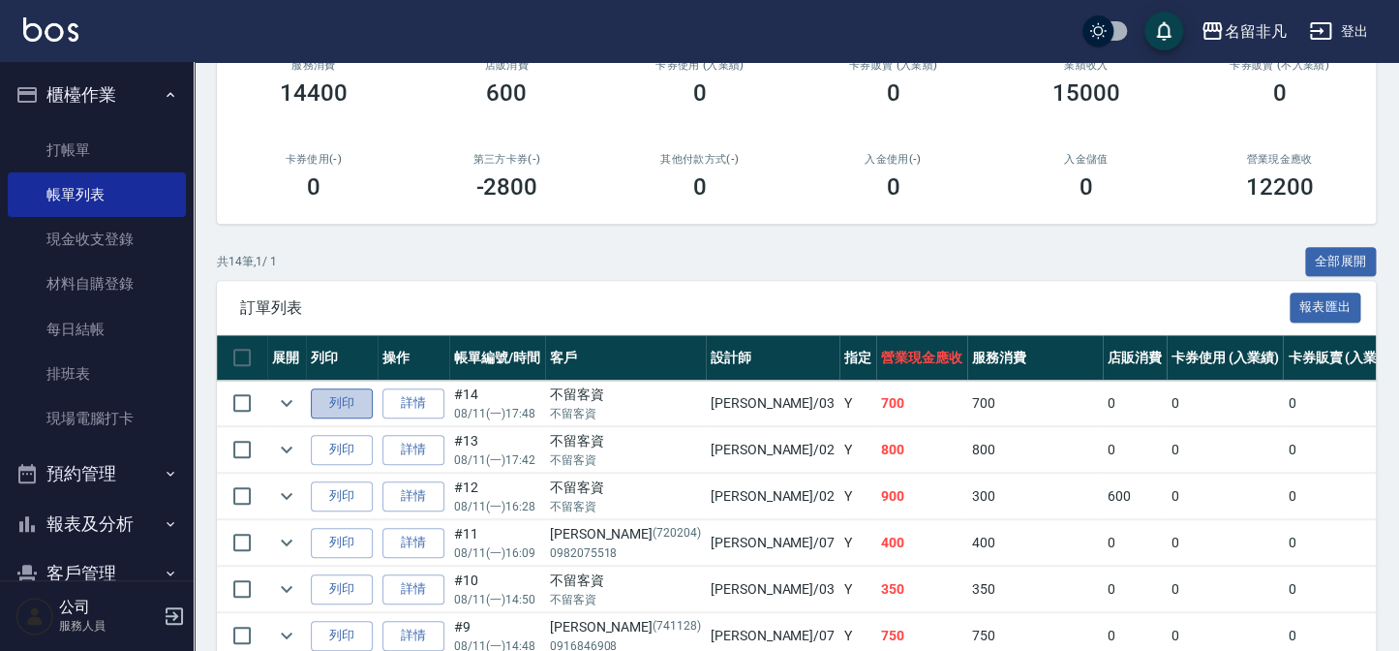
click at [320, 404] on button "列印" at bounding box center [342, 403] width 62 height 30
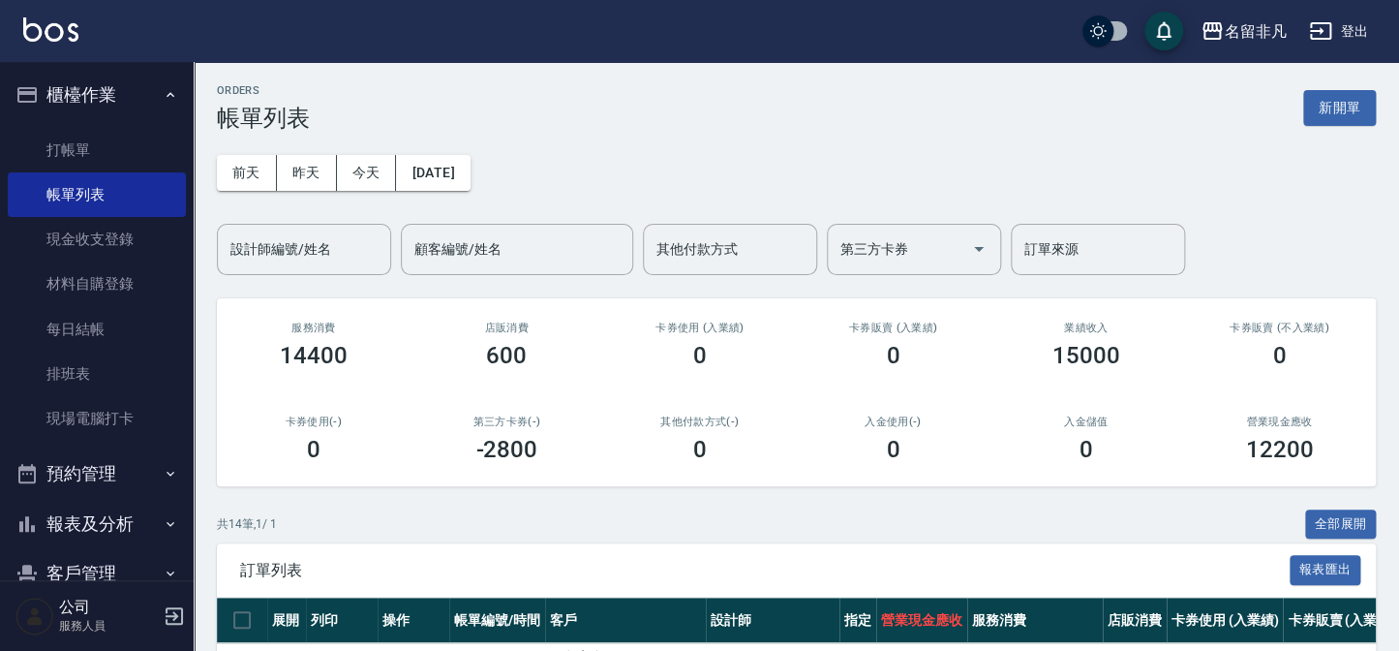
scroll to position [0, 0]
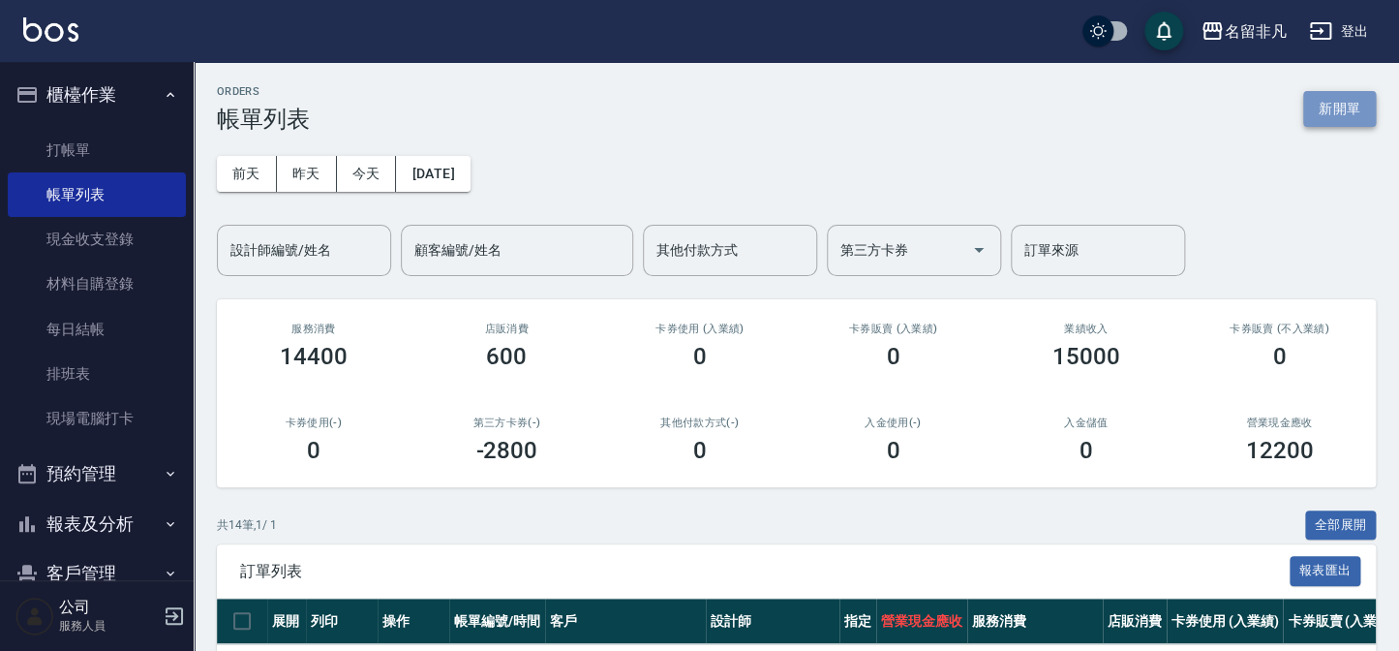
click at [1337, 107] on button "新開單" at bounding box center [1339, 109] width 73 height 36
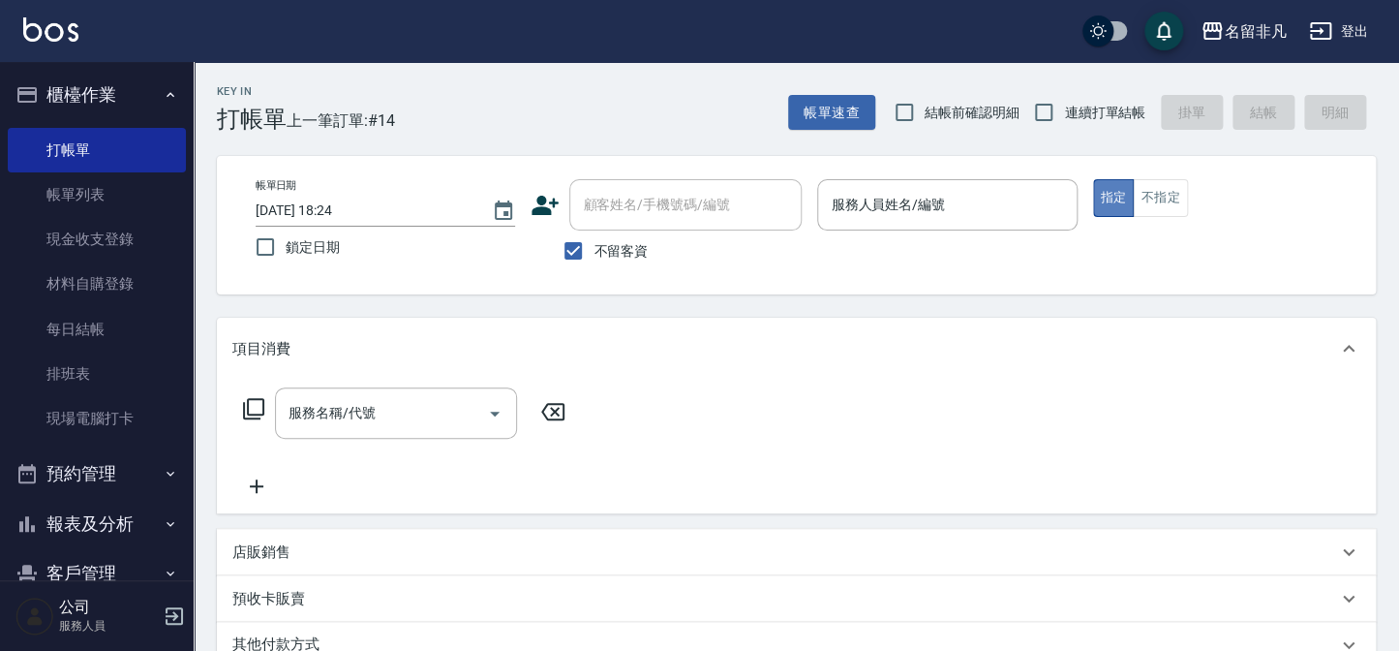
click at [1112, 199] on button "指定" at bounding box center [1114, 198] width 42 height 38
click at [982, 194] on input "服務人員姓名/編號" at bounding box center [947, 205] width 242 height 34
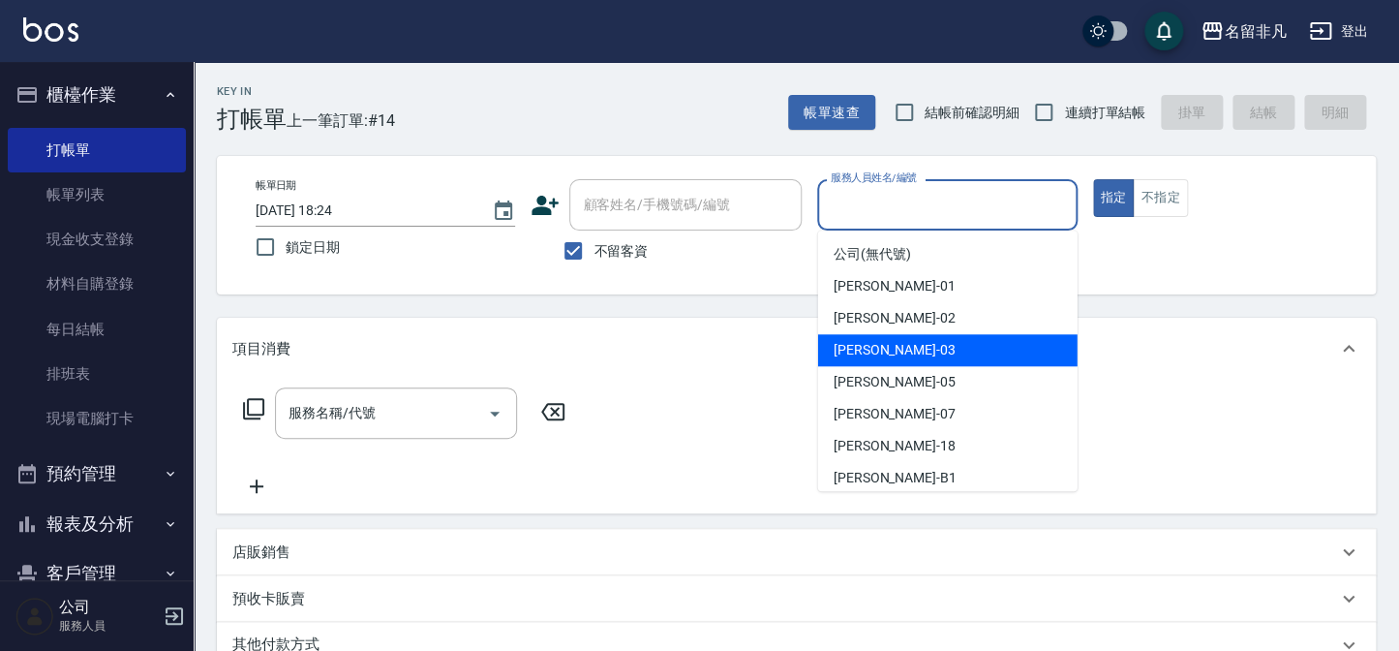
click at [952, 351] on div "[PERSON_NAME] -03" at bounding box center [947, 350] width 259 height 32
type input "[PERSON_NAME]-03"
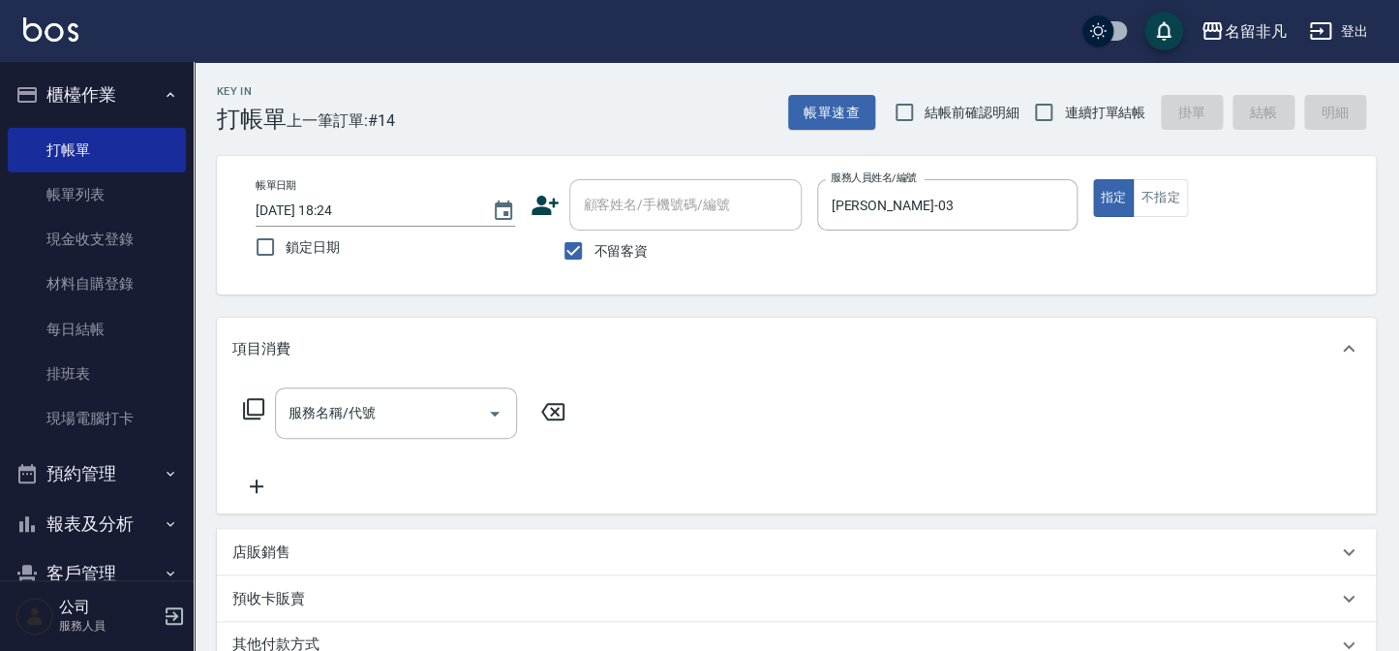
click at [252, 410] on icon at bounding box center [253, 408] width 23 height 23
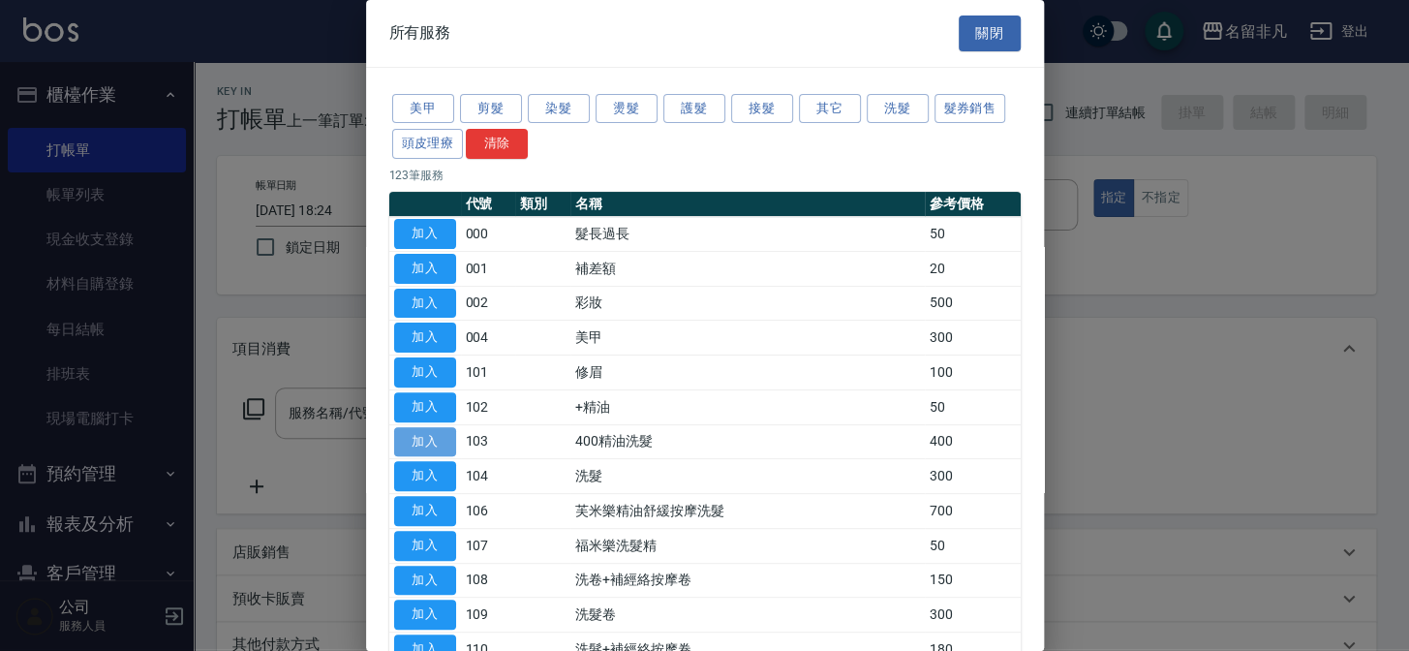
click at [412, 431] on button "加入" at bounding box center [425, 442] width 62 height 30
type input "400精油洗髮(103)"
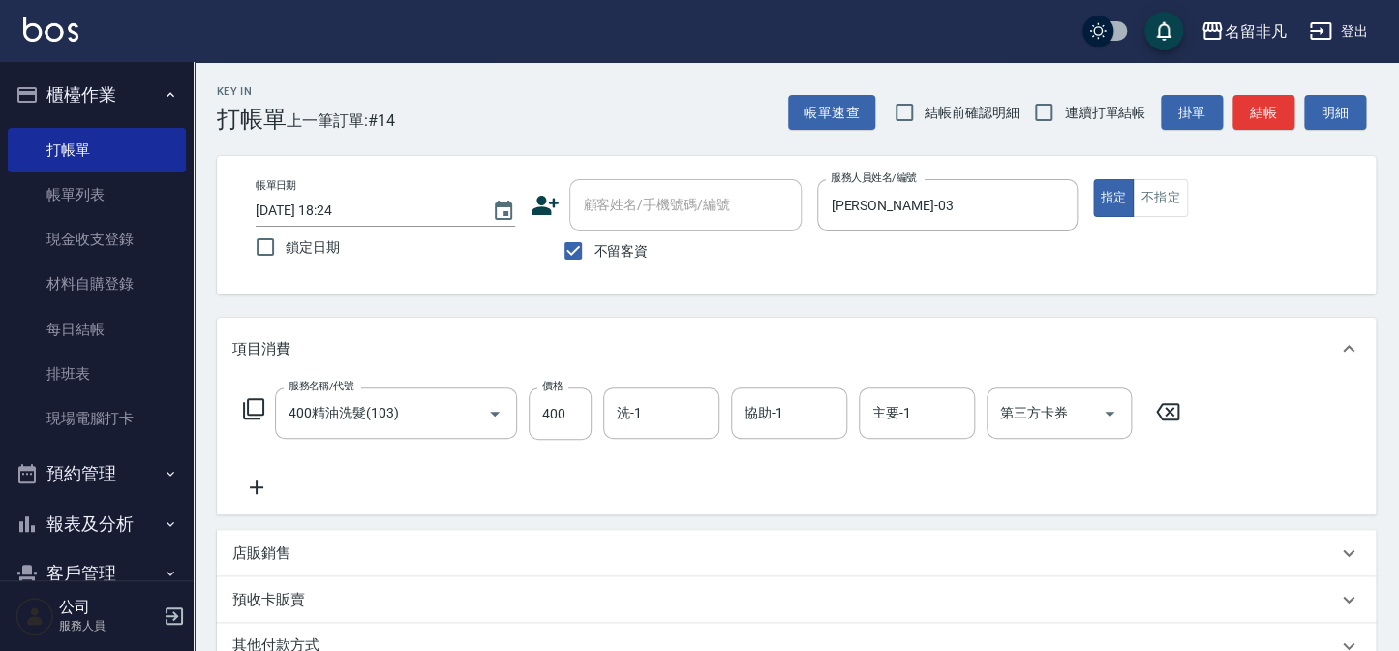
click at [252, 483] on icon at bounding box center [256, 486] width 48 height 23
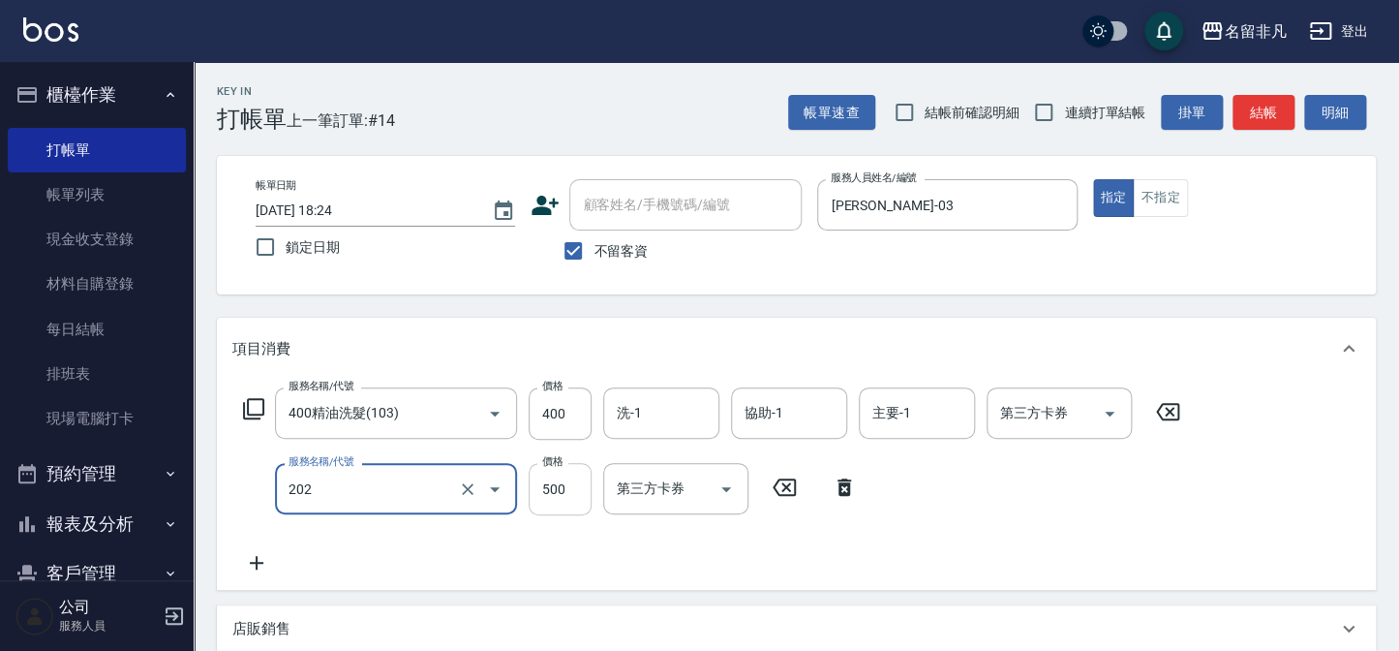
type input "剪髮(202)"
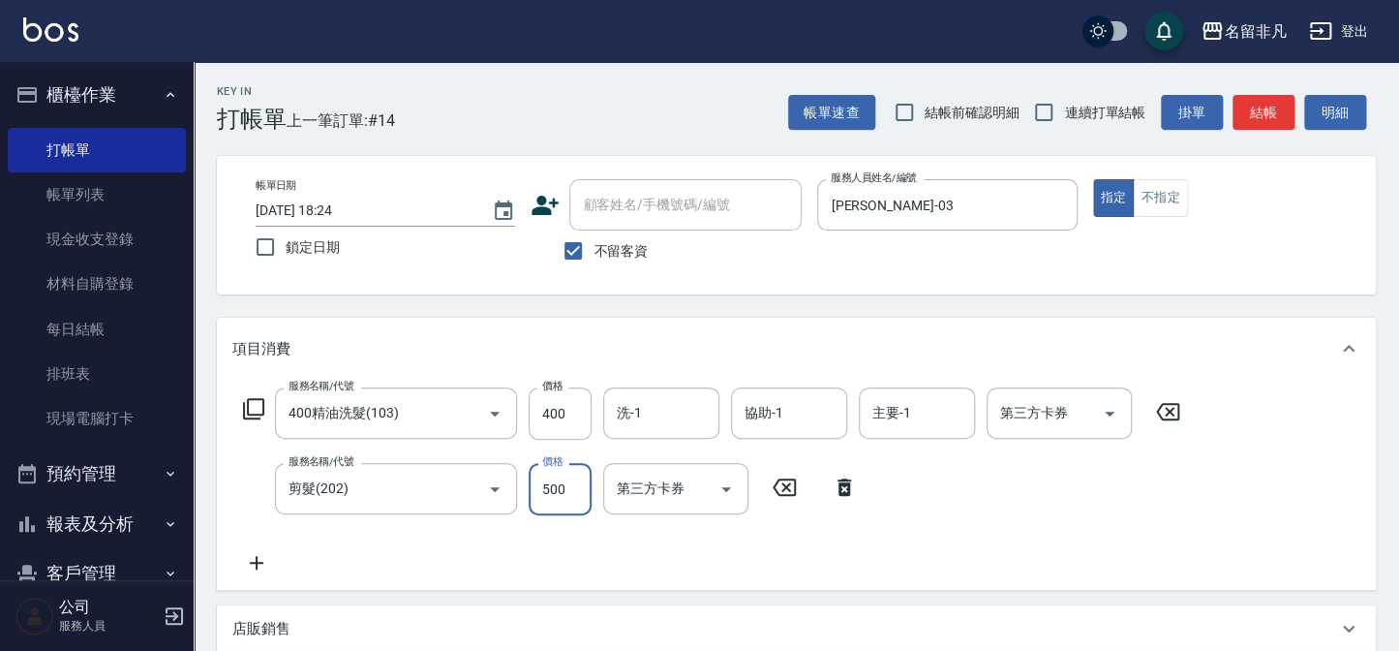
click at [565, 482] on input "500" at bounding box center [560, 489] width 63 height 52
type input "600"
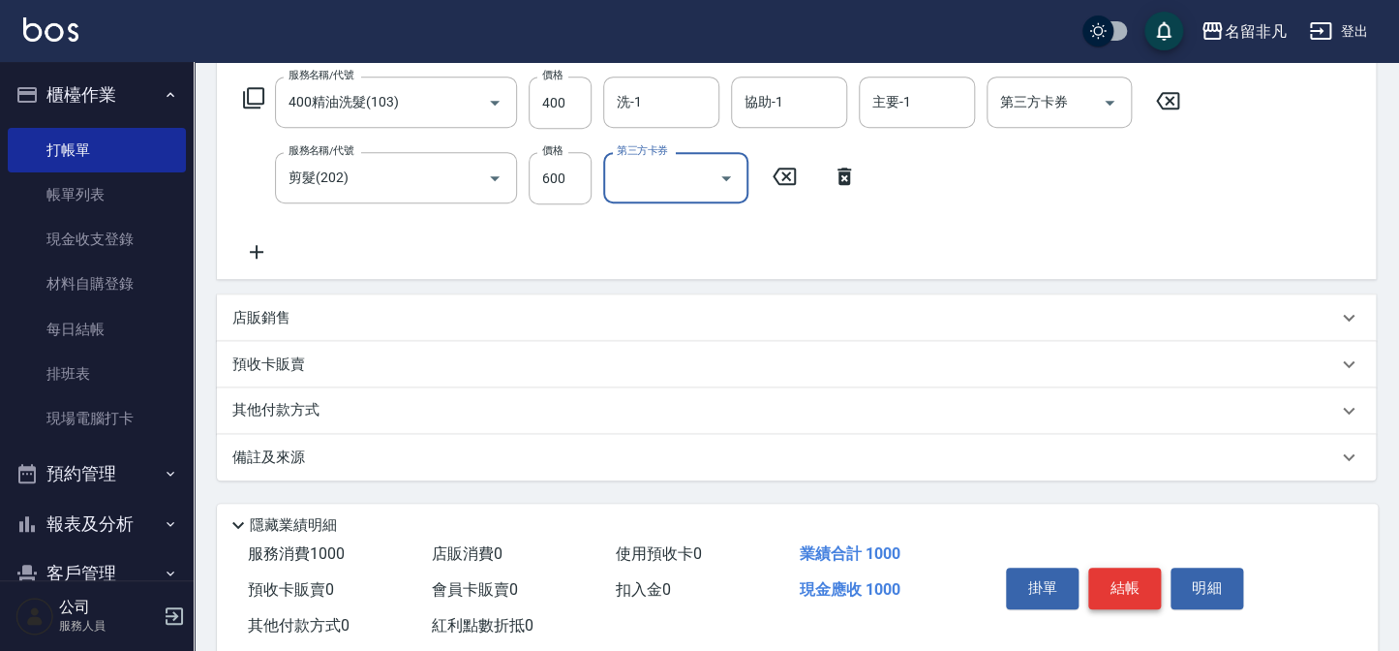
scroll to position [355, 0]
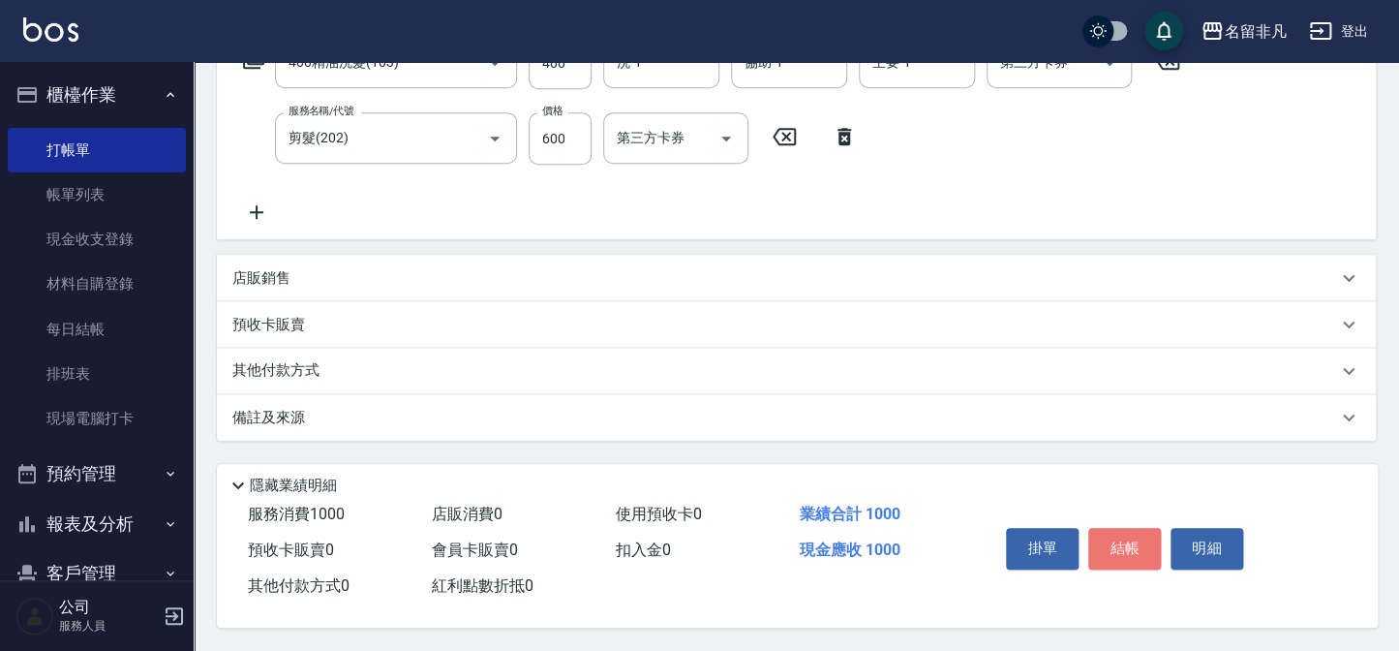
click at [1133, 532] on button "結帳" at bounding box center [1124, 548] width 73 height 41
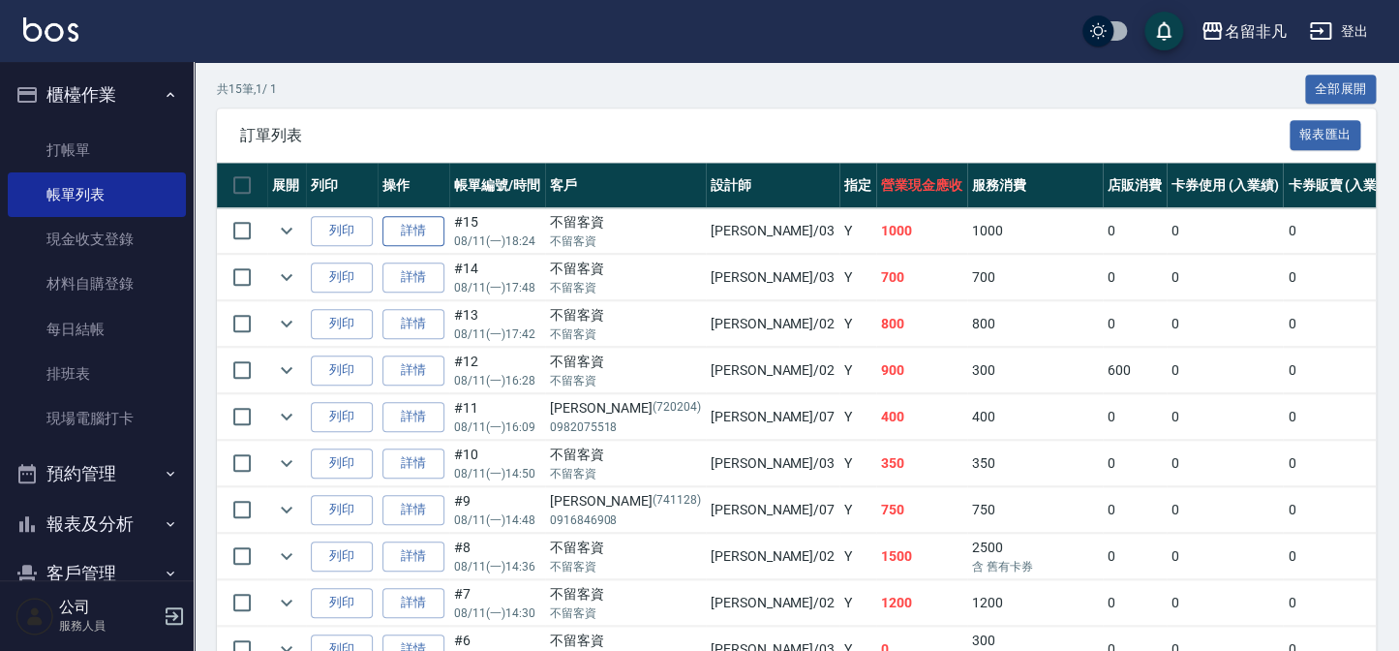
scroll to position [440, 0]
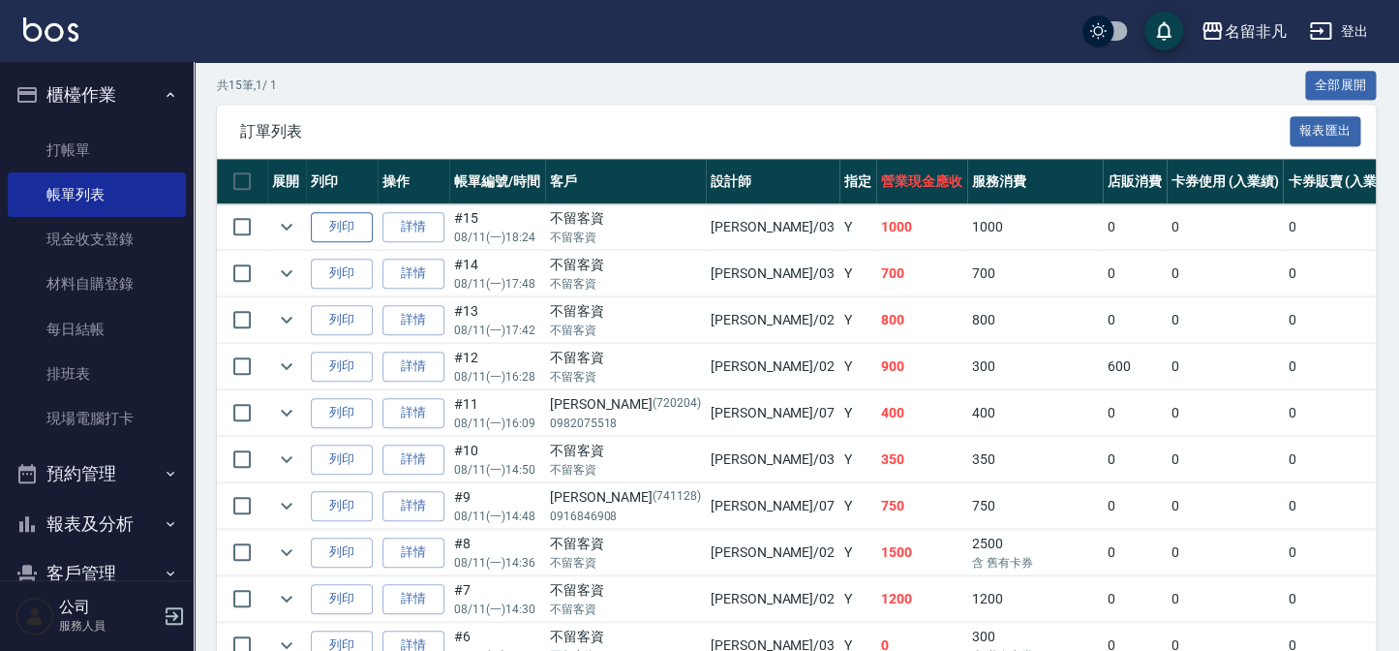
click at [341, 222] on button "列印" at bounding box center [342, 227] width 62 height 30
